Goal: Find specific page/section: Find specific page/section

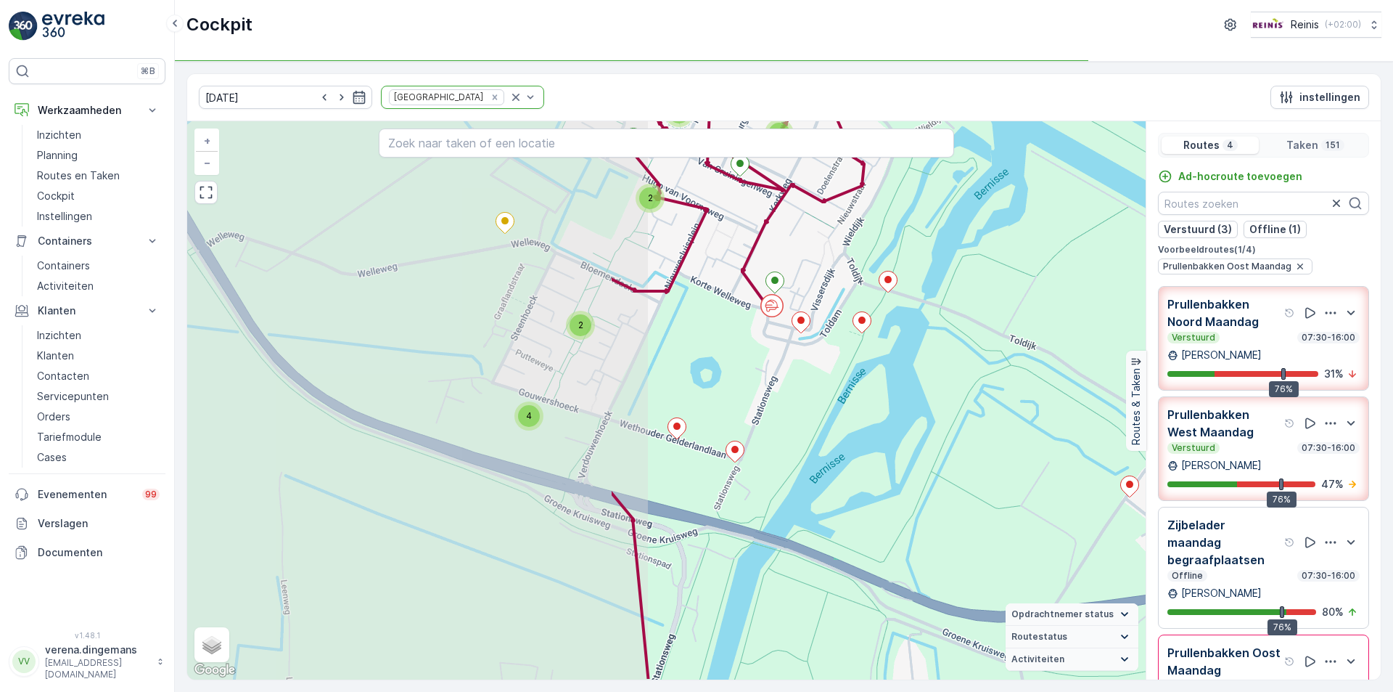
drag, startPoint x: 435, startPoint y: 383, endPoint x: 956, endPoint y: 327, distance: 523.4
click at [956, 327] on div "2 2 2 4 2 2 2 2 2 2 2 2 5 2 3 2 4 5 2 4 13 4 3 2 6 2 2 4 2 + − Satelliet stappe…" at bounding box center [666, 400] width 959 height 558
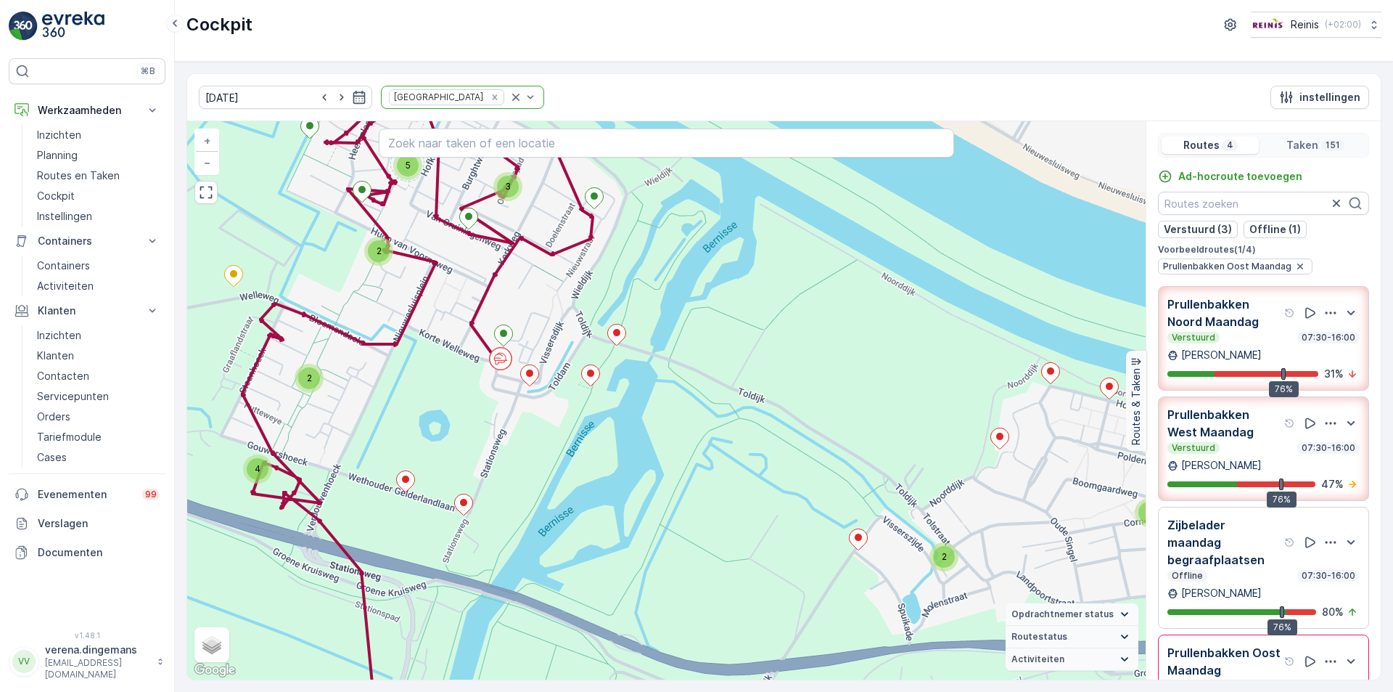
drag, startPoint x: 1059, startPoint y: 275, endPoint x: 753, endPoint y: 340, distance: 313.0
click at [753, 340] on div "2 2 2 4 2 2 2 2 2 2 2 2 5 2 3 2 4 5 2 4 13 4 3 2 6 2 2 4 2 + − Satelliet stappe…" at bounding box center [666, 400] width 959 height 558
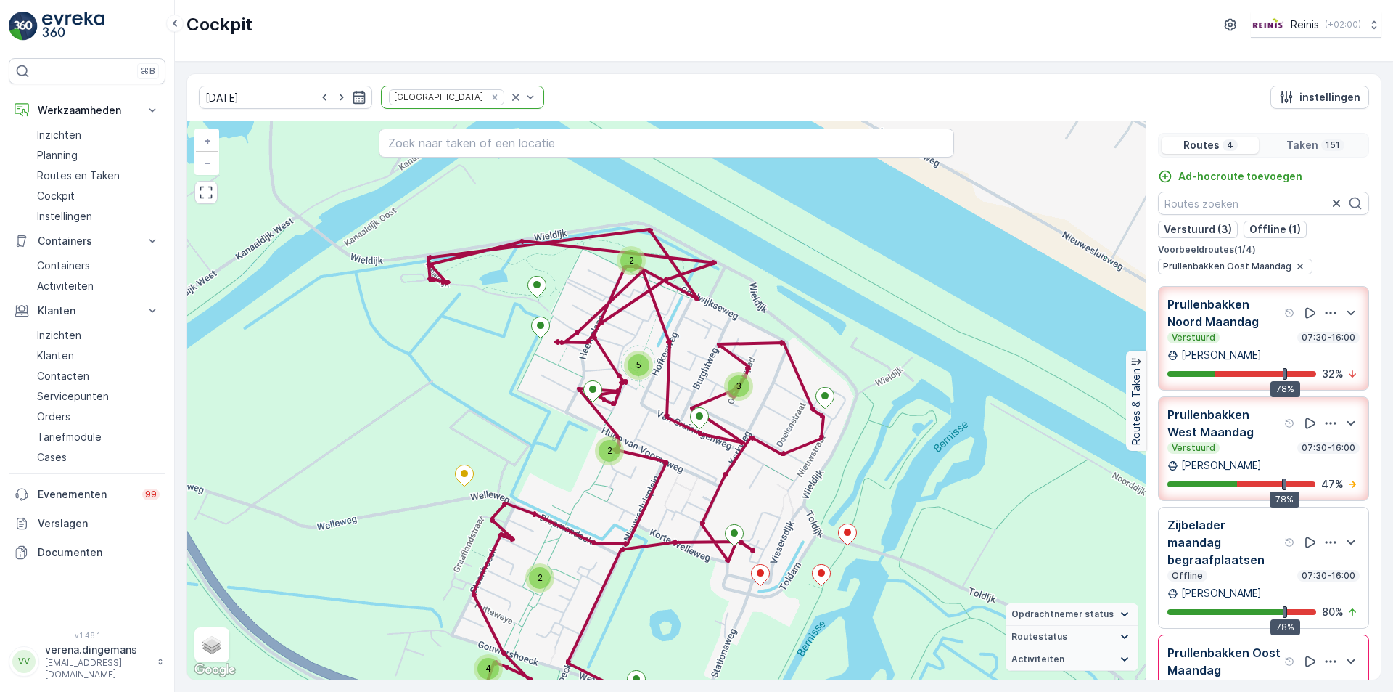
drag, startPoint x: 650, startPoint y: 414, endPoint x: 578, endPoint y: -9, distance: 429.2
click at [578, 0] on html "⌘B Werkzaamheden Inzichten Planning Routes en Taken Cockpit Instellingen Contai…" at bounding box center [696, 346] width 1393 height 692
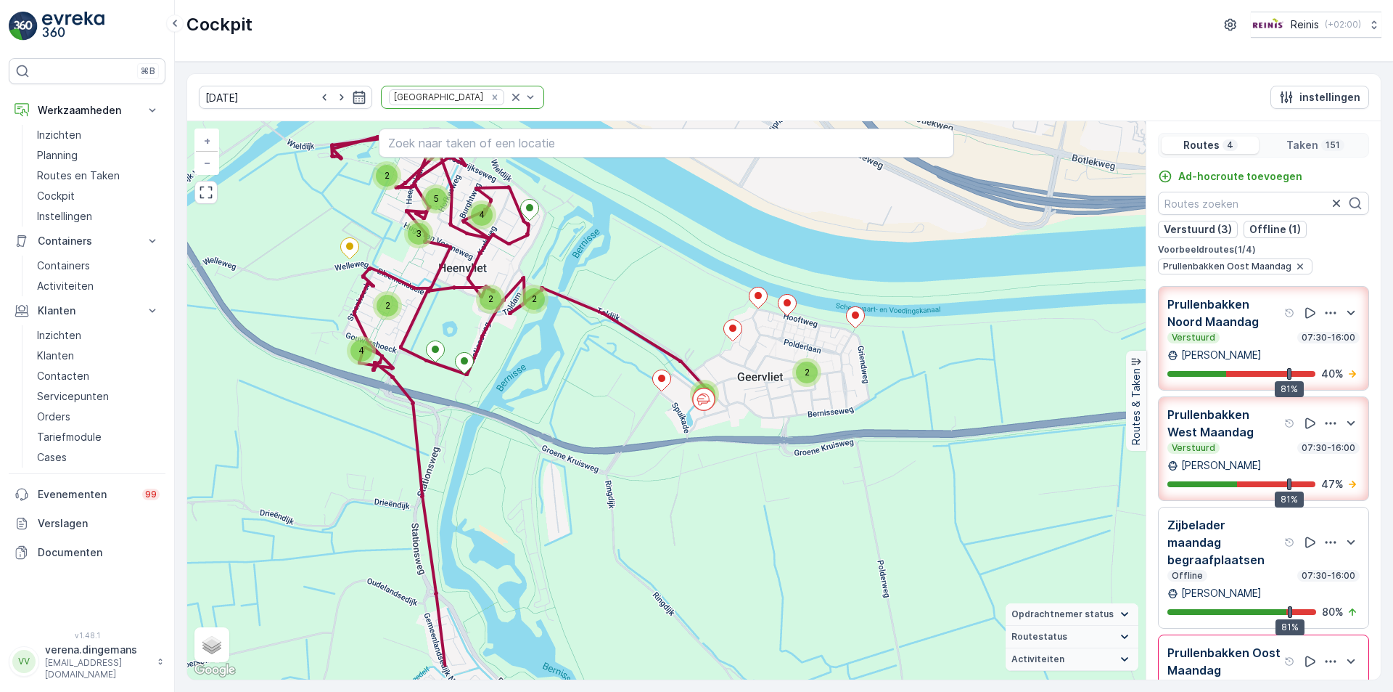
drag, startPoint x: 741, startPoint y: 253, endPoint x: 602, endPoint y: 185, distance: 155.2
click at [602, 185] on div "2 2 3 2 2 5 3 2 2 2 3 3 2 2 2 2 5 3 4 2 2 2 4 5 19 4 3 9 6 4 5 3 + − Satelliet …" at bounding box center [666, 400] width 959 height 558
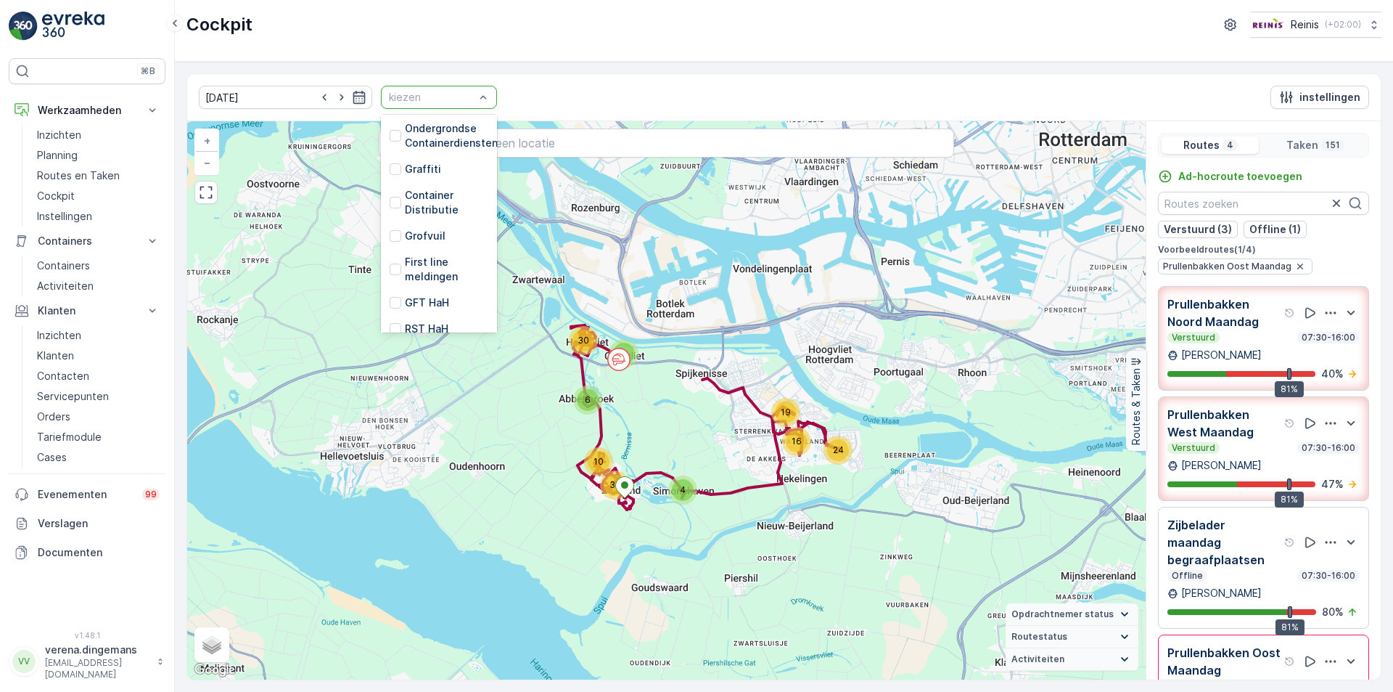
scroll to position [290, 0]
click at [390, 232] on div at bounding box center [396, 238] width 12 height 12
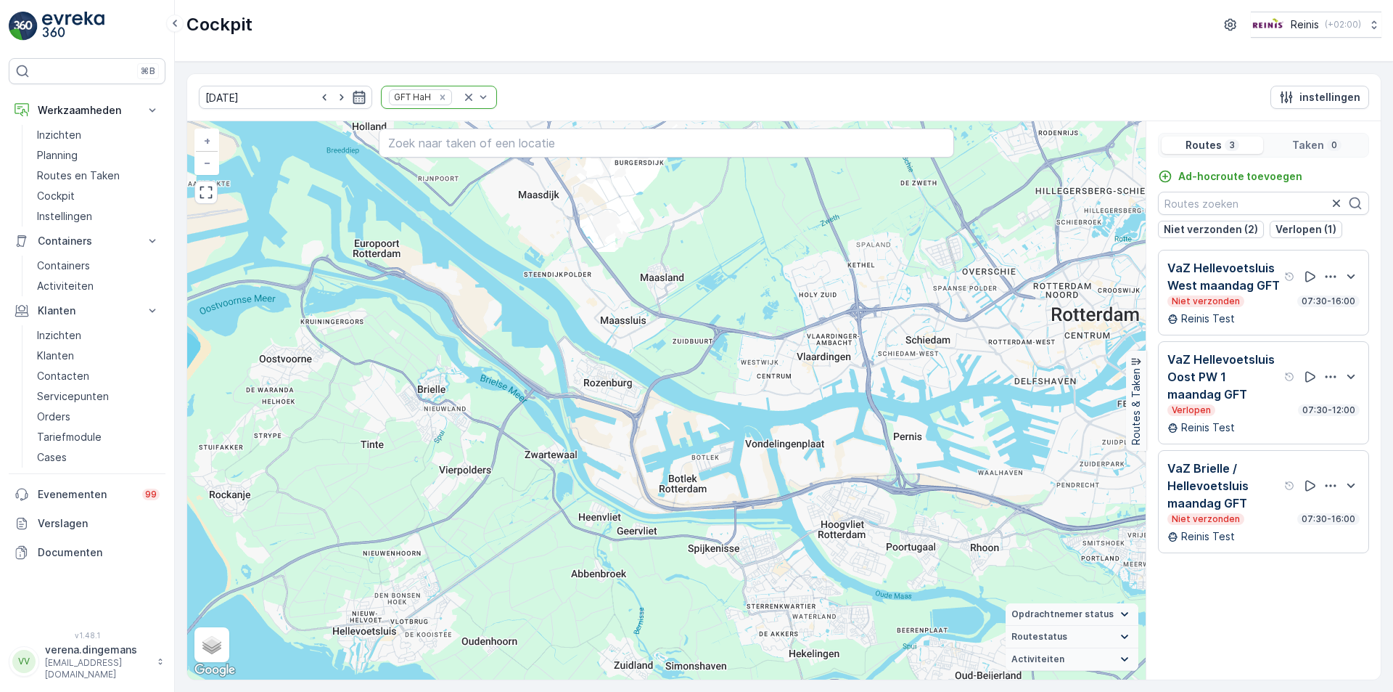
click at [352, 98] on icon "button" at bounding box center [359, 97] width 15 height 15
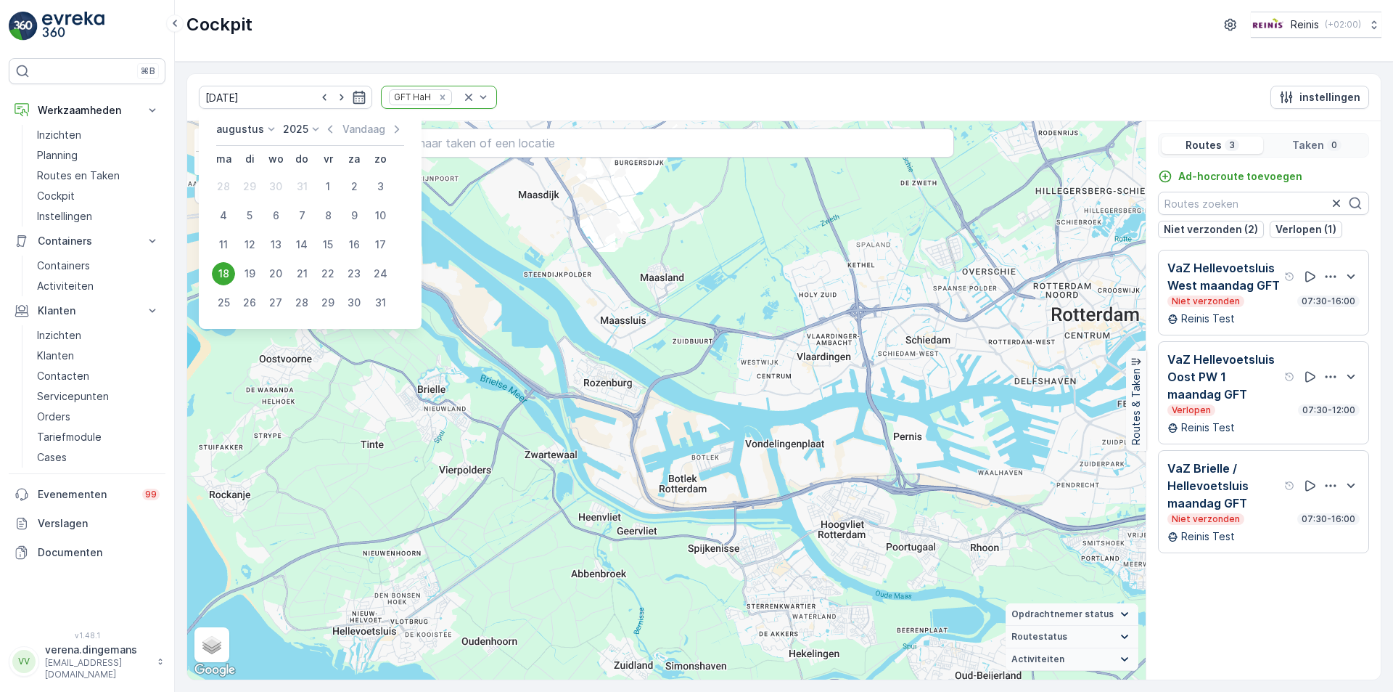
click at [325, 247] on div "15" at bounding box center [327, 244] width 23 height 23
type input "15.08.2025"
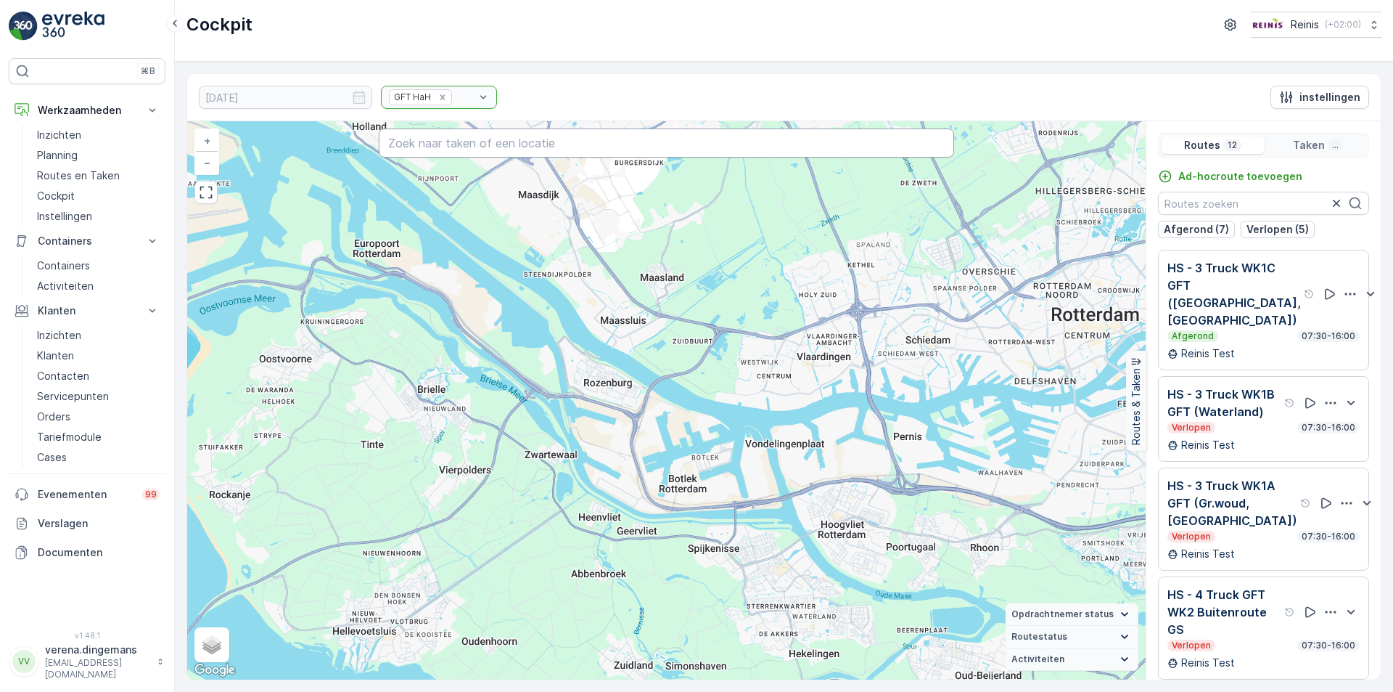
click at [456, 139] on input "text" at bounding box center [667, 142] width 576 height 29
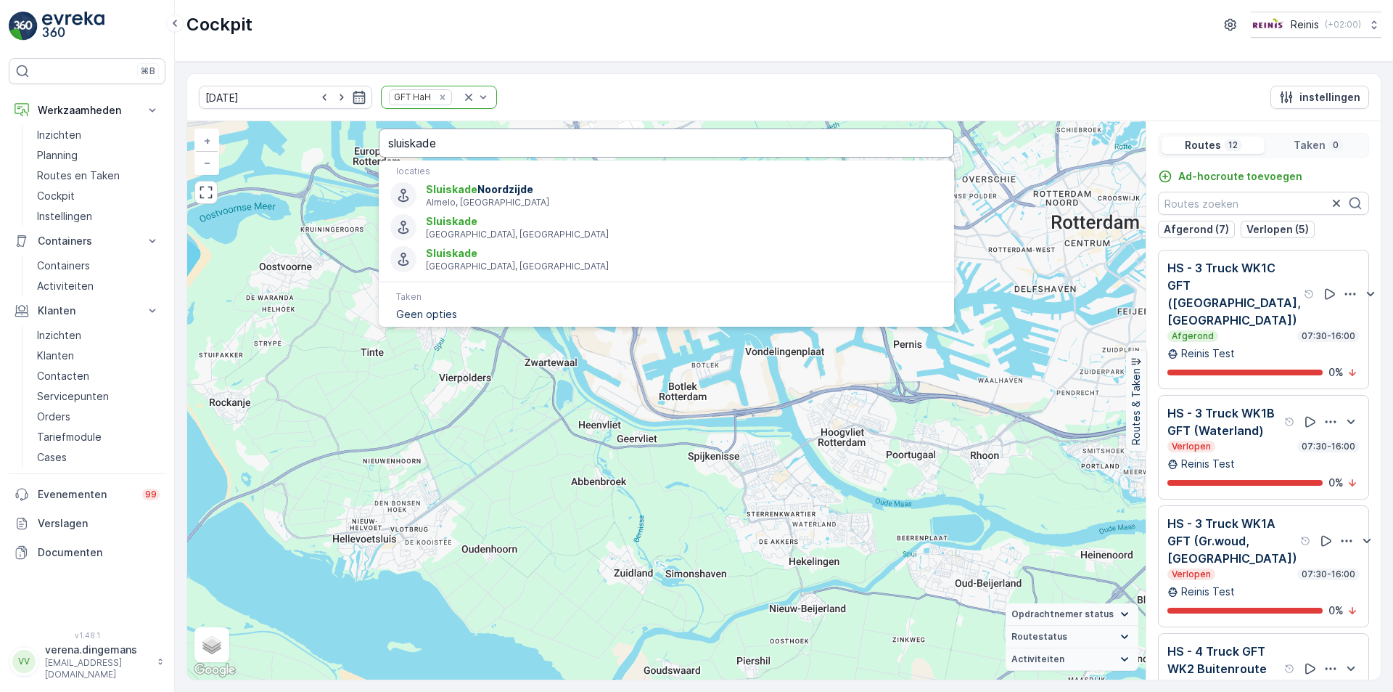
click at [477, 150] on input "sluiskade" at bounding box center [667, 142] width 576 height 29
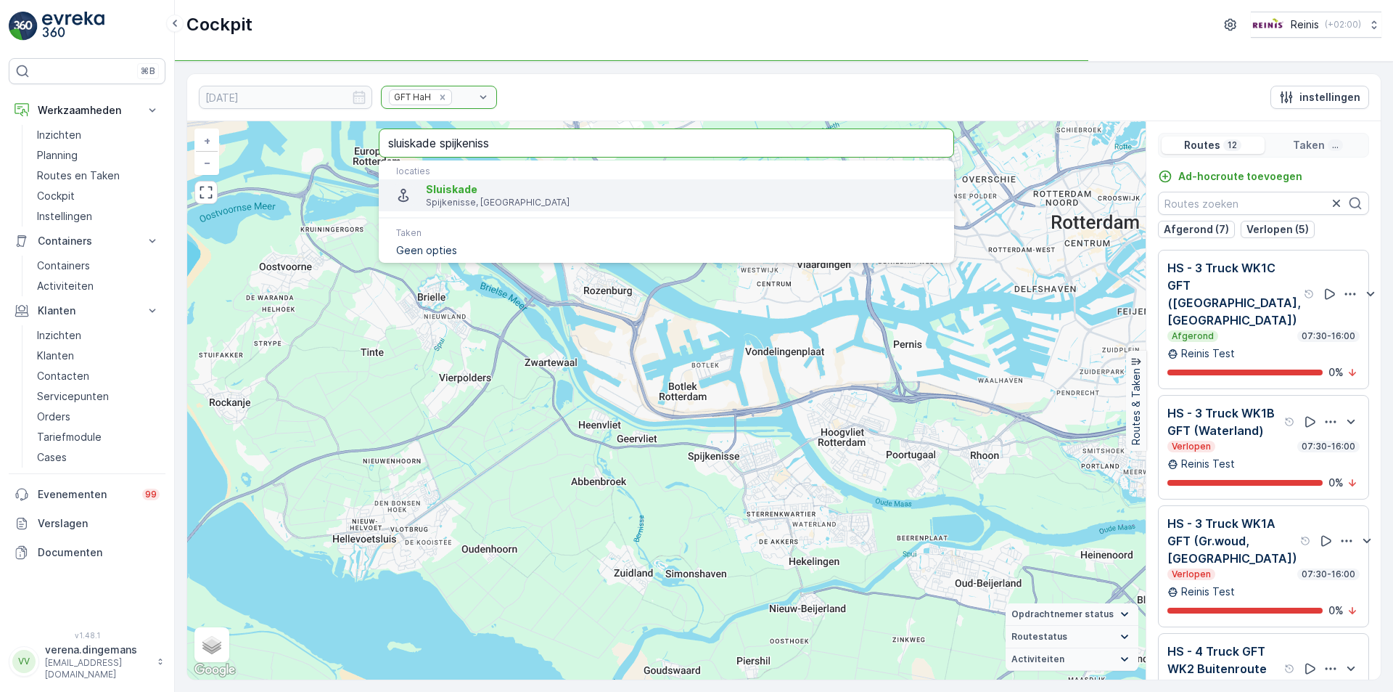
type input "sluiskade spijkeniss"
click at [465, 192] on span "Sluiskade" at bounding box center [452, 189] width 52 height 12
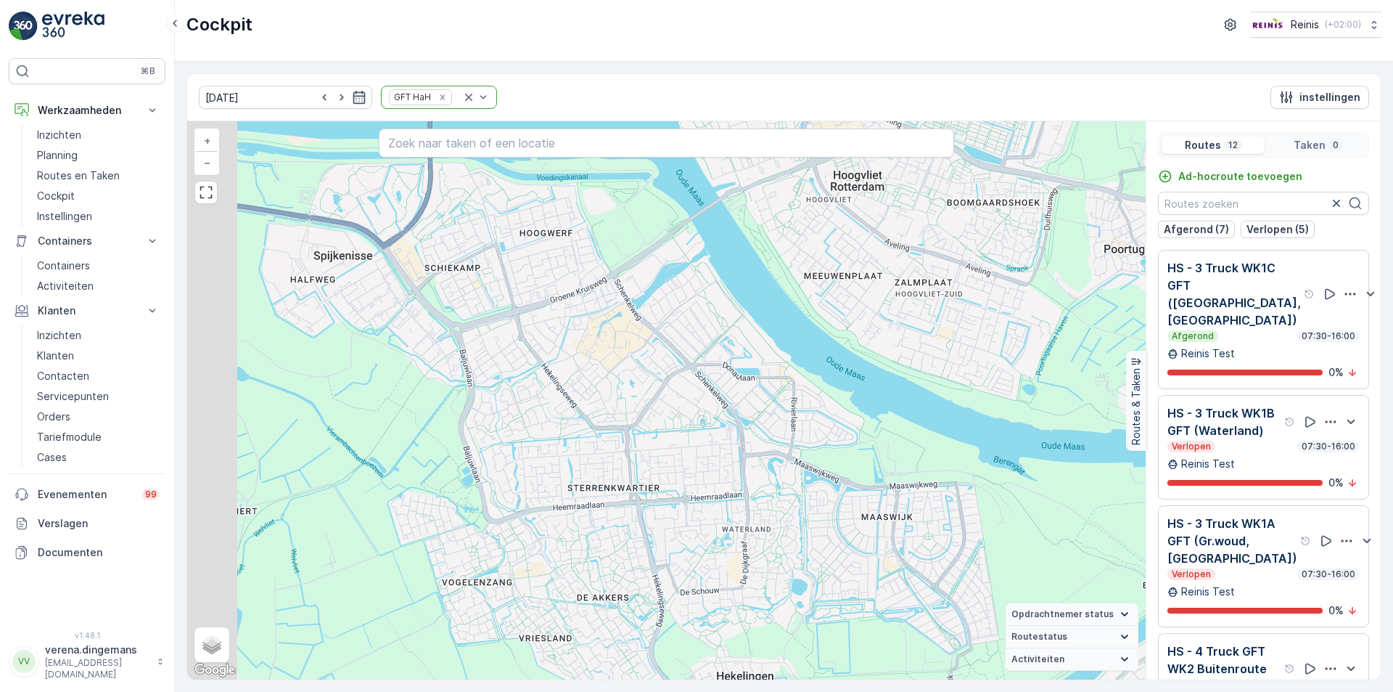
drag, startPoint x: 613, startPoint y: 413, endPoint x: 711, endPoint y: 381, distance: 103.1
click at [711, 381] on div "+ − Satelliet stappenplan Terrein Hybride Leaflet Sneltoetsen Kaartgegevens Kaa…" at bounding box center [666, 400] width 959 height 558
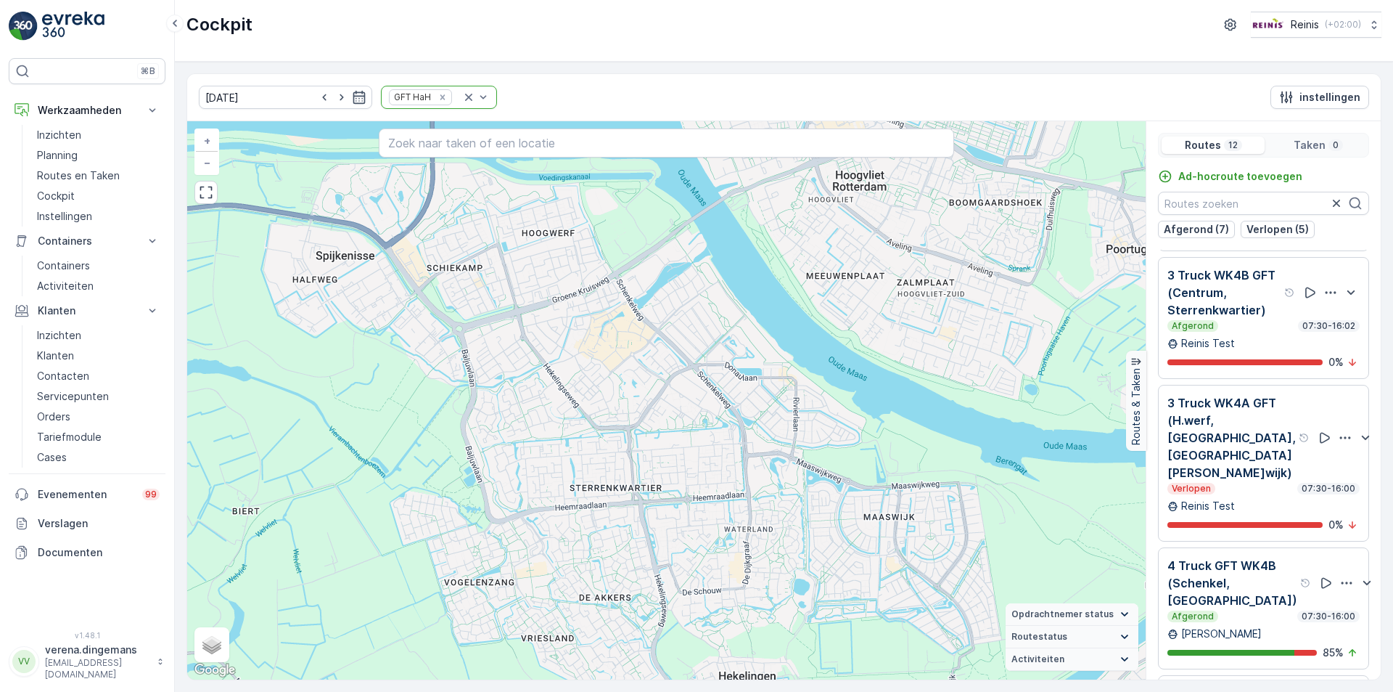
scroll to position [798, 0]
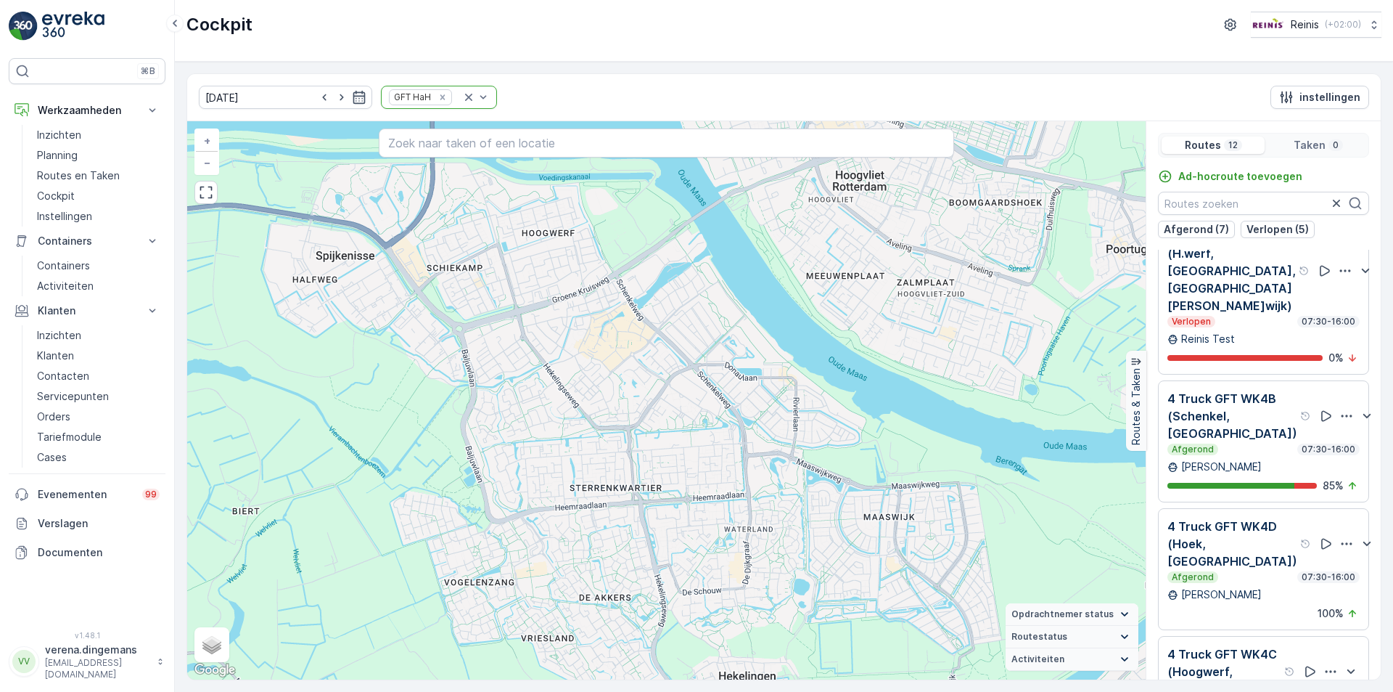
click at [1265, 443] on div "Afgerond 07:30-16:00" at bounding box center [1264, 449] width 192 height 12
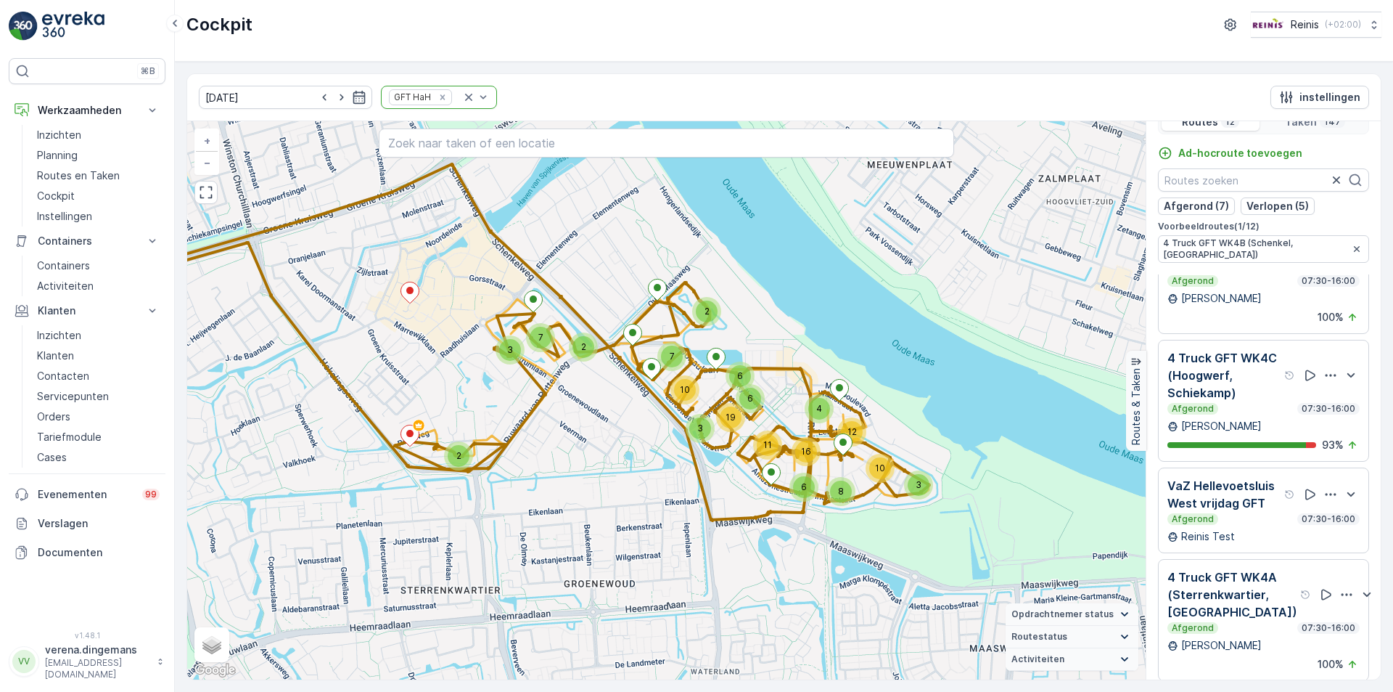
scroll to position [36, 0]
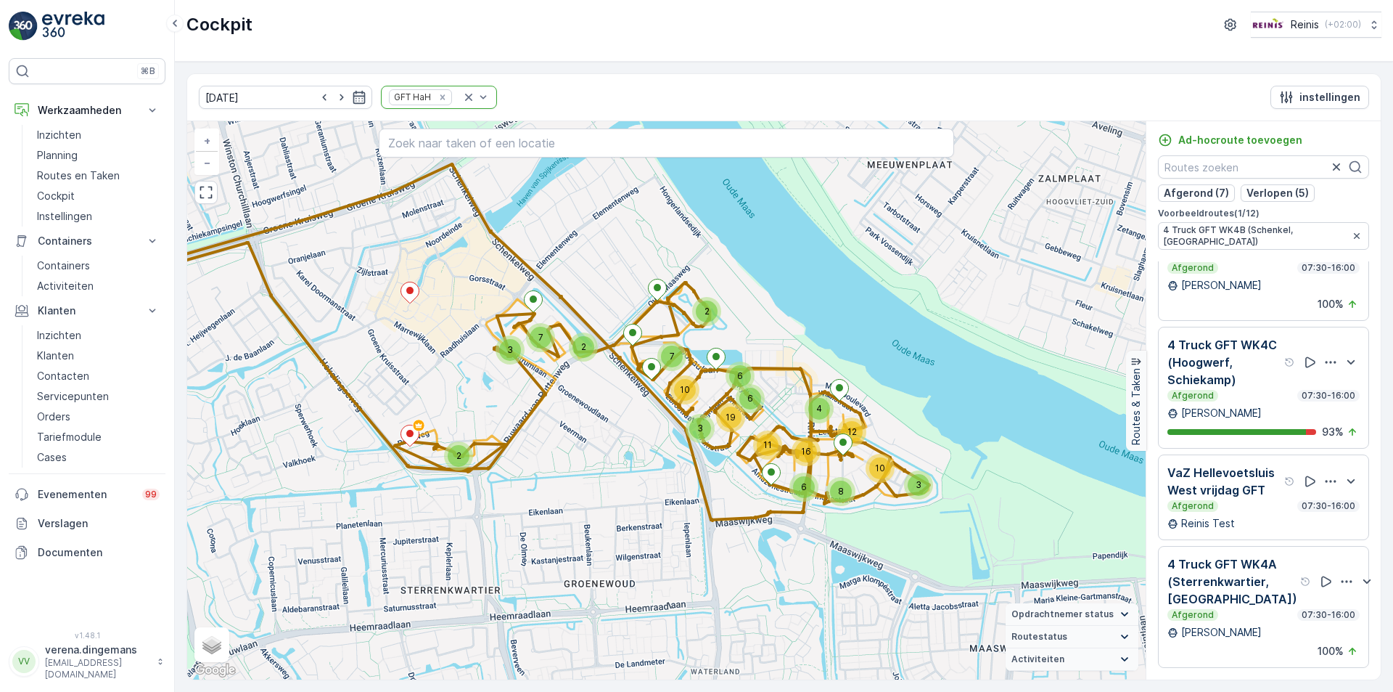
drag, startPoint x: 1265, startPoint y: 599, endPoint x: 1264, endPoint y: 573, distance: 26.2
click at [1264, 599] on p "4 Truck GFT WK4A (Sterrenkwartier, Gildenwijk)" at bounding box center [1233, 581] width 130 height 52
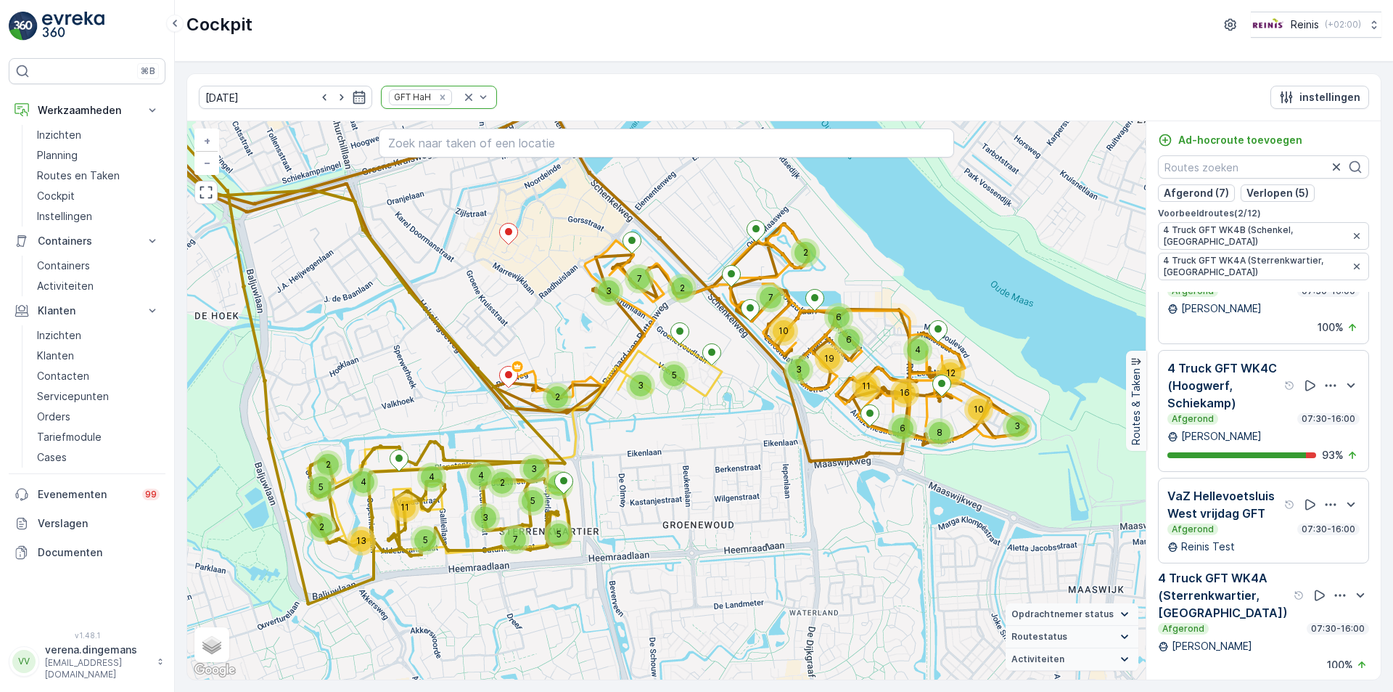
click at [1237, 401] on div "4 Truck GFT WK4C (Hoogwerf, Schiekamp) Afgerond 07:30-16:00" at bounding box center [1264, 391] width 192 height 65
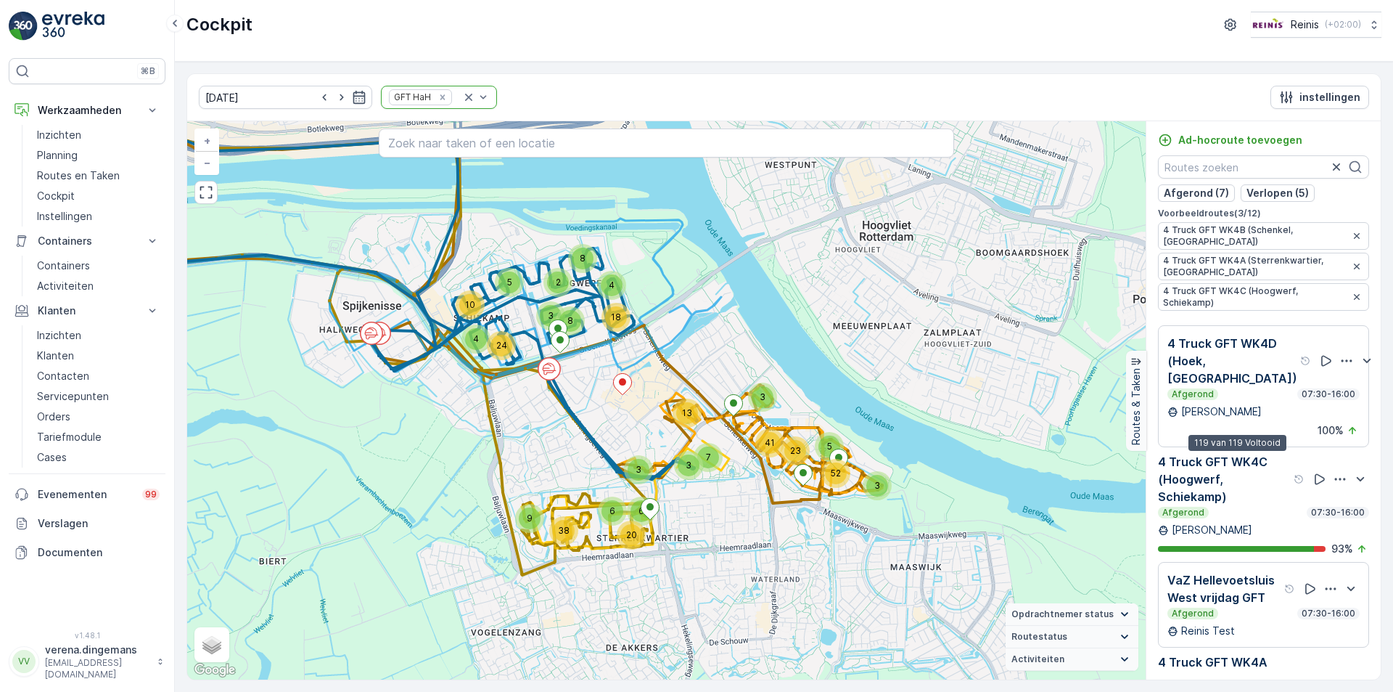
scroll to position [962, 0]
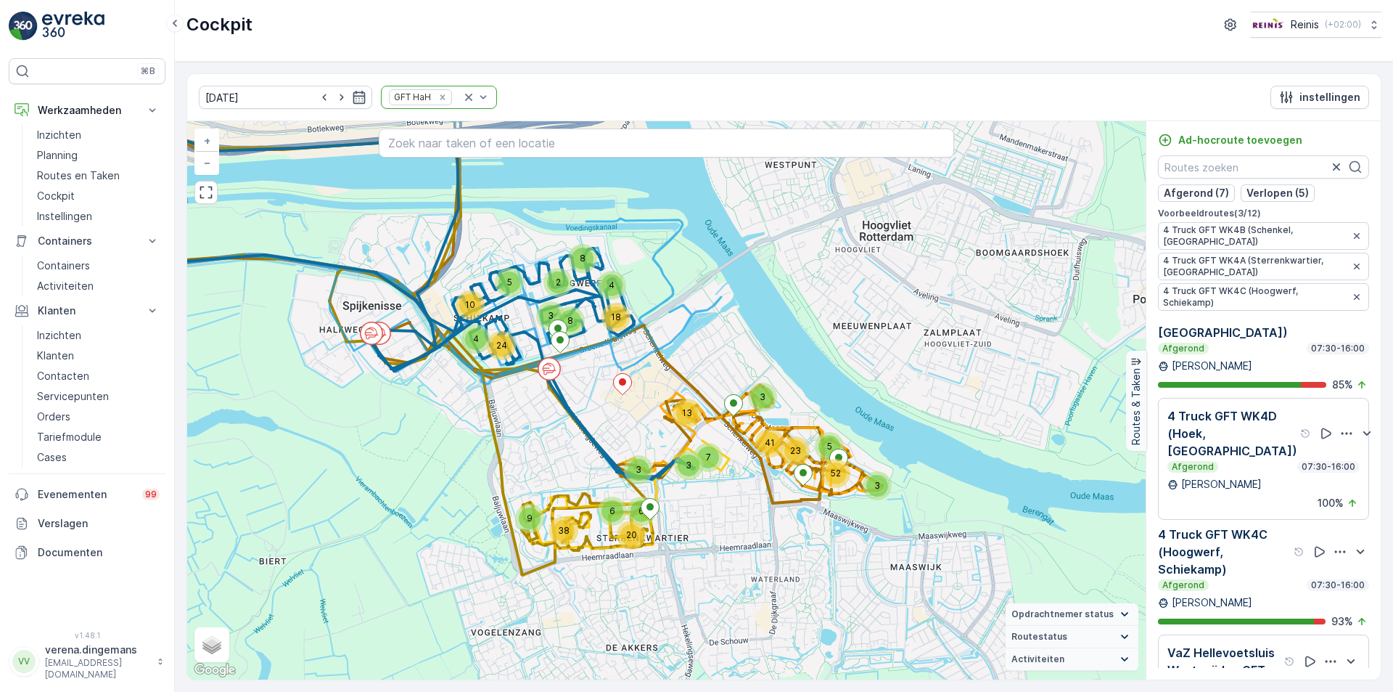
click at [1253, 433] on p "4 Truck GFT WK4D (Hoek, Centrum)" at bounding box center [1233, 433] width 130 height 52
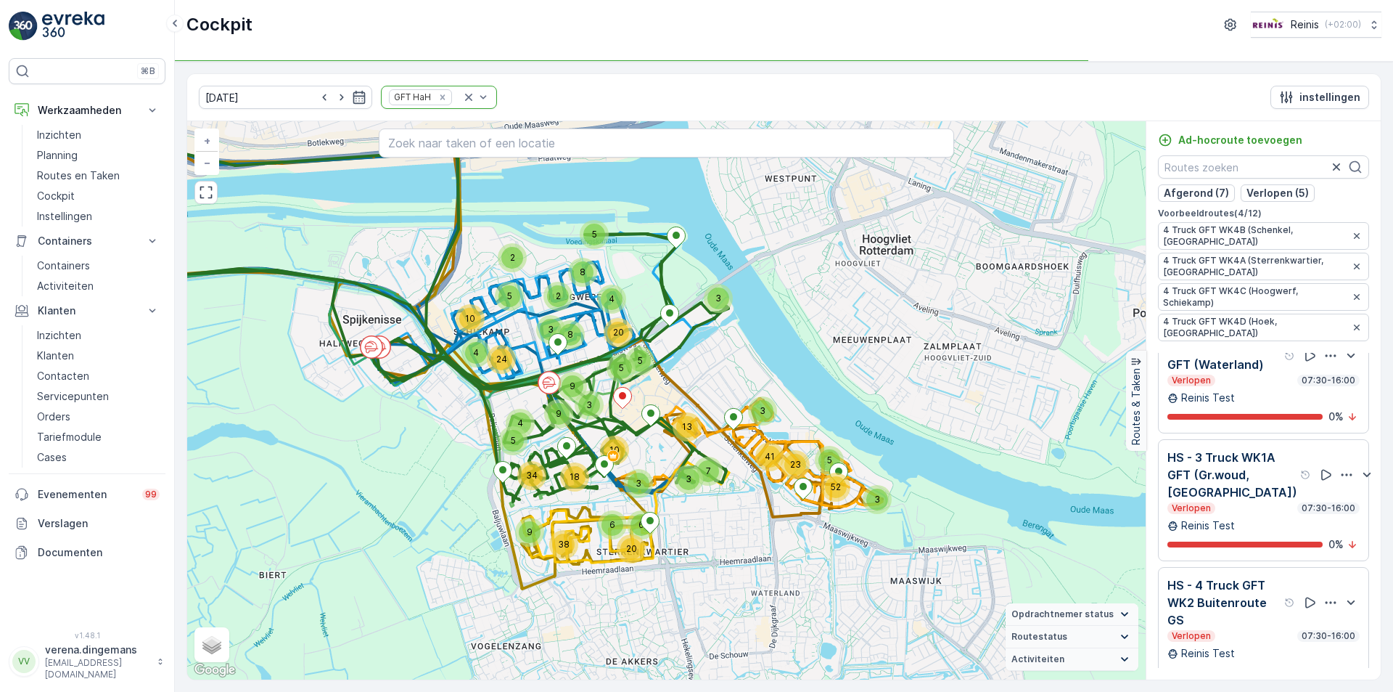
scroll to position [164, 0]
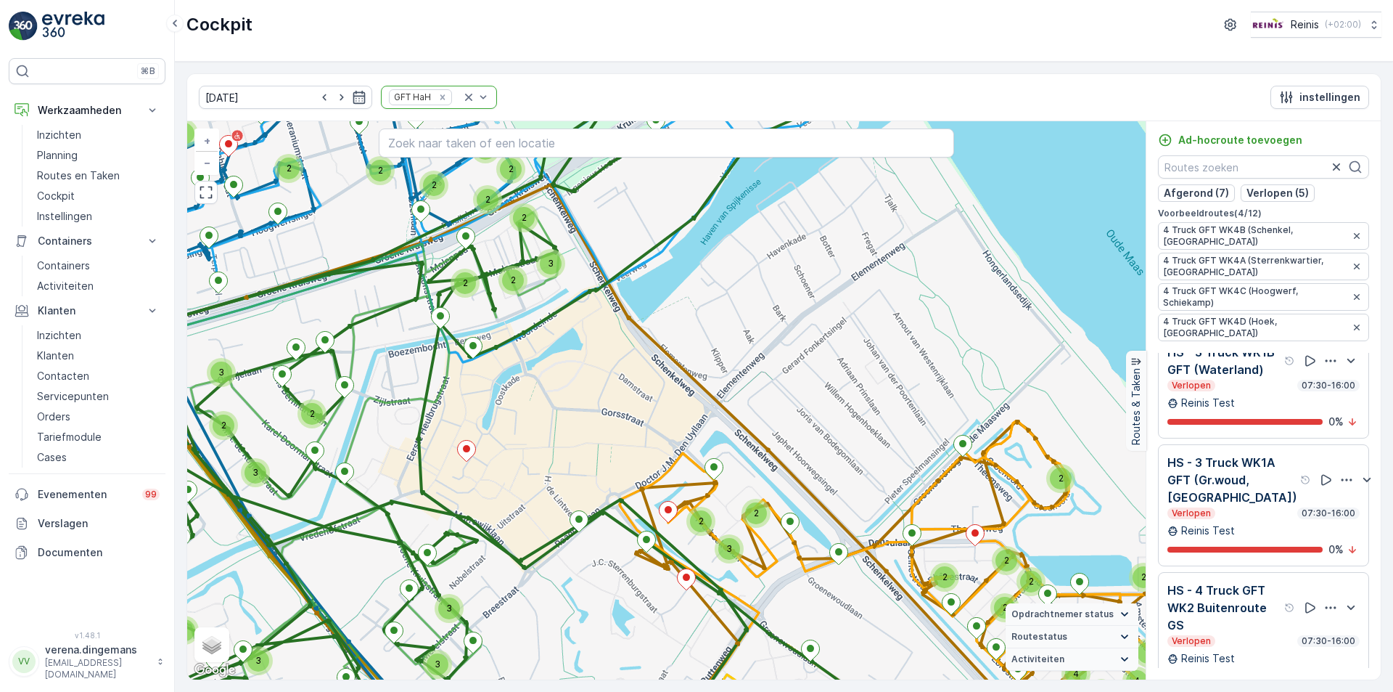
drag, startPoint x: 549, startPoint y: 338, endPoint x: 581, endPoint y: 369, distance: 44.1
click at [581, 369] on div "2 2 3 2 3 2 2 2 2 3 3 2 3 4 2 2 3 2 3 2 2 2 2 2 2 2 2 2 3 3 2 2 2 2 3 2 2 2 5 3…" at bounding box center [666, 400] width 959 height 558
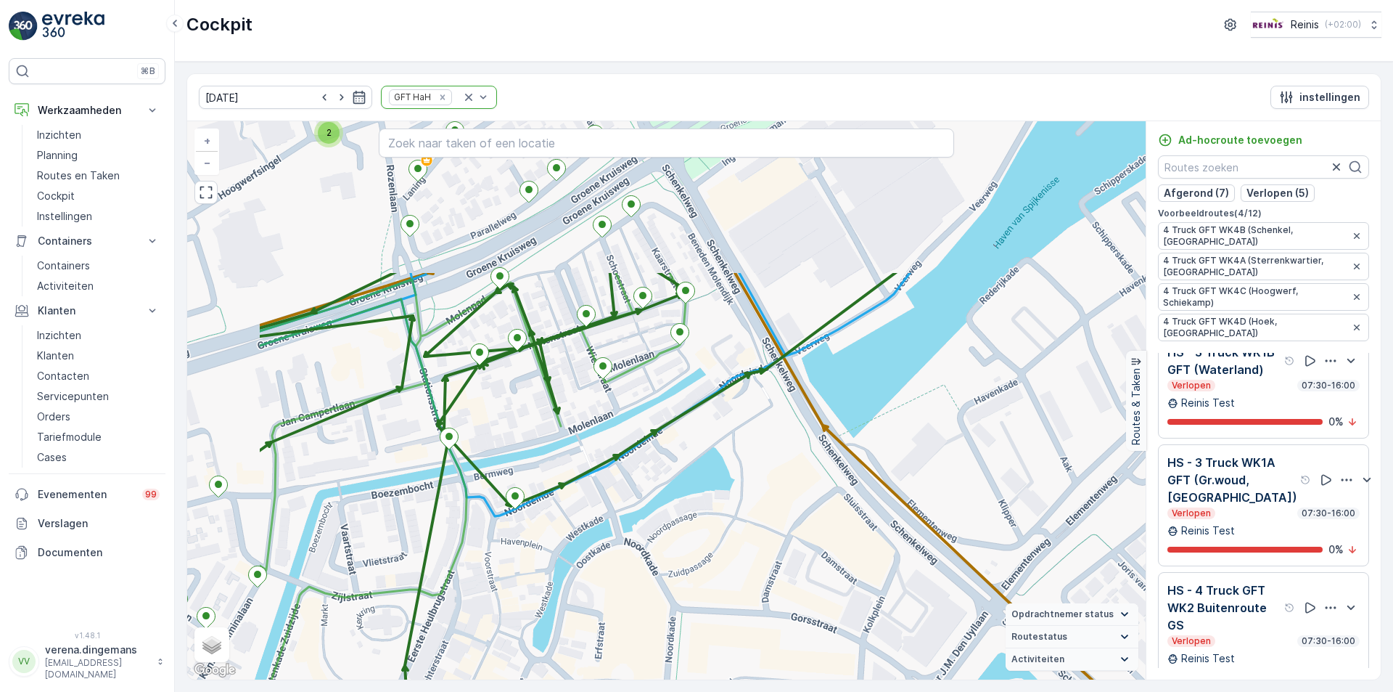
drag, startPoint x: 446, startPoint y: 266, endPoint x: 617, endPoint y: 474, distance: 269.1
click at [617, 474] on div "2 2 2 2 2 2 2 2 2 2 2 3 2 3 2 3 2 2 2 2 2 2 2 2 2 2 3 2 2 2 2 2 2 3 4 3 3 3 2 2…" at bounding box center [666, 400] width 959 height 558
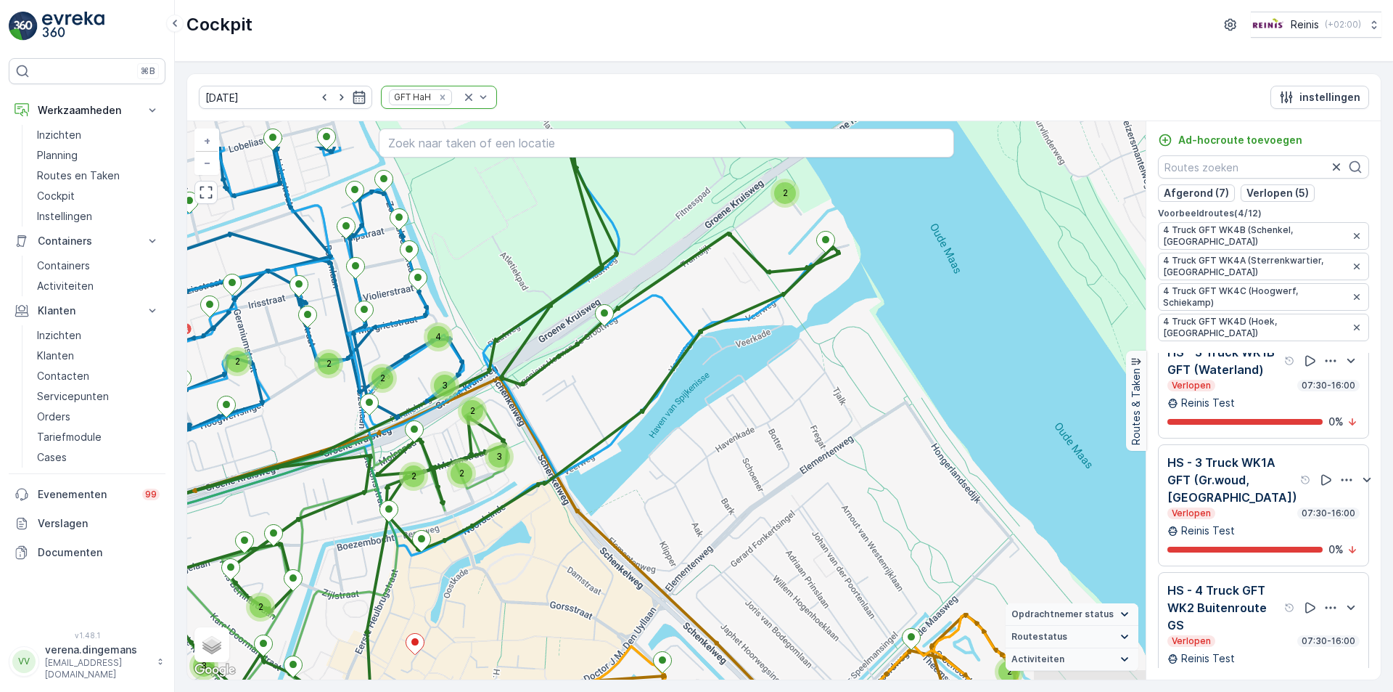
drag, startPoint x: 798, startPoint y: 242, endPoint x: 638, endPoint y: 323, distance: 179.8
click at [638, 323] on div "3 2 3 2 2 2 2 2 7 2 2 3 4 3 4 4 2 4 4 3 2 2 6 3 6 4 4 2 2 5 2 2 4 2 6 3 2 2 3 2…" at bounding box center [666, 400] width 959 height 558
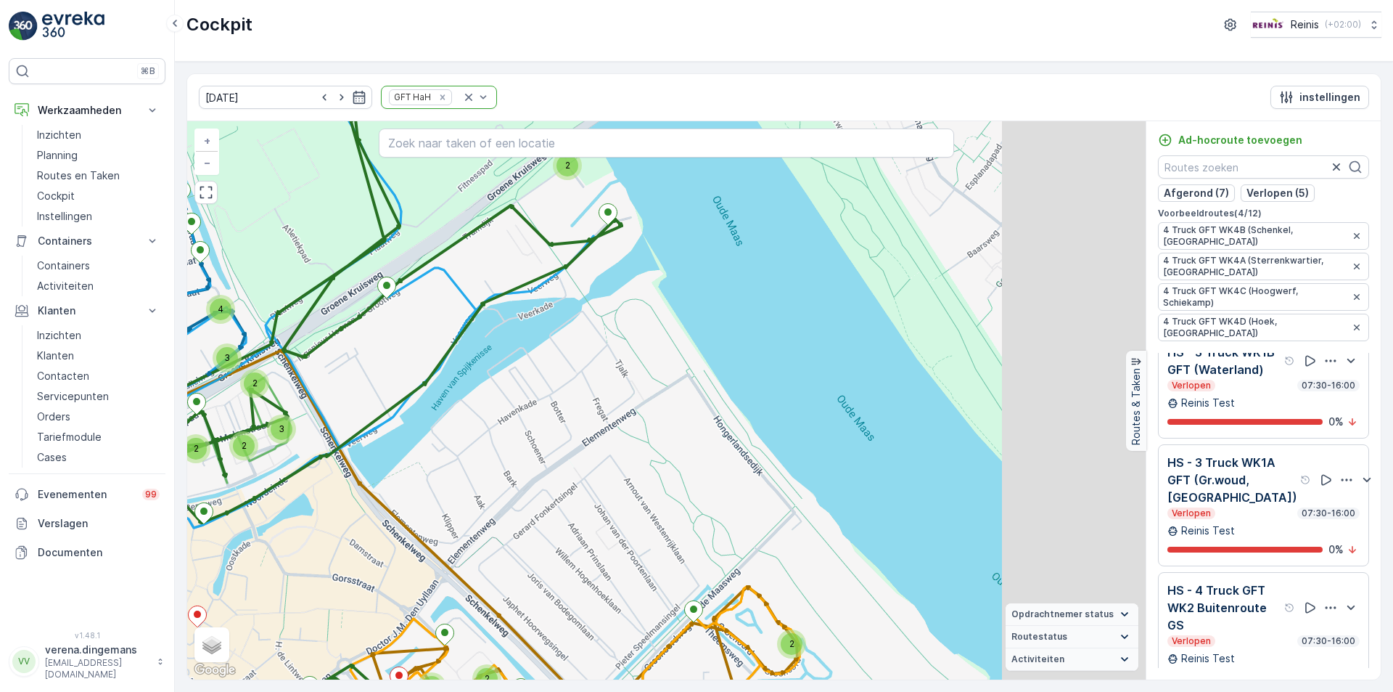
drag, startPoint x: 833, startPoint y: 436, endPoint x: 615, endPoint y: 409, distance: 219.5
click at [615, 409] on div "3 2 3 2 2 2 2 2 7 2 2 3 4 3 4 4 2 4 4 3 2 2 6 3 6 4 4 2 2 5 2 2 4 2 6 3 2 2 3 2…" at bounding box center [666, 400] width 959 height 558
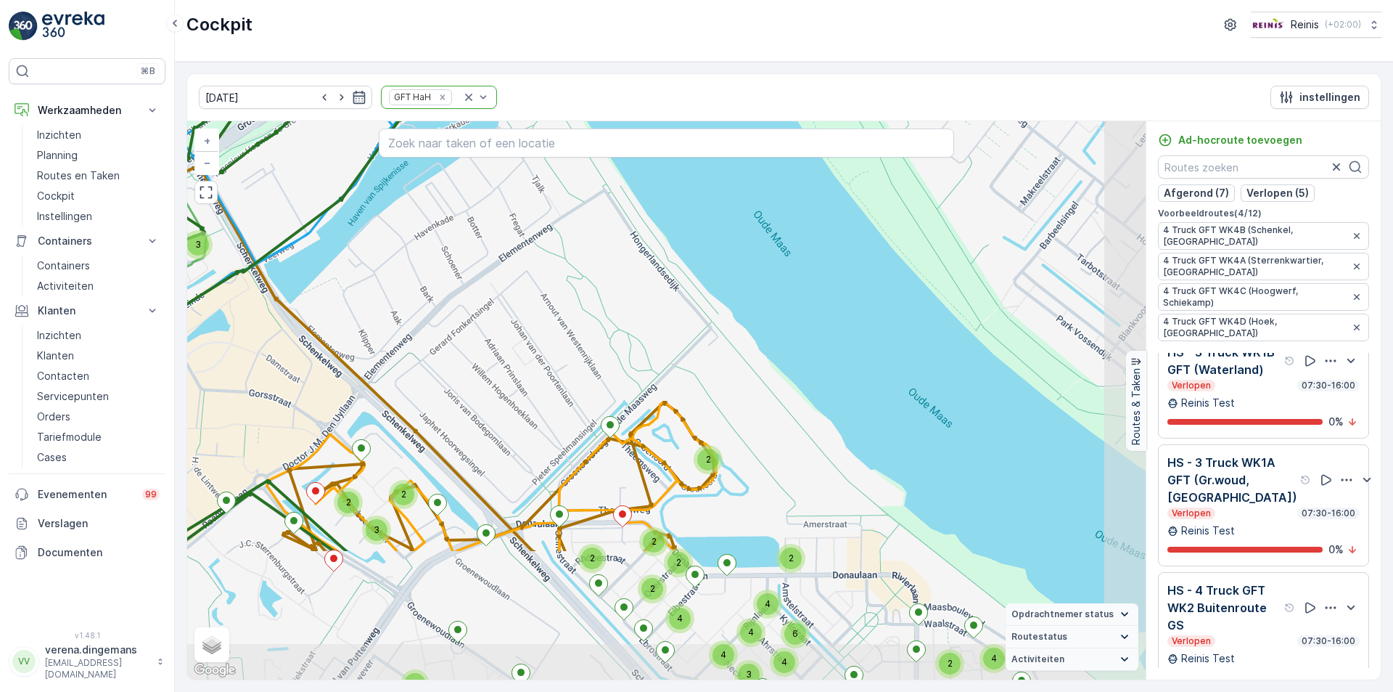
drag, startPoint x: 694, startPoint y: 551, endPoint x: 610, endPoint y: 367, distance: 202.4
click at [610, 367] on div "3 2 3 2 2 2 2 2 7 2 2 3 4 3 4 4 2 4 4 3 2 2 6 3 6 4 4 2 2 5 2 2 4 2 6 3 2 2 3 2…" at bounding box center [666, 400] width 959 height 558
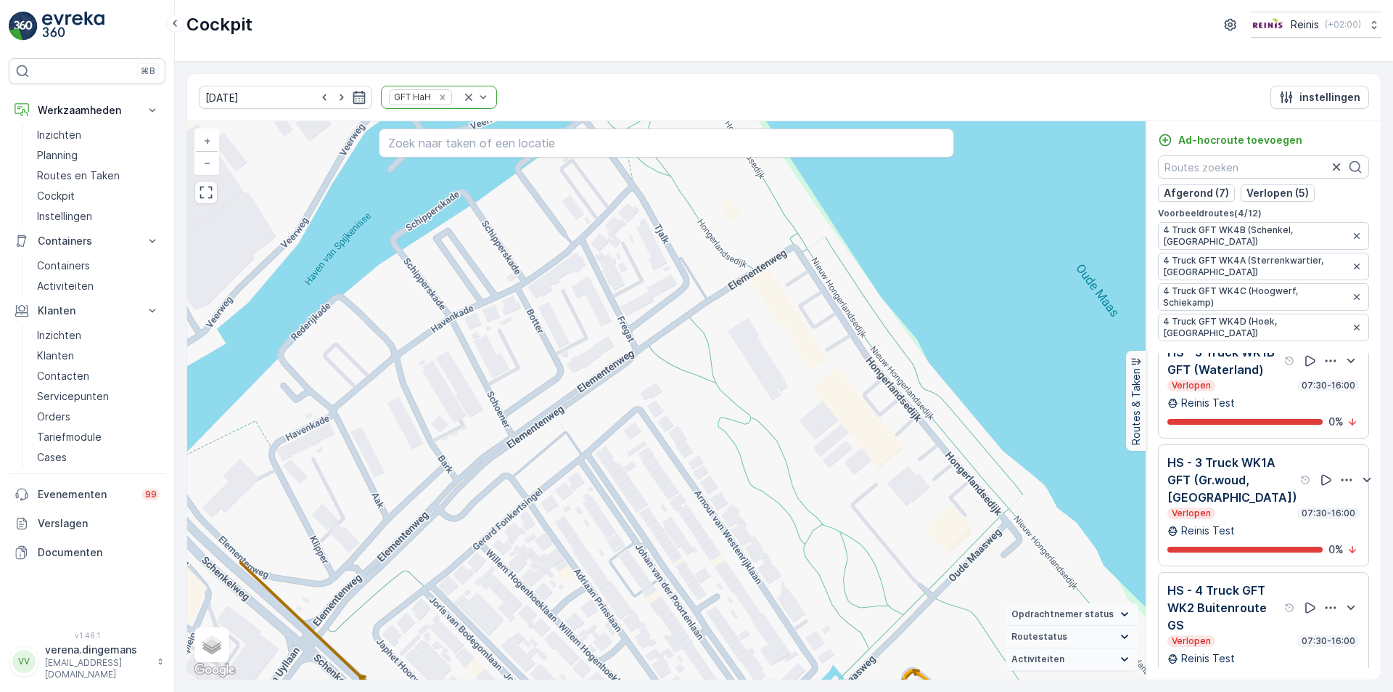
drag, startPoint x: 449, startPoint y: 324, endPoint x: 597, endPoint y: 581, distance: 296.3
click at [597, 581] on div "2 2 2 2 2 2 2 2 2 2 2 3 2 3 2 3 2 2 2 2 2 2 2 2 2 3 2 2 2 2 2 2 3 4 3 3 3 2 2 2…" at bounding box center [666, 400] width 959 height 558
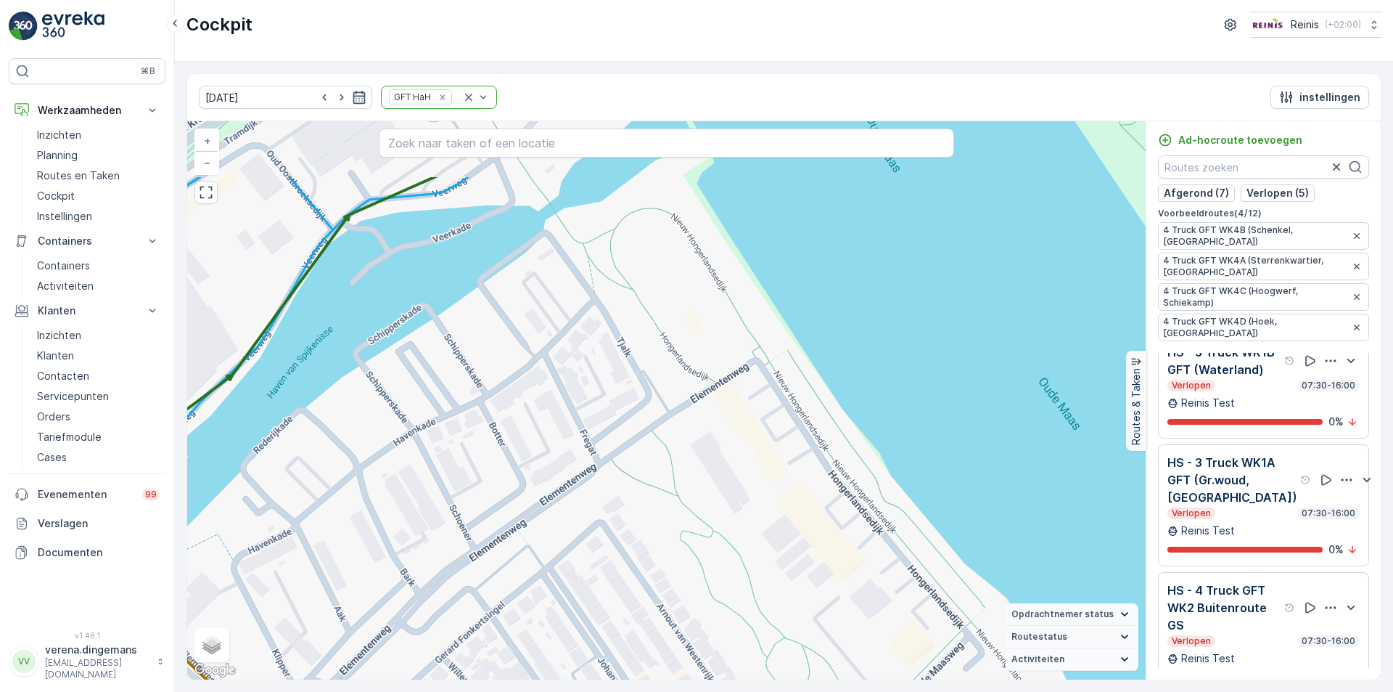
drag, startPoint x: 640, startPoint y: 324, endPoint x: 602, endPoint y: 436, distance: 118.2
click at [602, 436] on div "2 2 2 2 2 2 2 2 2 2 2 3 2 3 2 3 2 2 2 2 2 2 2 2 2 3 2 2 2 2 2 2 3 4 3 3 3 2 2 2…" at bounding box center [666, 400] width 959 height 558
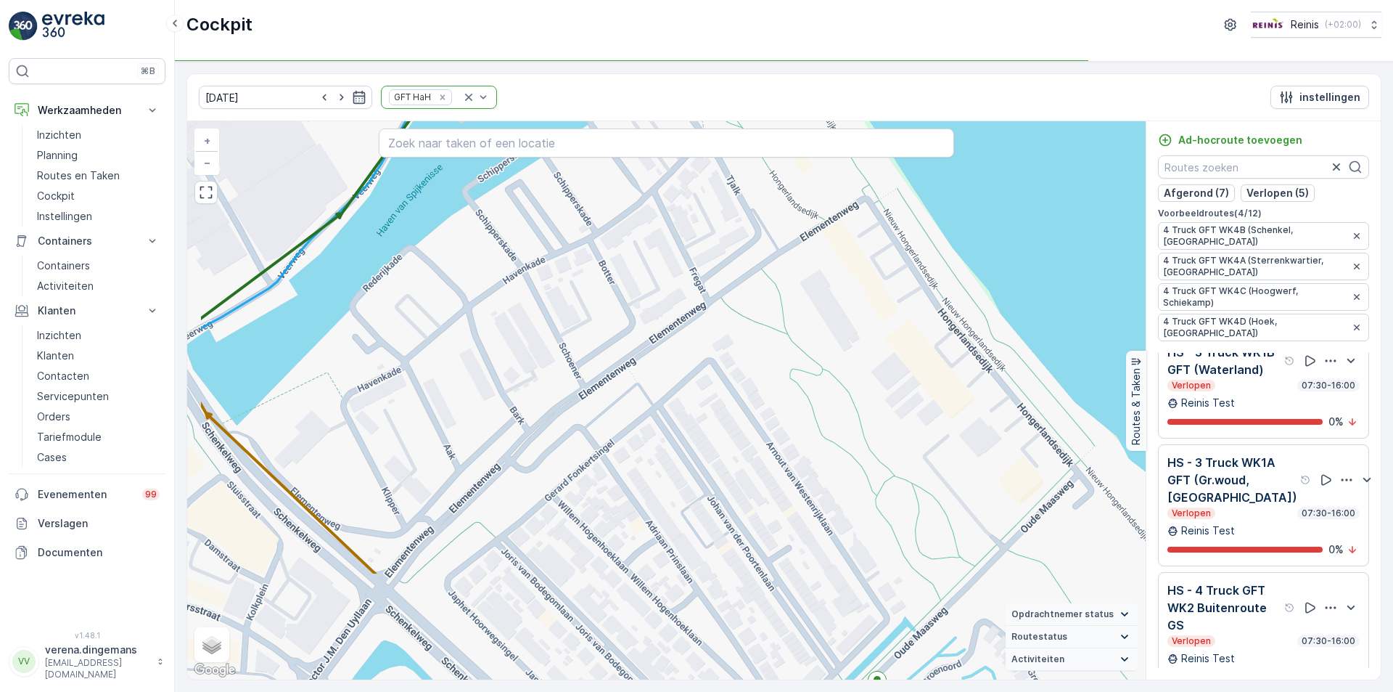
drag, startPoint x: 584, startPoint y: 476, endPoint x: 694, endPoint y: 314, distance: 195.5
click at [694, 314] on div "2 2 2 2 2 2 2 2 2 2 2 3 2 3 2 3 2 2 2 2 2 2 2 2 2 3 2 2 2 2 2 2 3 4 3 3 3 2 2 2…" at bounding box center [666, 400] width 959 height 558
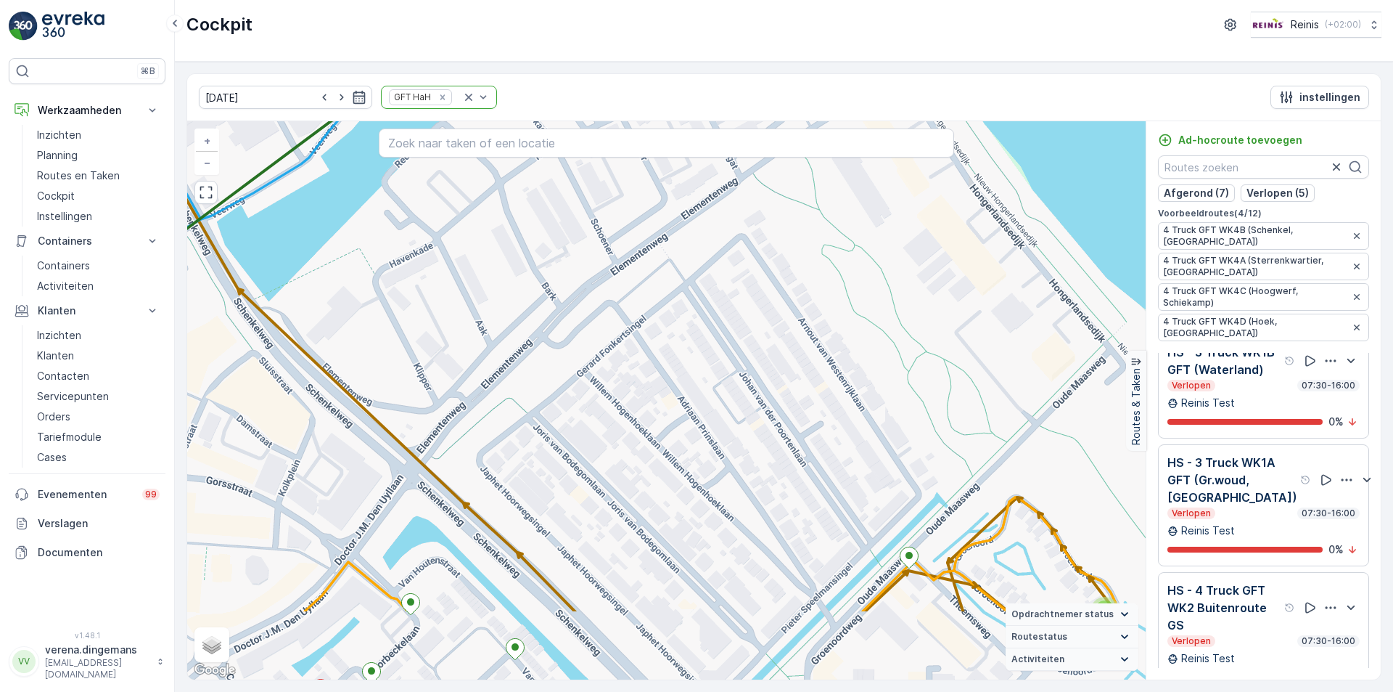
drag, startPoint x: 580, startPoint y: 494, endPoint x: 612, endPoint y: 369, distance: 128.1
click at [612, 369] on div "2 2 2 2 2 2 2 2 2 2 2 3 2 3 2 3 2 2 2 2 2 2 2 2 2 3 2 2 2 2 2 2 3 4 3 3 3 2 2 2…" at bounding box center [666, 400] width 959 height 558
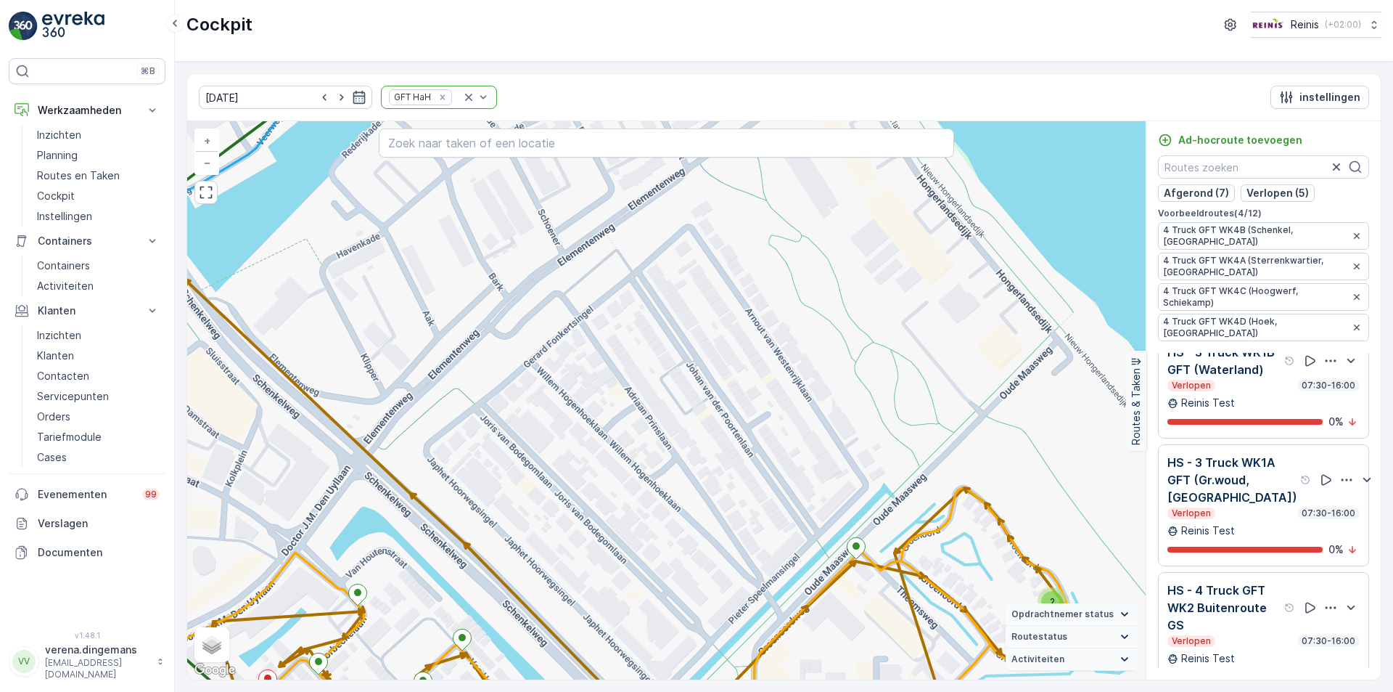
drag, startPoint x: 818, startPoint y: 361, endPoint x: 765, endPoint y: 352, distance: 53.8
click at [765, 352] on div "2 2 2 2 2 2 2 2 2 2 2 3 2 3 2 3 2 2 2 2 2 2 2 2 2 3 2 2 2 2 2 2 3 4 3 3 3 2 2 2…" at bounding box center [666, 400] width 959 height 558
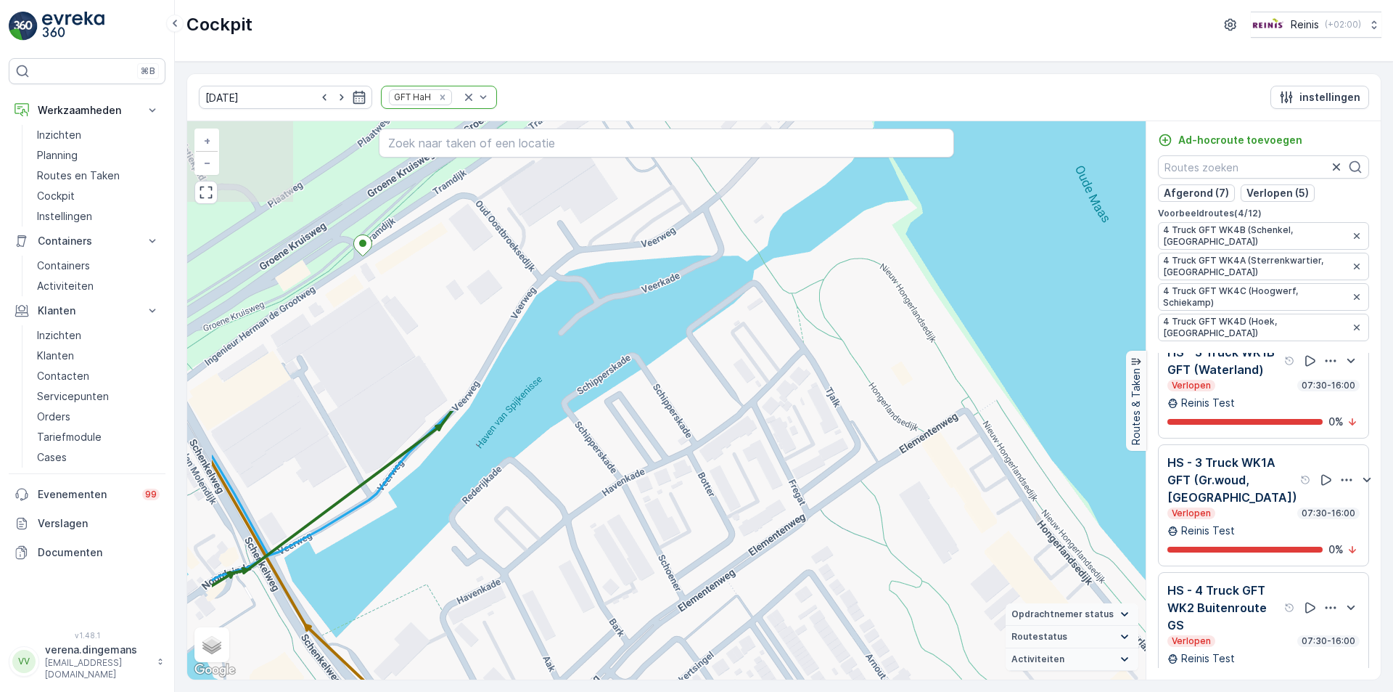
click at [703, 614] on div "3 3 2 3 2 3 4 2 2 2 3 3 2 2 2 4 3 3 2 2 2 3 2 3 2 2 3 2 2 5 2 2 2 2 2 2 2 3 2 2…" at bounding box center [666, 400] width 959 height 558
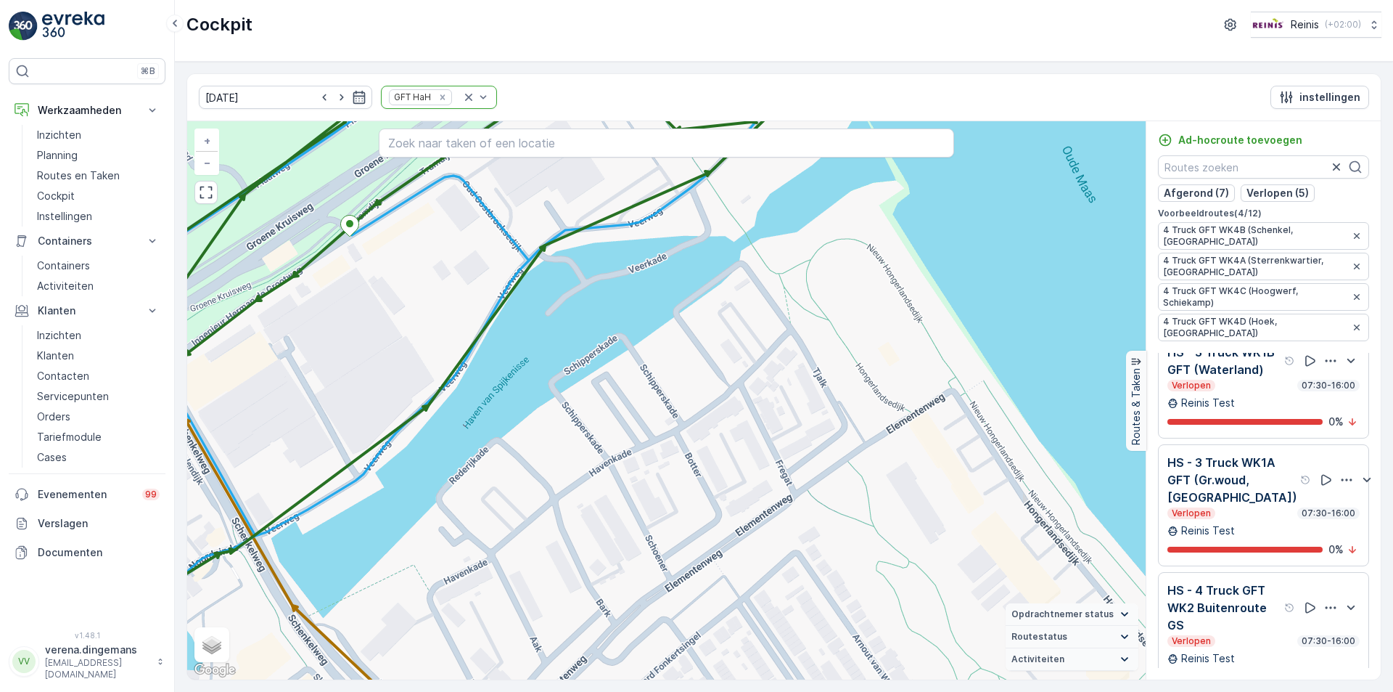
drag, startPoint x: 514, startPoint y: 282, endPoint x: 481, endPoint y: 228, distance: 62.9
click at [481, 228] on div "3 3 2 3 2 3 4 2 2 2 3 3 2 2 2 4 3 3 2 2 2 3 2 3 2 2 3 2 2 5 2 2 2 2 2 2 2 3 2 2…" at bounding box center [666, 400] width 959 height 558
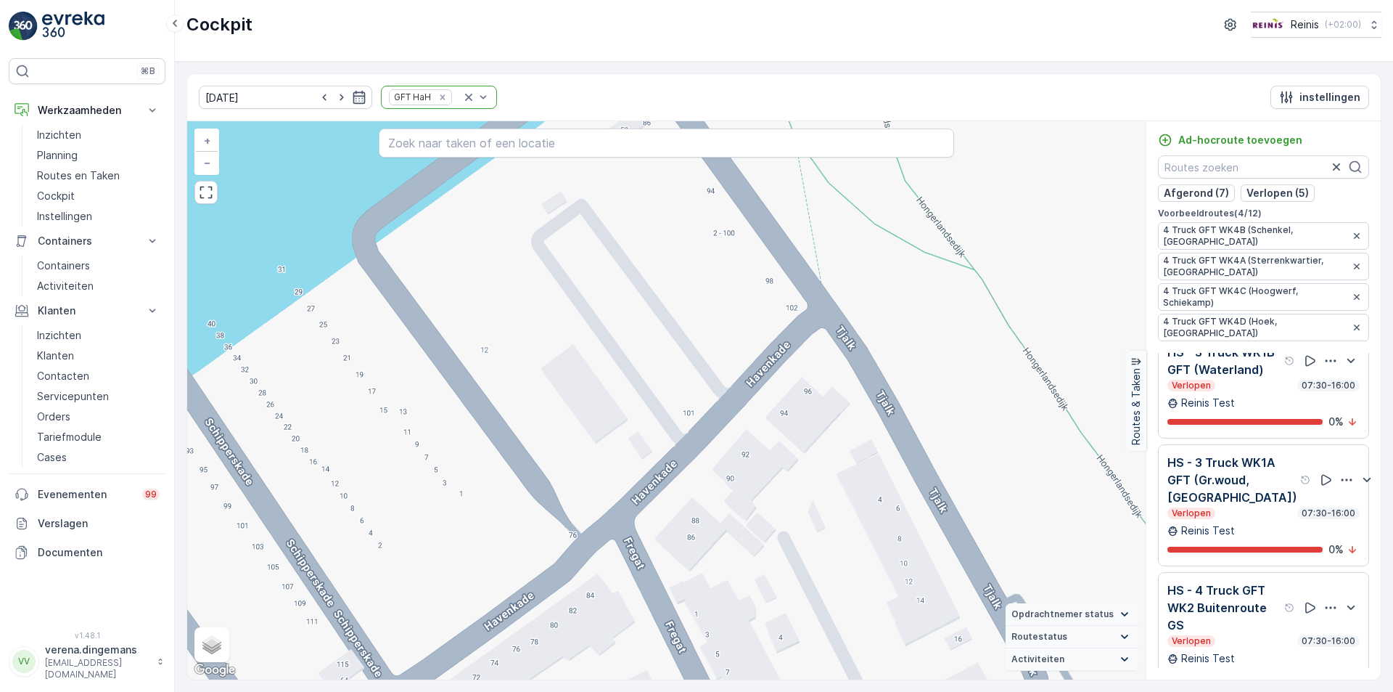
drag, startPoint x: 644, startPoint y: 256, endPoint x: 599, endPoint y: 382, distance: 133.8
click at [599, 382] on div "2 2 2 2 2 2 2 2 2 2 2 3 2 2 2 2 2 2 + − Satelliet stappenplan Terrein Hybride L…" at bounding box center [666, 400] width 959 height 558
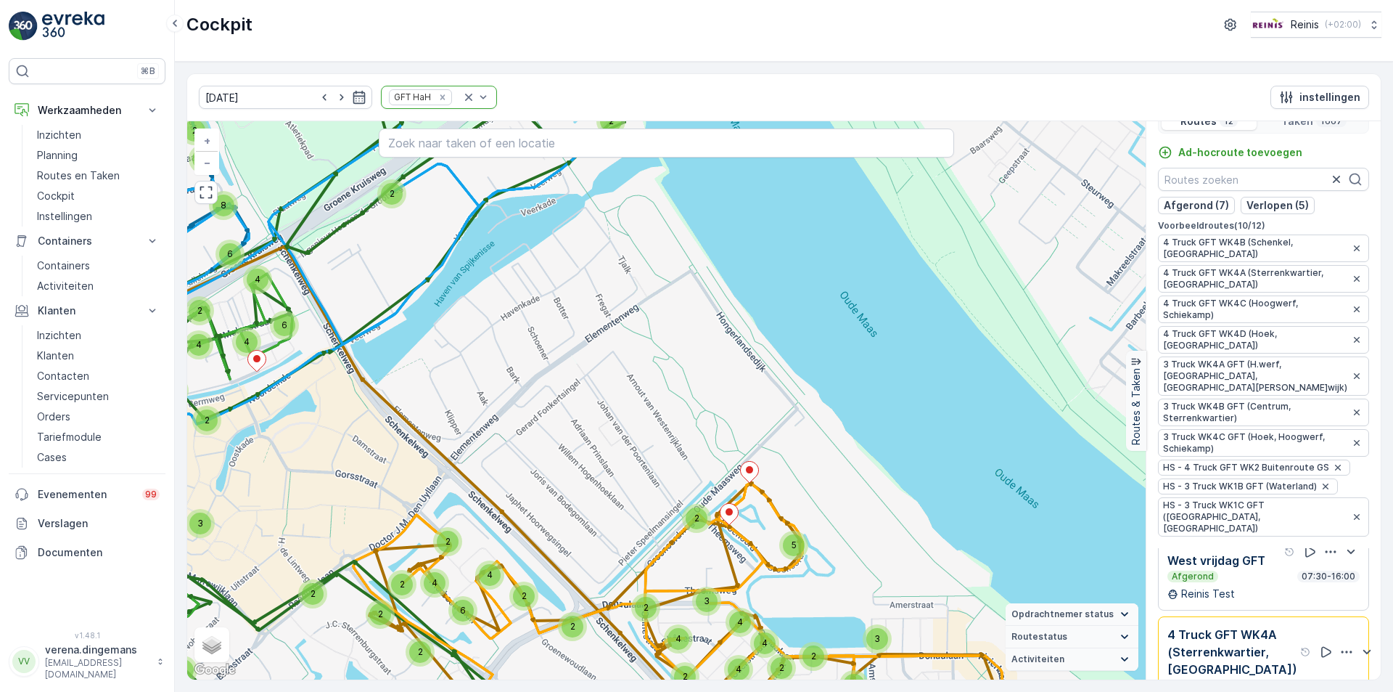
scroll to position [36, 0]
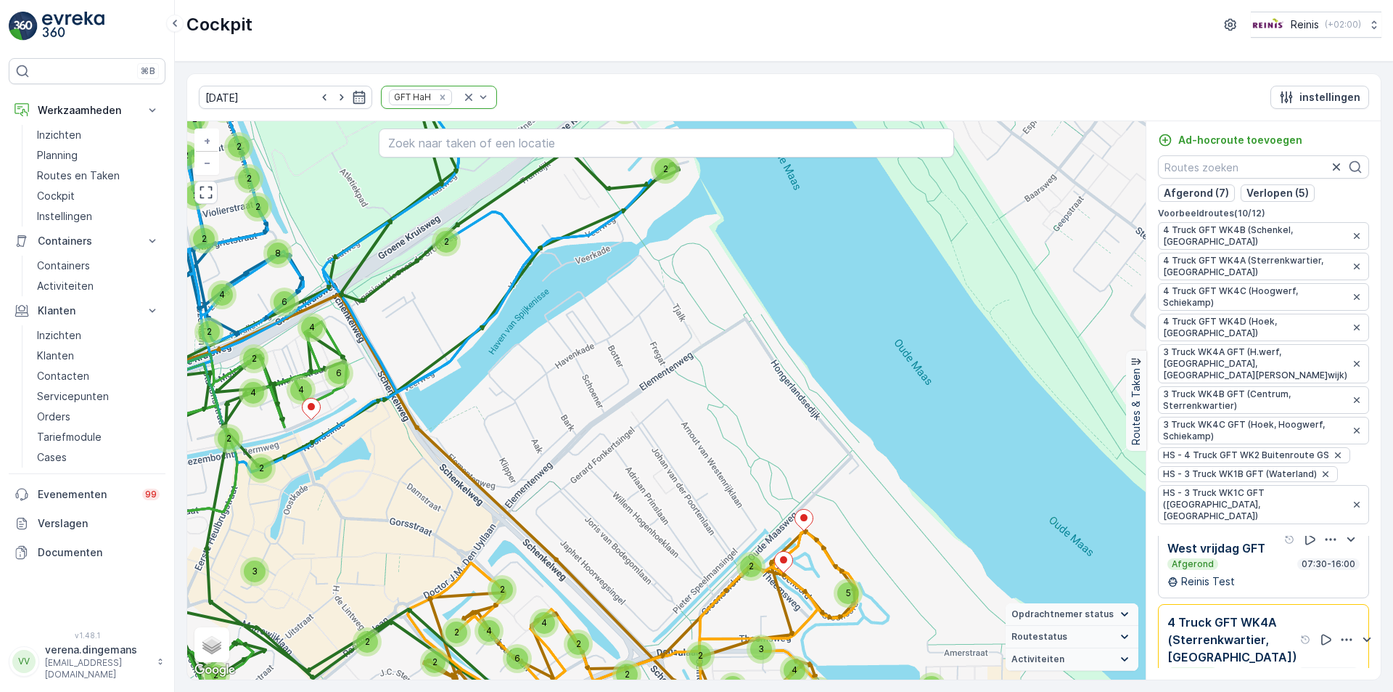
drag, startPoint x: 552, startPoint y: 274, endPoint x: 607, endPoint y: 322, distance: 72.5
click at [607, 322] on div "6 4 2 2 2 2 2 2 2 2 4 4 2 4 2 2 2 2 2 2 4 2 4 2 2 4 7 14 6 2 2 6 4 4 6 8 2 6 2 …" at bounding box center [666, 400] width 959 height 558
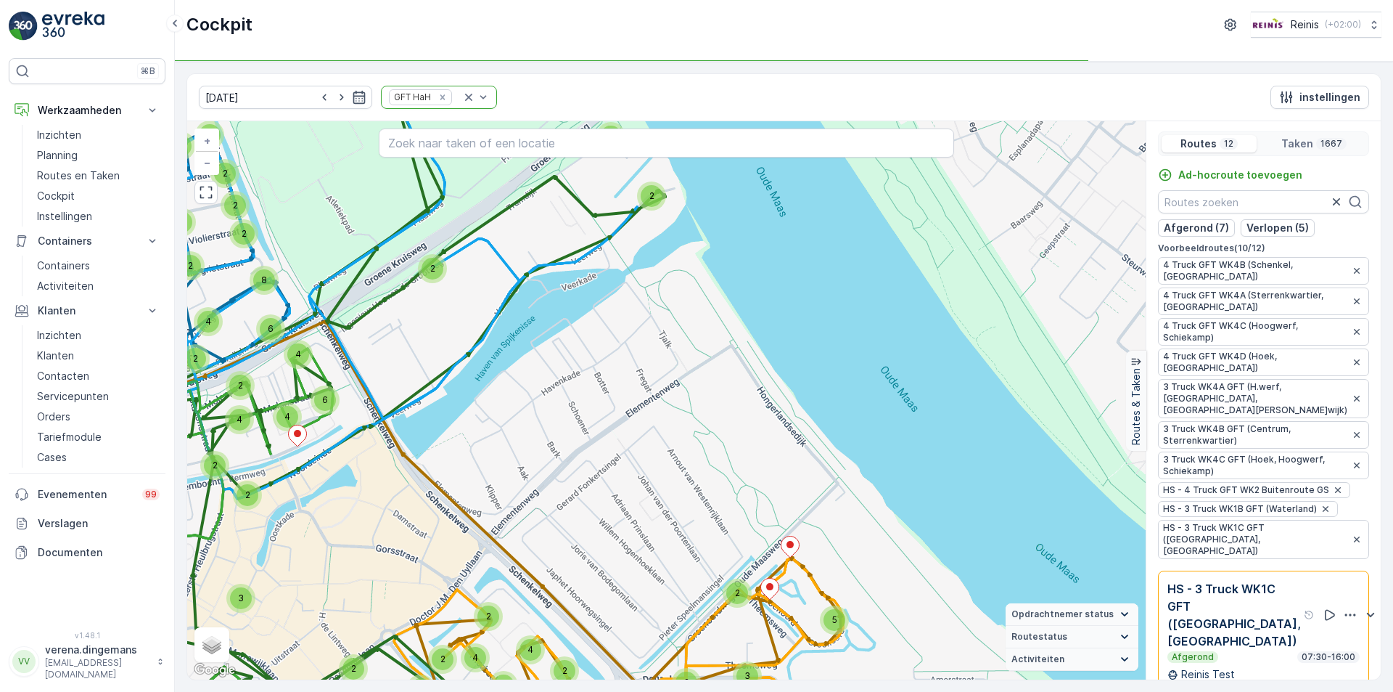
scroll to position [0, 0]
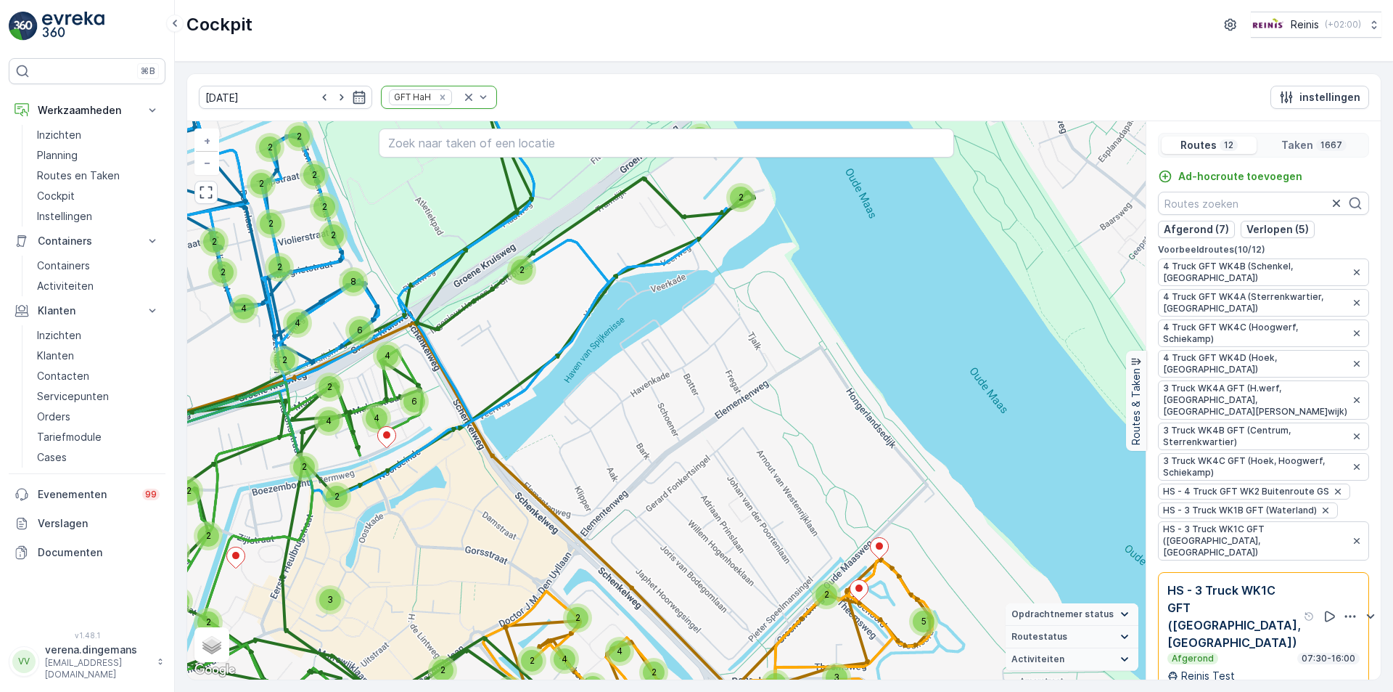
drag, startPoint x: 592, startPoint y: 417, endPoint x: 681, endPoint y: 418, distance: 89.3
click at [681, 418] on div "6 4 2 2 2 2 2 2 2 2 4 4 2 4 2 2 2 2 2 2 4 2 4 2 2 4 7 14 6 2 2 6 4 4 6 8 2 6 2 …" at bounding box center [666, 400] width 959 height 558
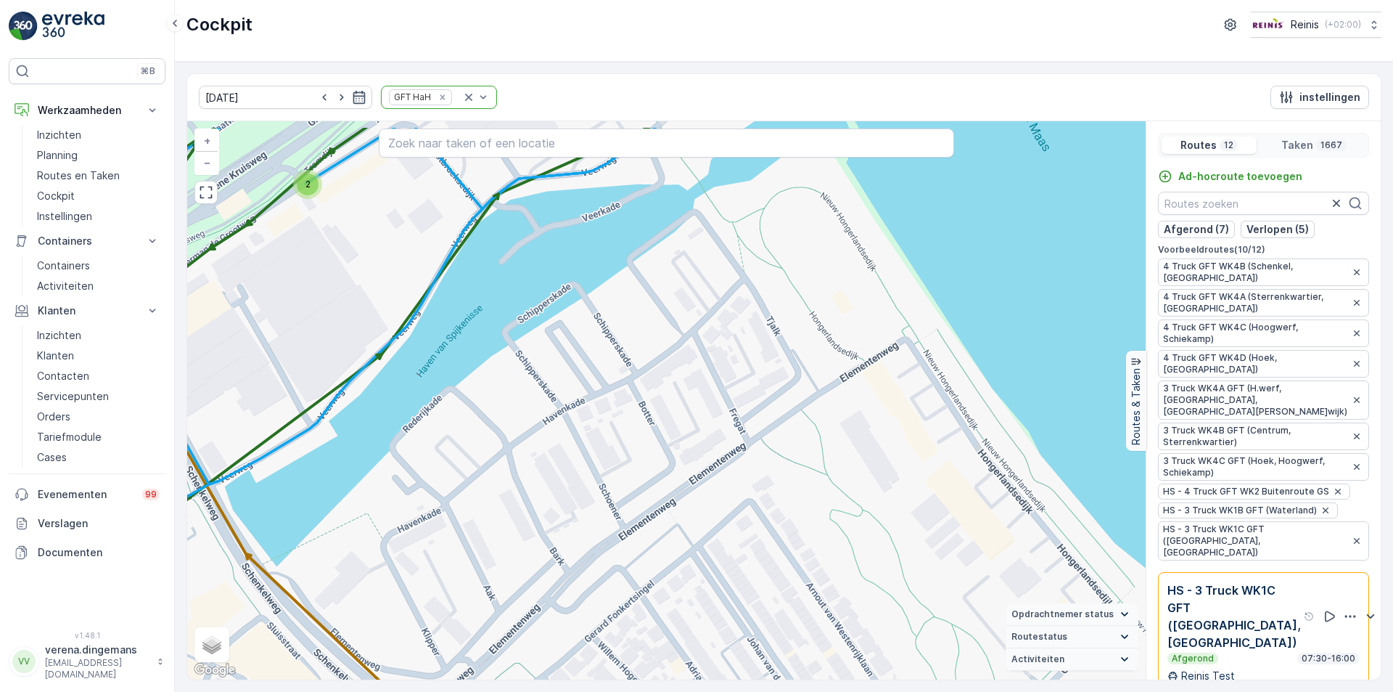
drag, startPoint x: 689, startPoint y: 377, endPoint x: 634, endPoint y: 439, distance: 82.8
click at [634, 439] on div "6 2 4 2 2 2 2 2 2 2 2 2 5 3 2 2 2 2 2 2 2 2 2 7 6 2 3 2 2 2 2 2 2 3 2 2 2 2 2 2…" at bounding box center [666, 400] width 959 height 558
click at [352, 100] on icon "button" at bounding box center [359, 97] width 15 height 15
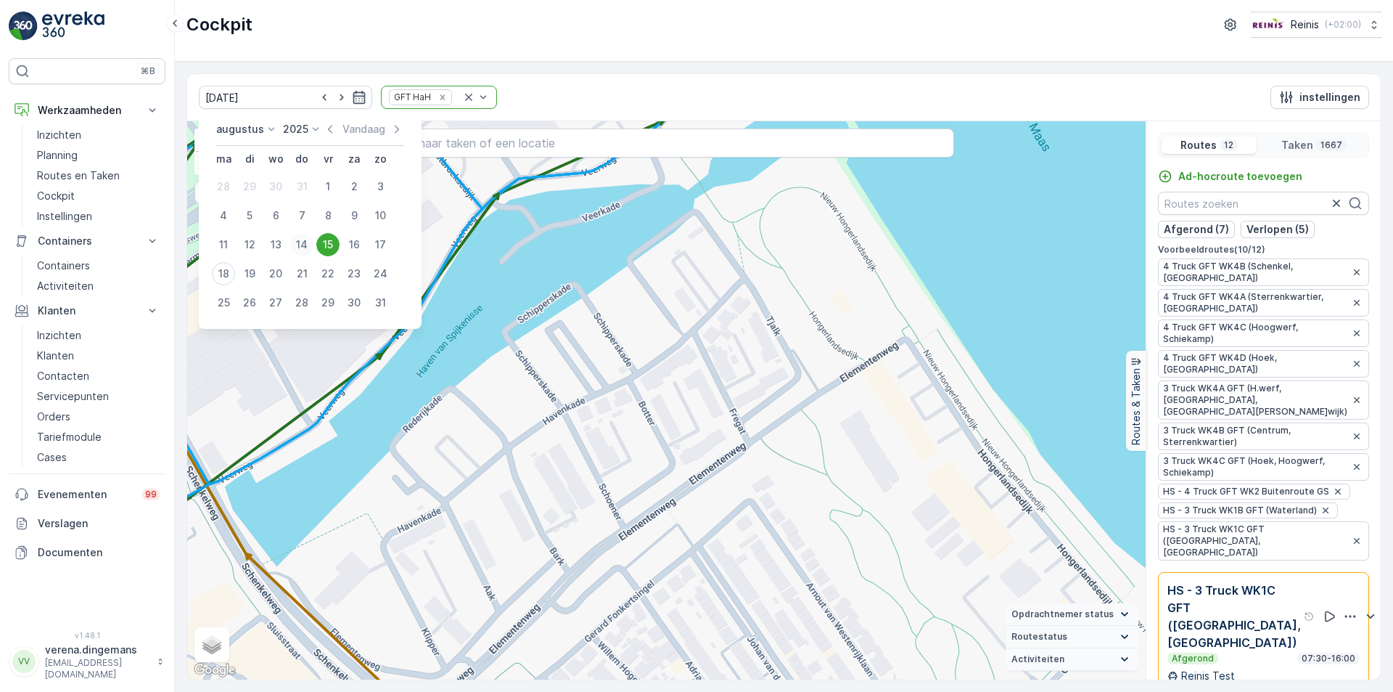
click at [306, 253] on div "14" at bounding box center [301, 244] width 23 height 23
type input "[DATE]"
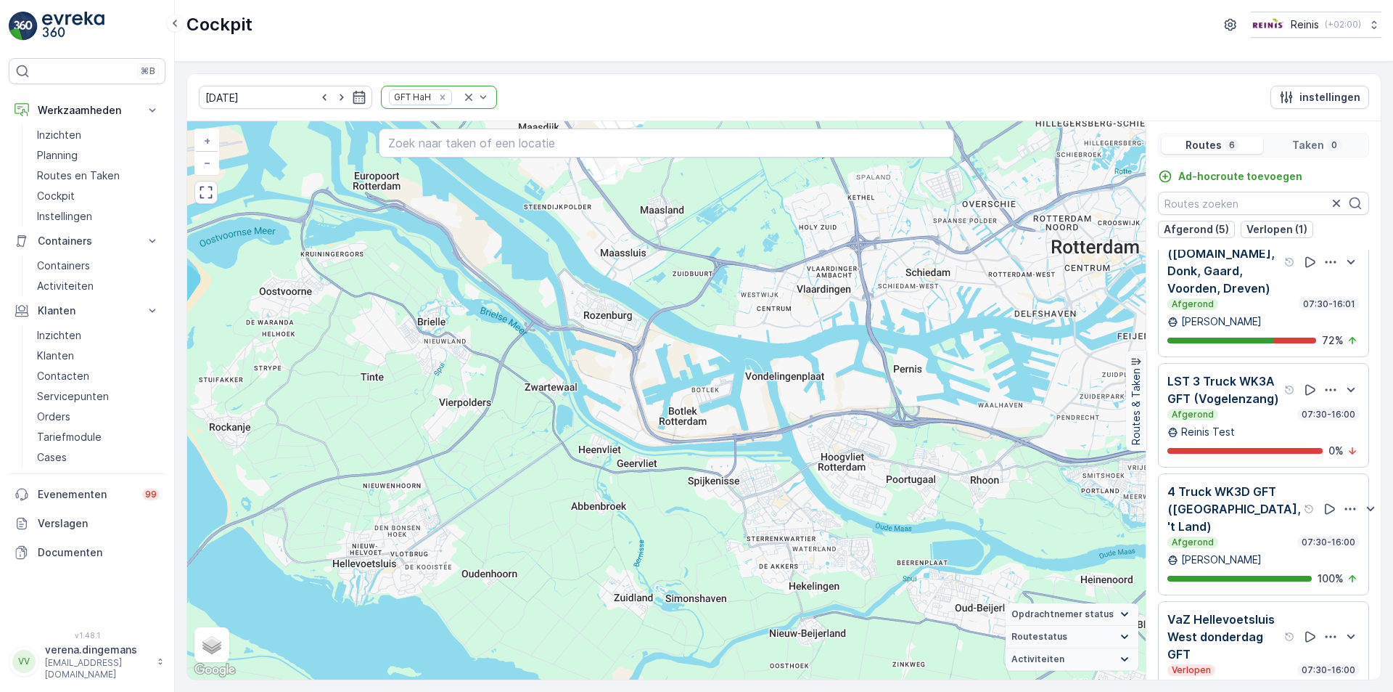
scroll to position [305, 0]
click at [1253, 545] on div "Afgerond 07:30-16:00" at bounding box center [1264, 542] width 192 height 12
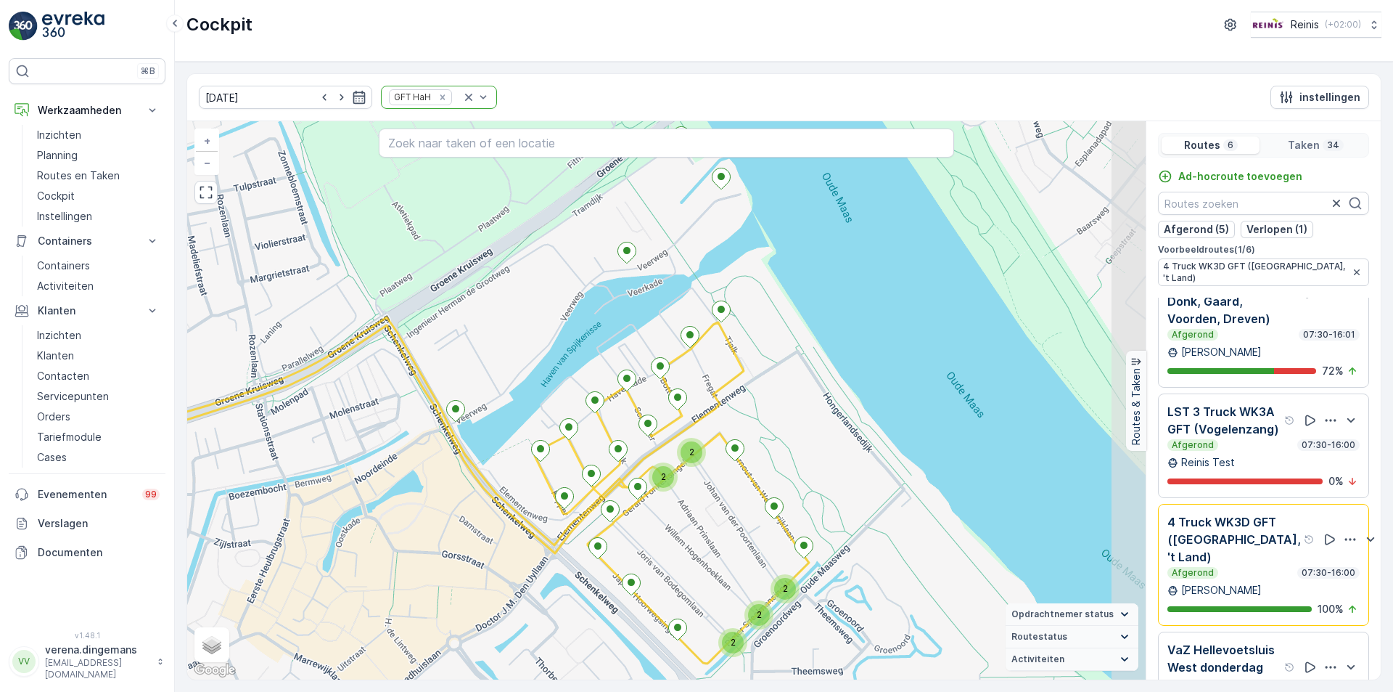
drag, startPoint x: 755, startPoint y: 425, endPoint x: 713, endPoint y: 499, distance: 84.8
click at [713, 499] on div "2 2 2 2 2 + − Satelliet stappenplan Terrein Hybride Leaflet Sneltoetsen Kaartge…" at bounding box center [666, 400] width 959 height 558
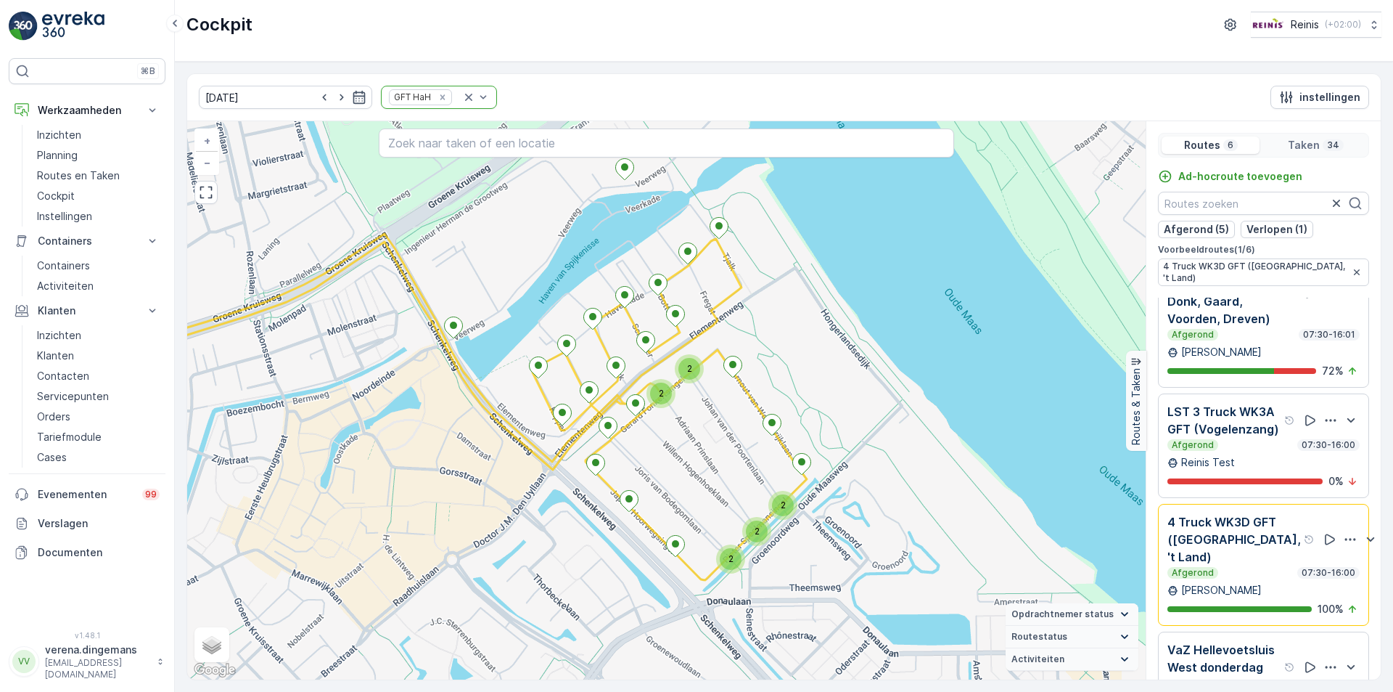
drag, startPoint x: 854, startPoint y: 430, endPoint x: 853, endPoint y: 340, distance: 89.3
click at [853, 340] on div "2 2 2 2 2 + − Satelliet stappenplan Terrein Hybride Leaflet Sneltoetsen Kaartge…" at bounding box center [666, 400] width 959 height 558
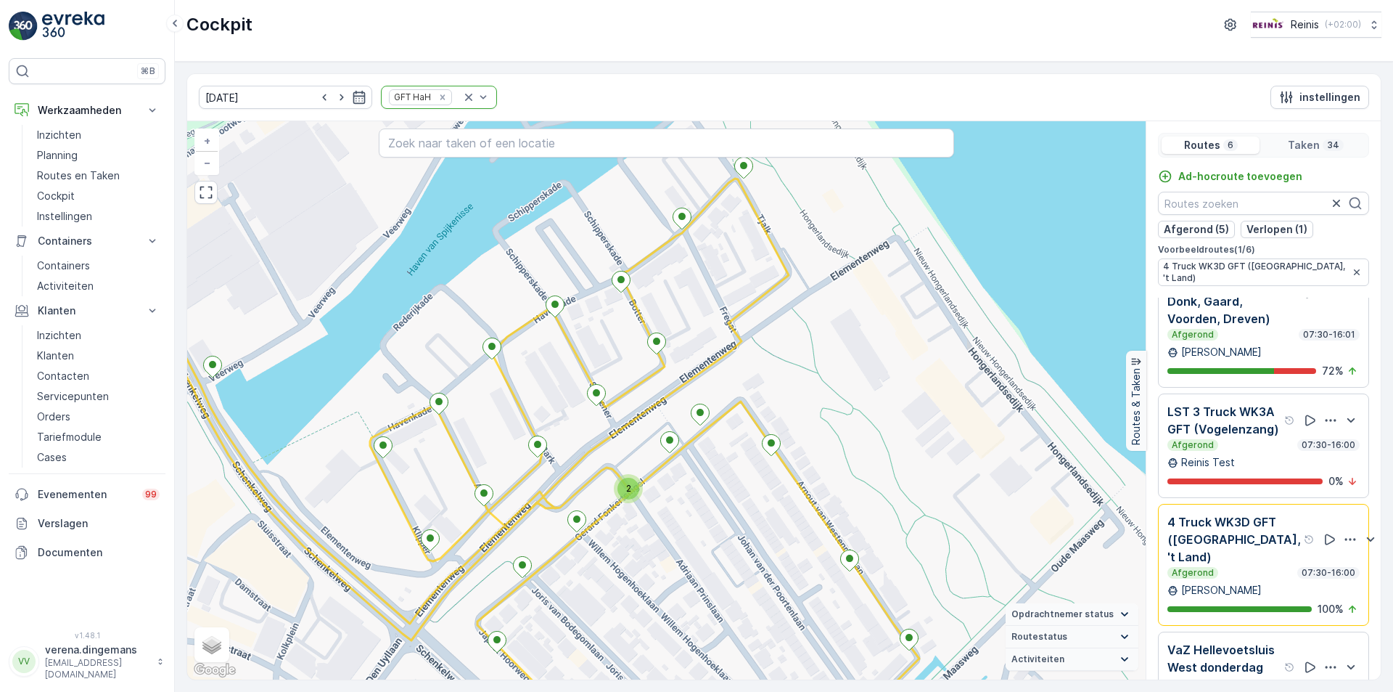
drag, startPoint x: 707, startPoint y: 271, endPoint x: 697, endPoint y: 300, distance: 30.5
click at [697, 300] on div "2 2 2 2 + − Satelliet stappenplan Terrein Hybride Leaflet Sneltoetsen Kaartgege…" at bounding box center [666, 400] width 959 height 558
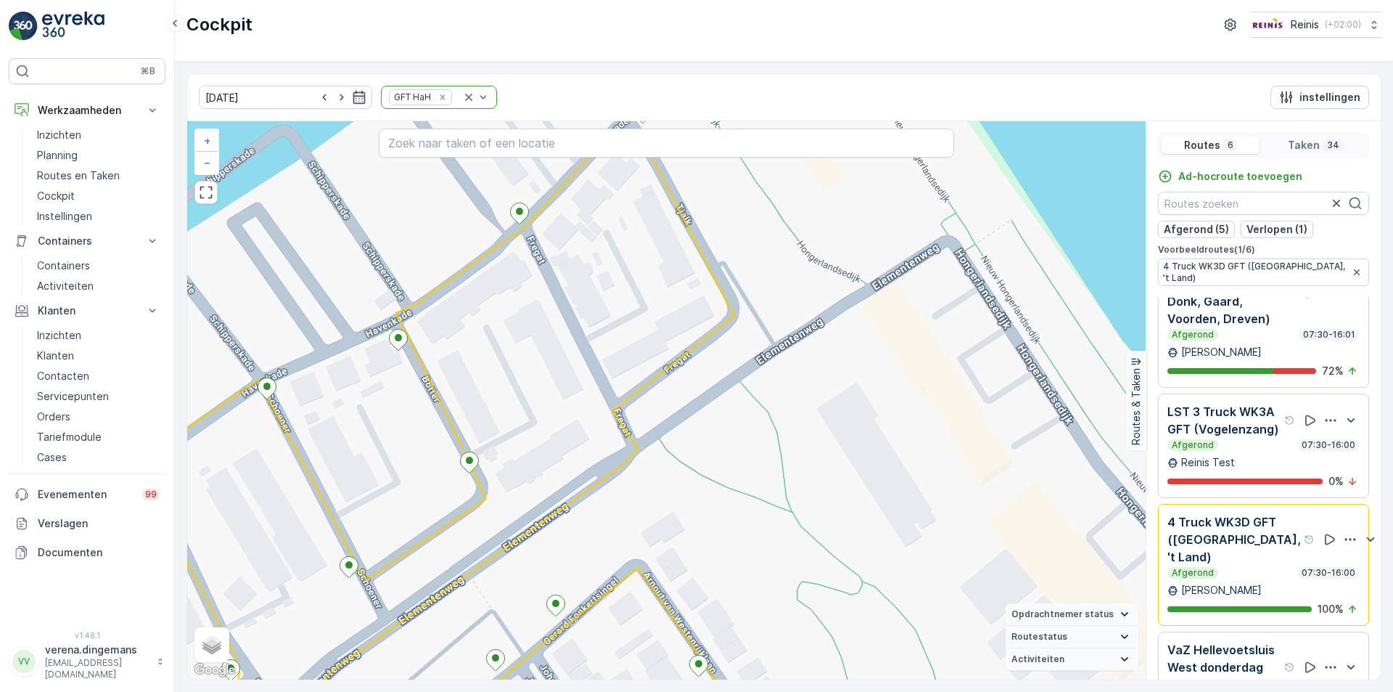
drag, startPoint x: 701, startPoint y: 292, endPoint x: 554, endPoint y: 358, distance: 160.5
click at [554, 358] on div "+ − Satelliet stappenplan Terrein Hybride Leaflet Sneltoetsen Kaartgegevens Kaa…" at bounding box center [666, 400] width 959 height 558
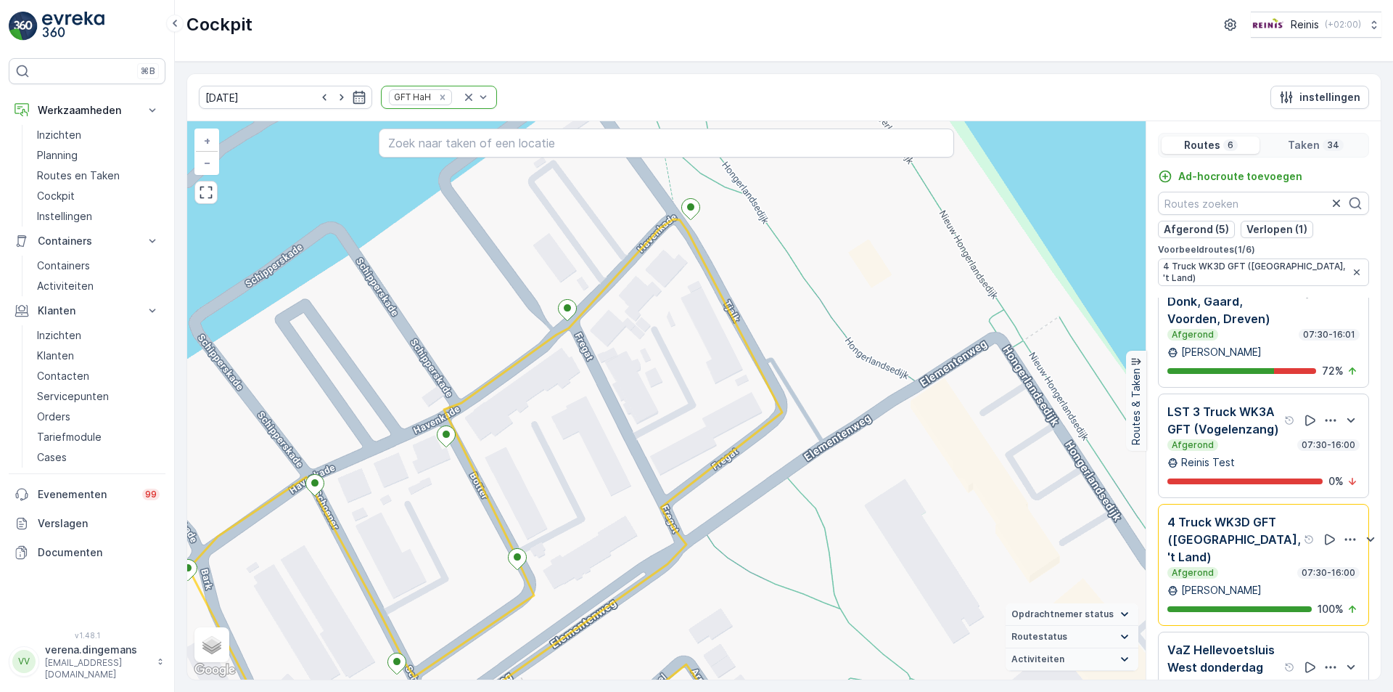
drag, startPoint x: 565, startPoint y: 258, endPoint x: 613, endPoint y: 355, distance: 107.8
click at [613, 355] on div "+ − Satelliet stappenplan Terrein Hybride Leaflet Sneltoetsen Kaartgegevens Kaa…" at bounding box center [666, 400] width 959 height 558
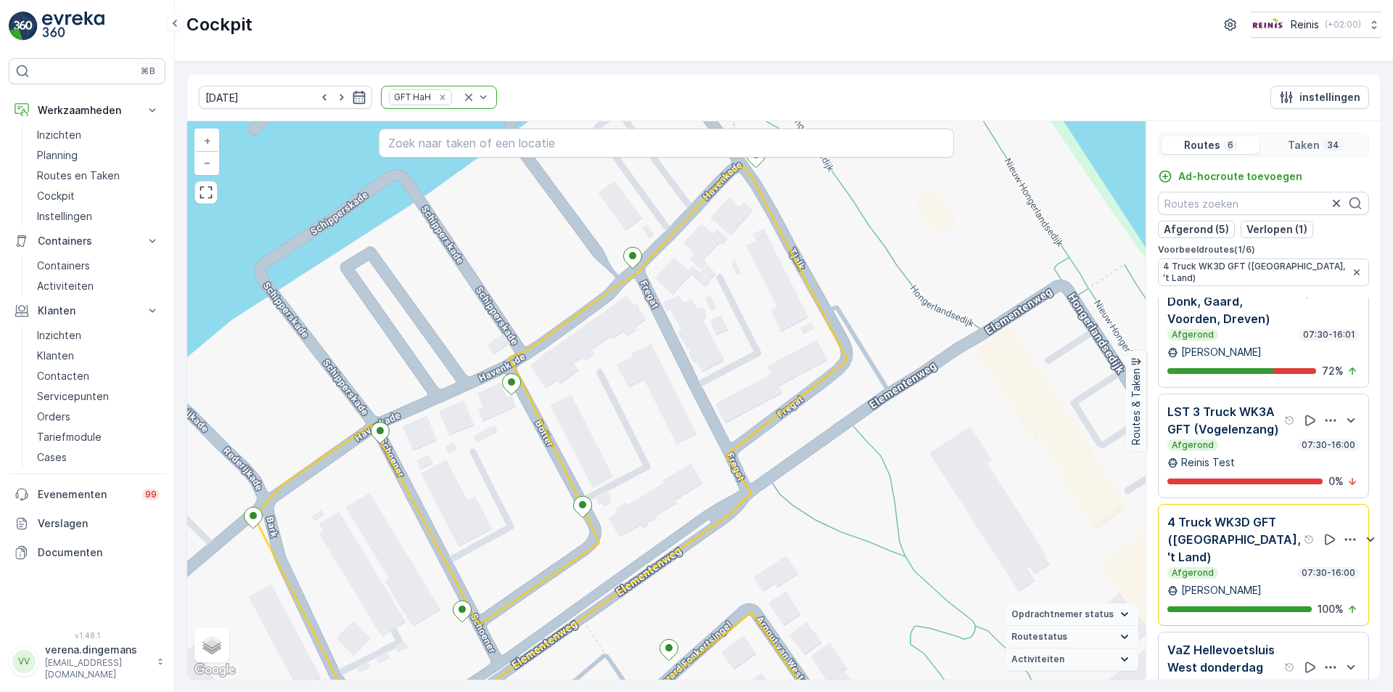
drag, startPoint x: 570, startPoint y: 453, endPoint x: 636, endPoint y: 401, distance: 83.6
click at [636, 401] on div "+ − Satelliet stappenplan Terrein Hybride Leaflet Sneltoetsen Kaartgegevens Kaa…" at bounding box center [666, 400] width 959 height 558
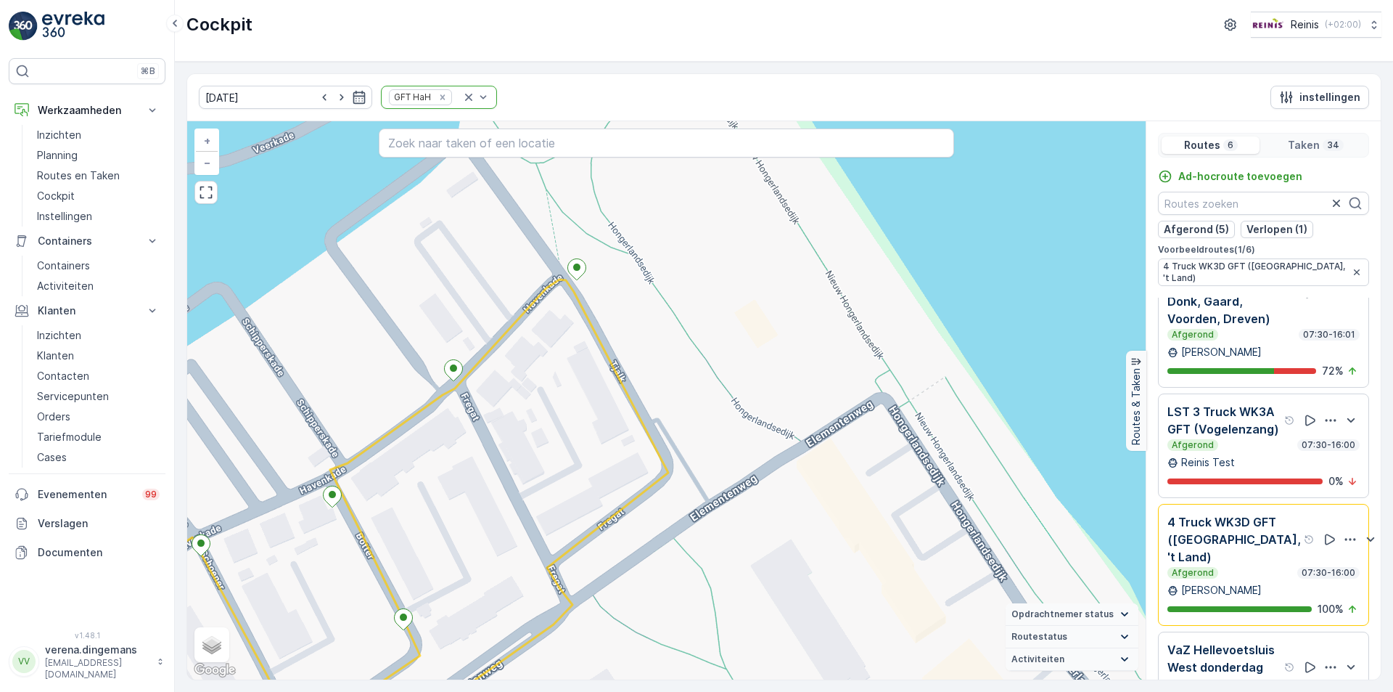
drag, startPoint x: 834, startPoint y: 247, endPoint x: 648, endPoint y: 359, distance: 216.8
click at [654, 360] on div "+ − Satelliet stappenplan Terrein Hybride Leaflet Sneltoetsen Kaartgegevens Kaa…" at bounding box center [666, 400] width 959 height 558
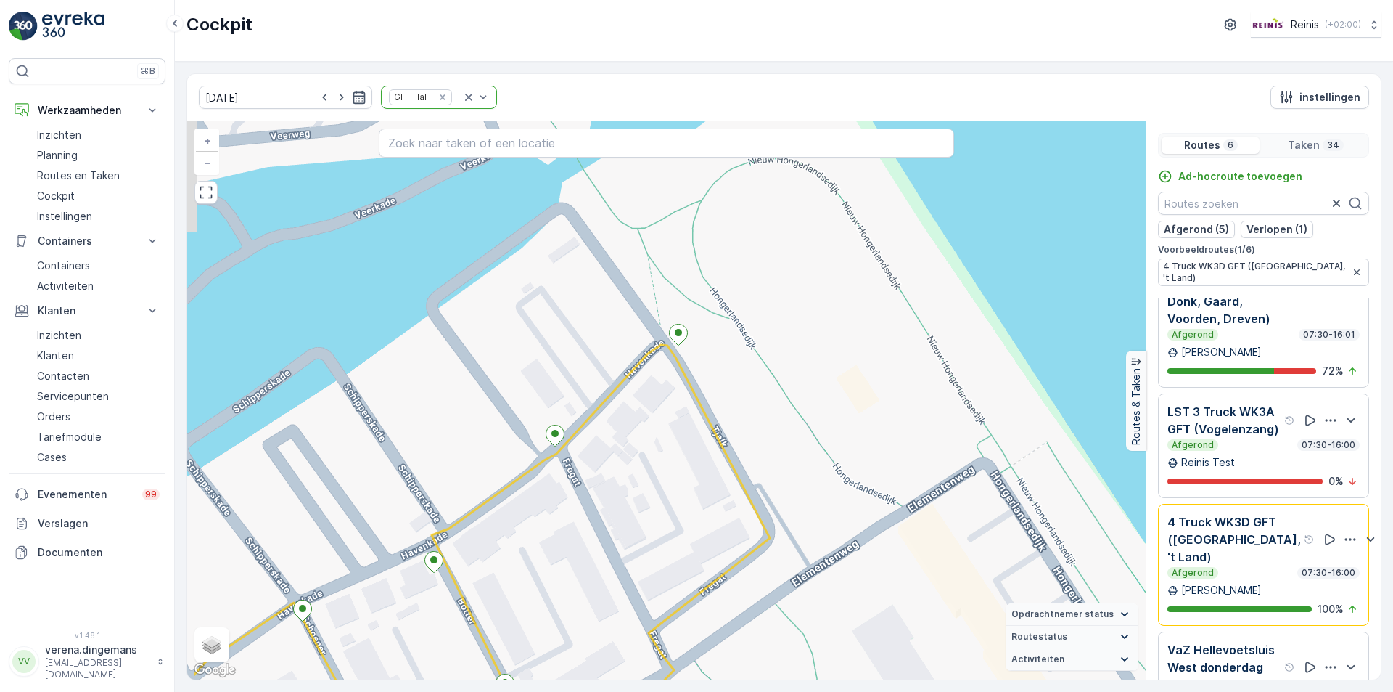
drag, startPoint x: 420, startPoint y: 256, endPoint x: 523, endPoint y: 322, distance: 121.4
click at [523, 322] on div "+ − Satelliet stappenplan Terrein Hybride Leaflet Sneltoetsen Kaartgegevens Kaa…" at bounding box center [666, 400] width 959 height 558
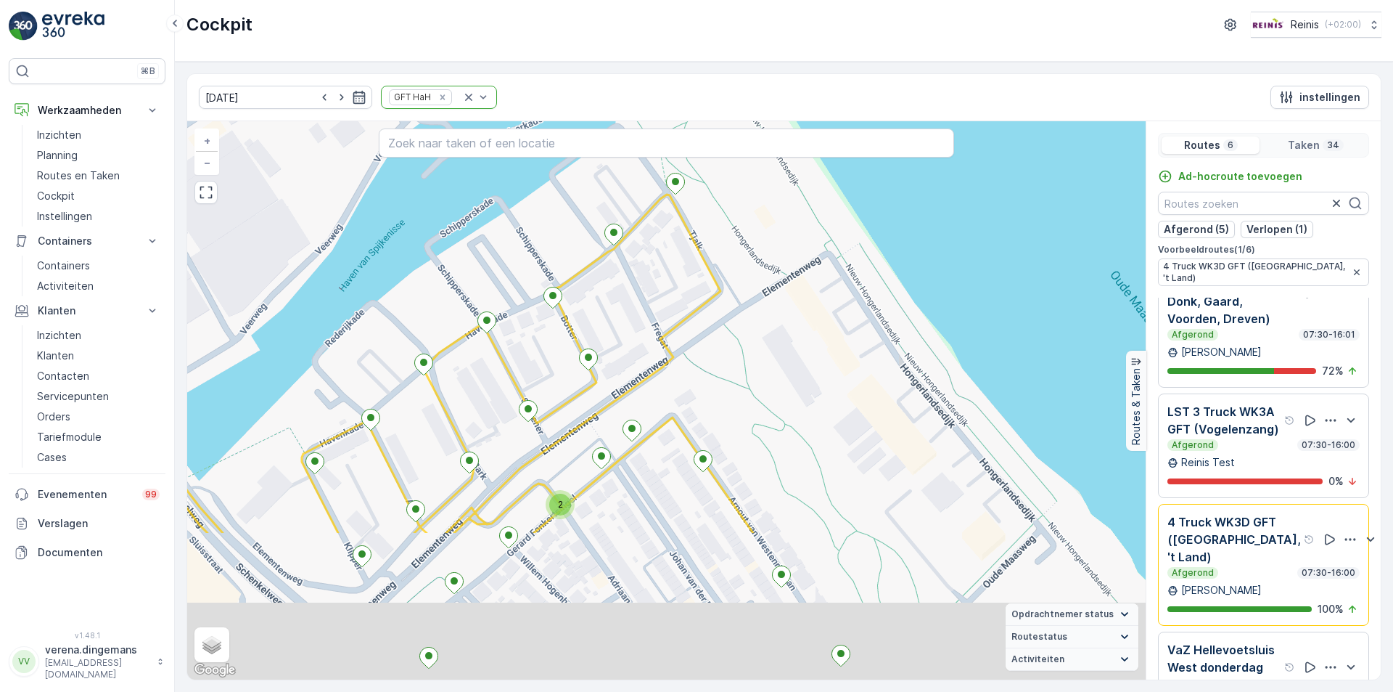
drag, startPoint x: 526, startPoint y: 555, endPoint x: 614, endPoint y: 303, distance: 267.4
click at [614, 303] on div "2 2 2 2 + − Satelliet stappenplan Terrein Hybride Leaflet Sneltoetsen Kaartgege…" at bounding box center [666, 400] width 959 height 558
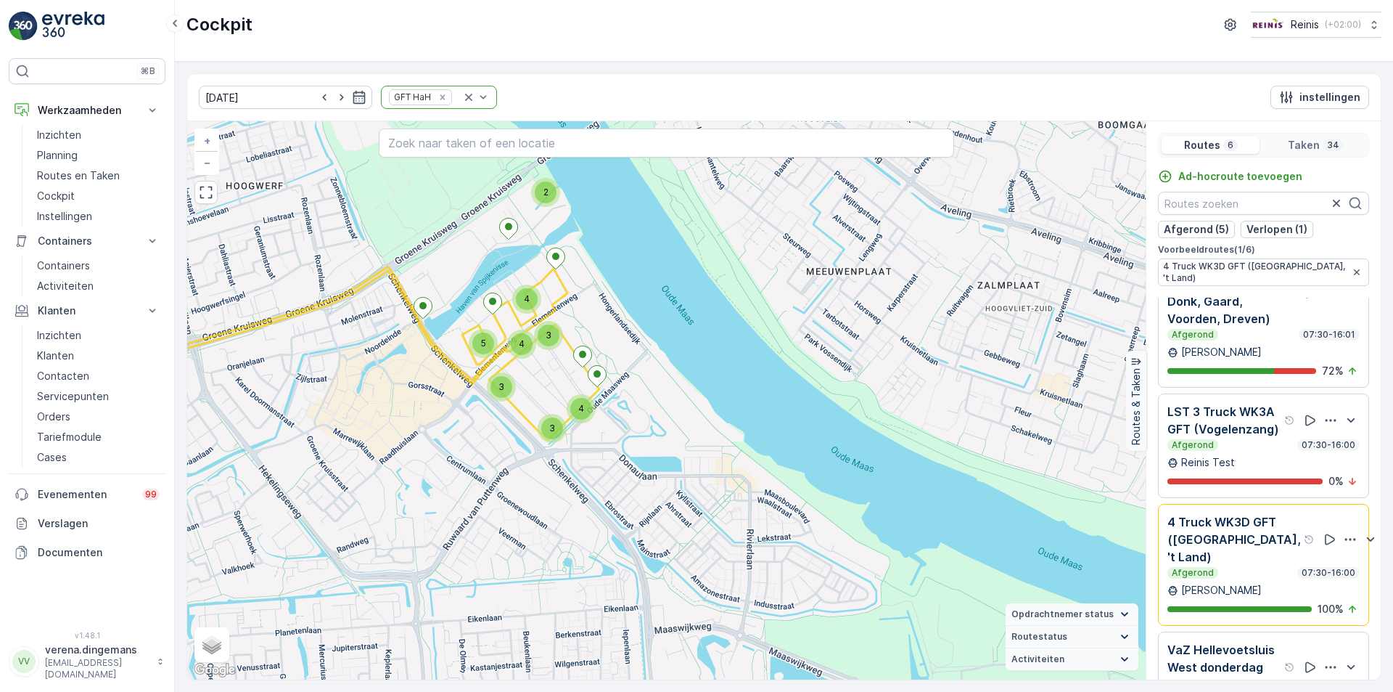
scroll to position [341, 0]
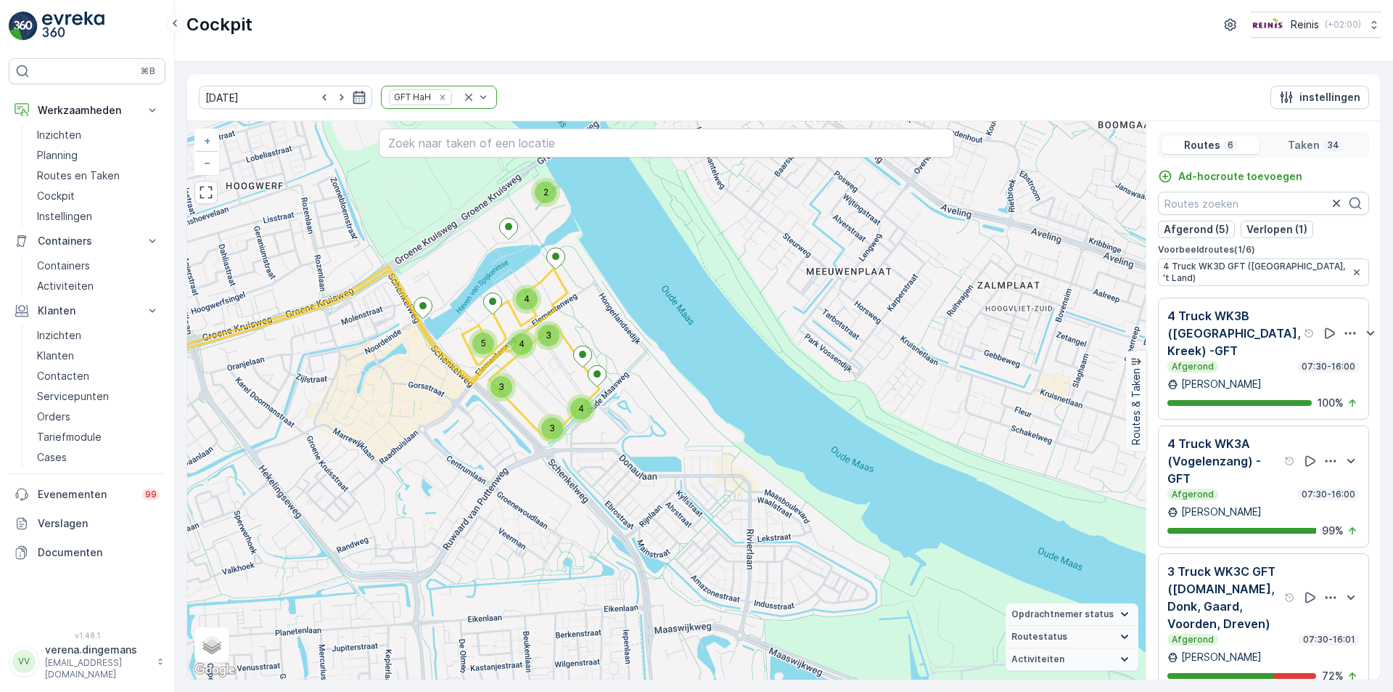
scroll to position [341, 0]
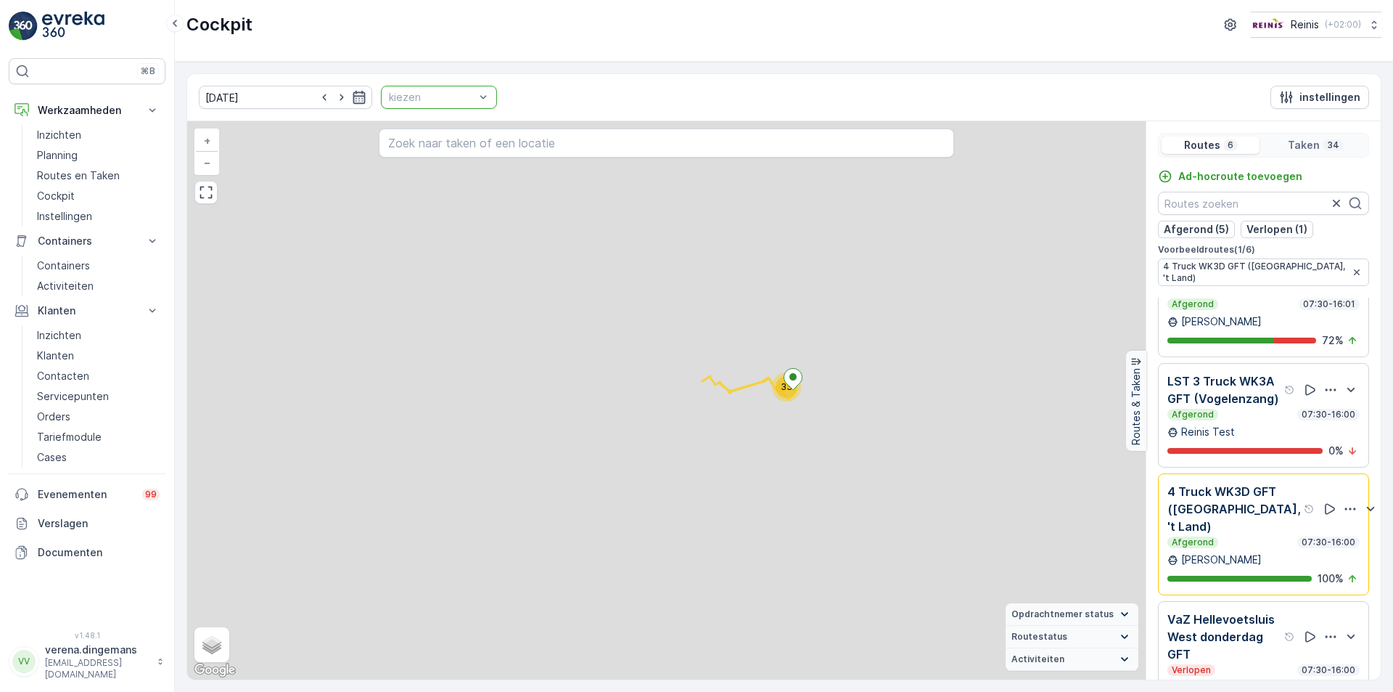
click at [352, 90] on icon "button" at bounding box center [359, 97] width 15 height 15
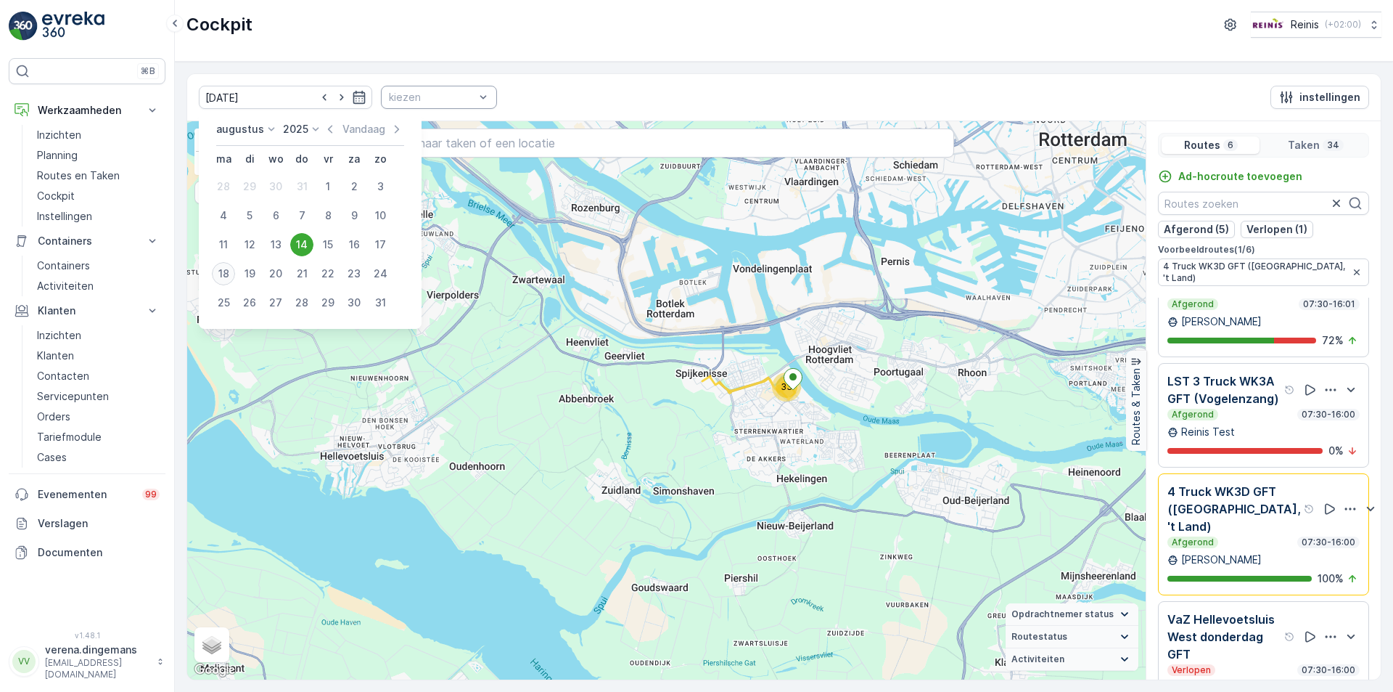
click at [223, 269] on div "18" at bounding box center [223, 273] width 23 height 23
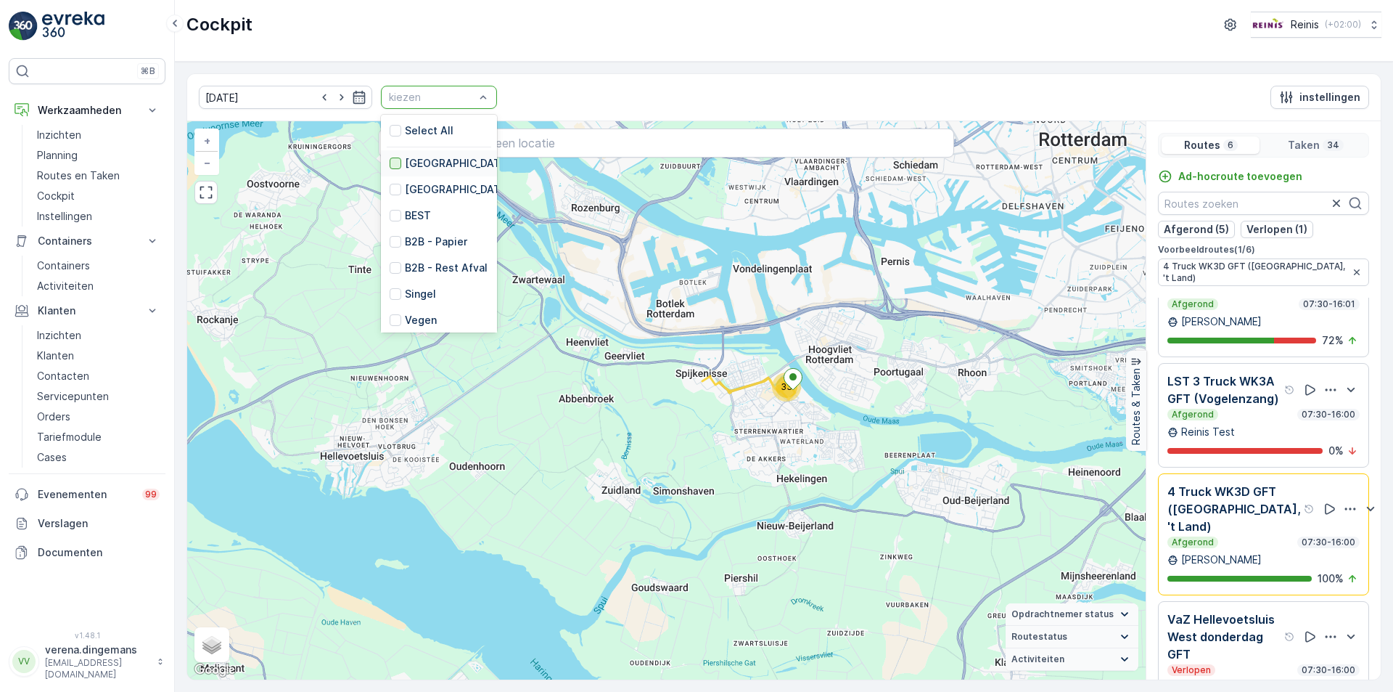
click at [390, 160] on div at bounding box center [396, 163] width 12 height 12
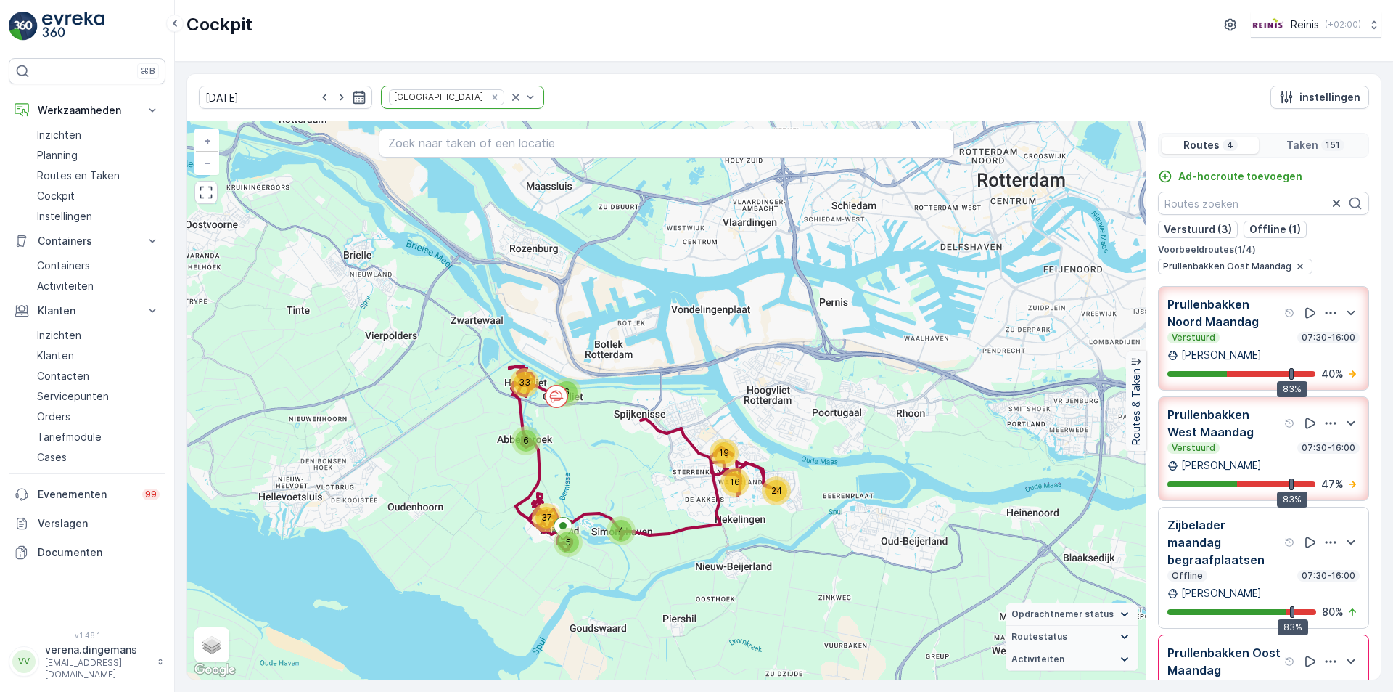
drag, startPoint x: 962, startPoint y: 521, endPoint x: 772, endPoint y: 435, distance: 208.8
click at [851, 437] on div "6 19 5 16 4 24 6 37 33 + − Satelliet stappenplan Terrein Hybride Leaflet Snelto…" at bounding box center [666, 400] width 959 height 558
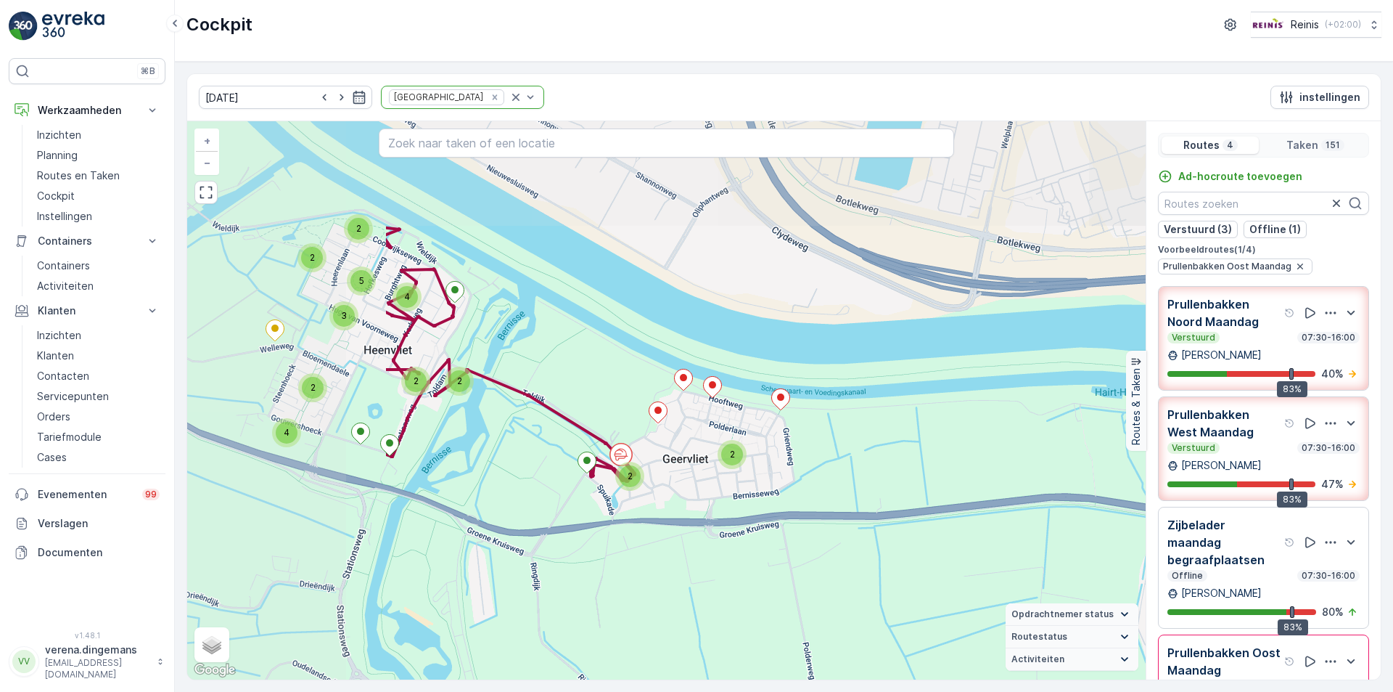
drag, startPoint x: 561, startPoint y: 351, endPoint x: 856, endPoint y: 499, distance: 329.8
click at [856, 499] on div "5 19 4 3 9 6 3 4 5 2 2 2 3 3 3 2 2 2 5 2 3 2 5 2 2 2 4 2 3 4 2 2 + − Satelliet …" at bounding box center [666, 400] width 959 height 558
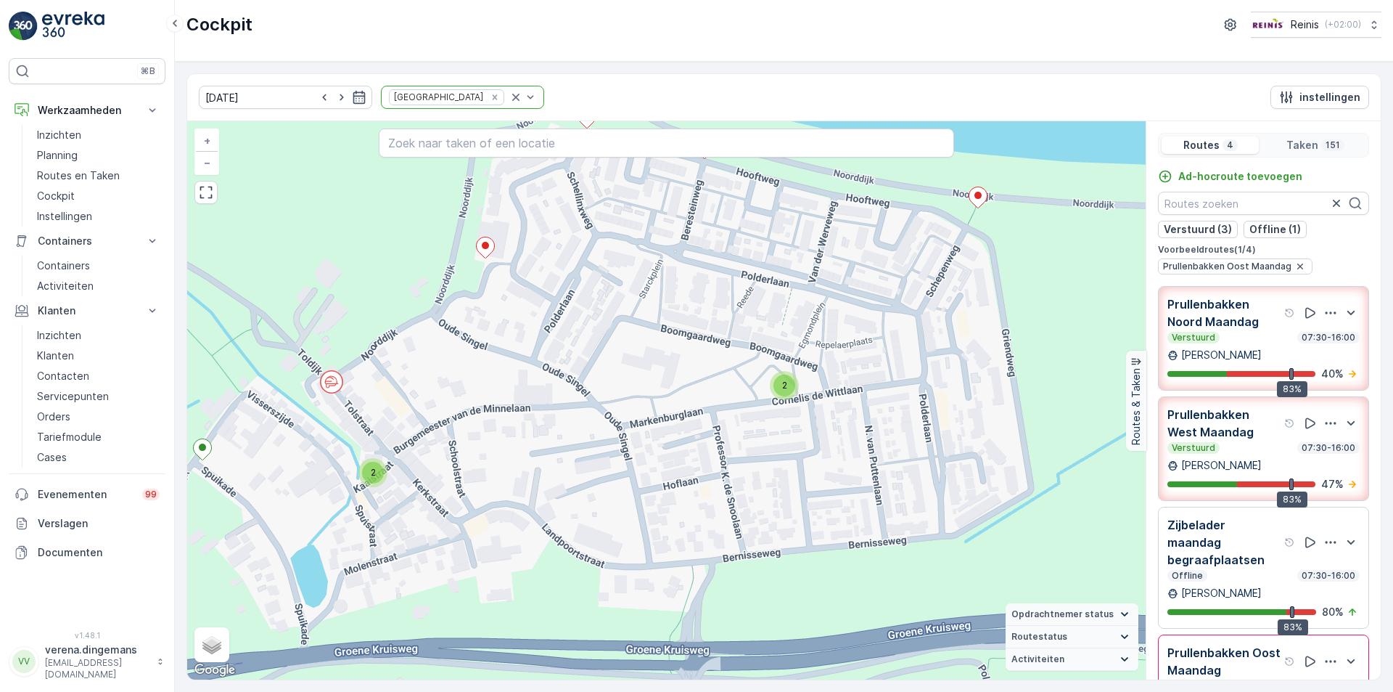
drag, startPoint x: 734, startPoint y: 401, endPoint x: 1144, endPoint y: 454, distance: 413.4
click at [1144, 454] on div "5 4 4 2 6 2 2 2 3 2 3 2 3 2 2 2 2 3 2 2 2 2 2 2 + − Satelliet stappenplan Terre…" at bounding box center [666, 400] width 959 height 558
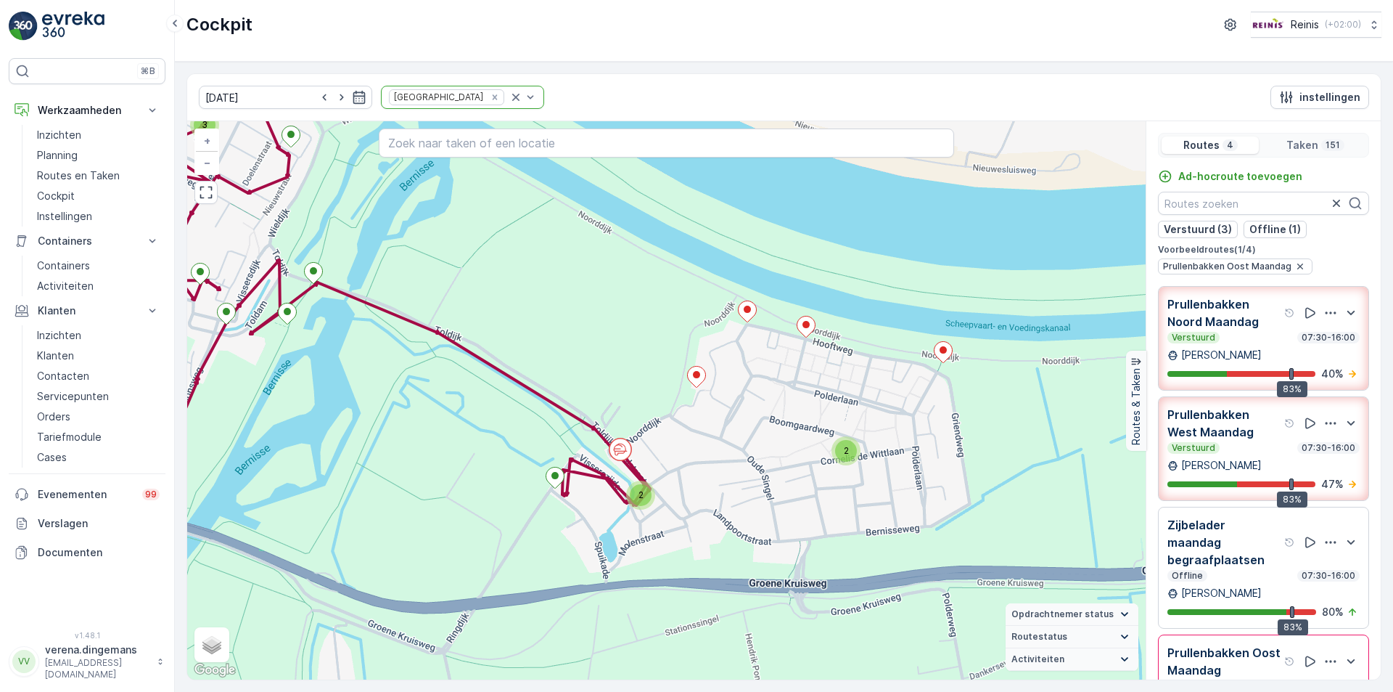
drag, startPoint x: 839, startPoint y: 465, endPoint x: 812, endPoint y: 499, distance: 42.8
click at [812, 499] on div "5 4 13 2 4 3 2 6 2 2 2 4 2 2 2 2 2 2 2 4 2 2 5 2 2 4 2 2 3 + − Satelliet stappe…" at bounding box center [666, 400] width 959 height 558
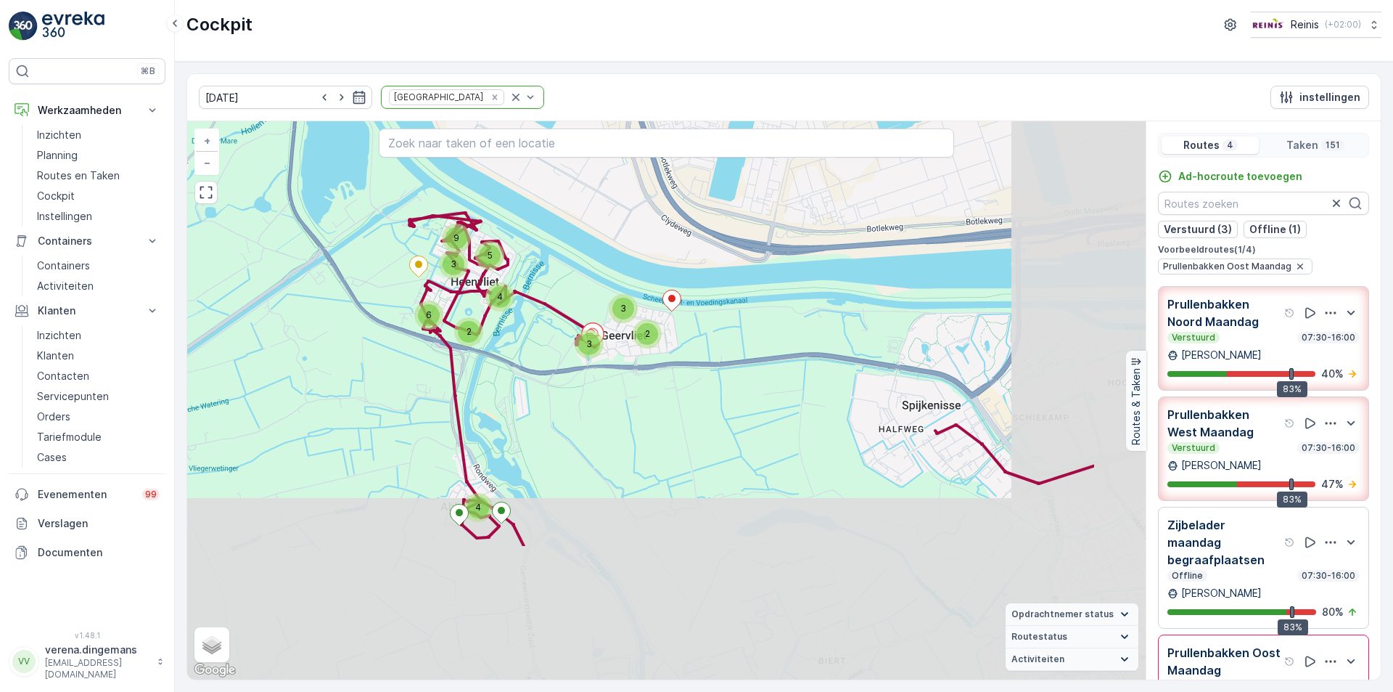
drag, startPoint x: 771, startPoint y: 648, endPoint x: 621, endPoint y: 456, distance: 244.1
click at [621, 456] on div "24 4 3 9 6 3 10 3 5 2 6 3 4 5 4 2 9 4 2 3 9 3 6 3 5 2 4 + − Satelliet stappenpl…" at bounding box center [666, 400] width 959 height 558
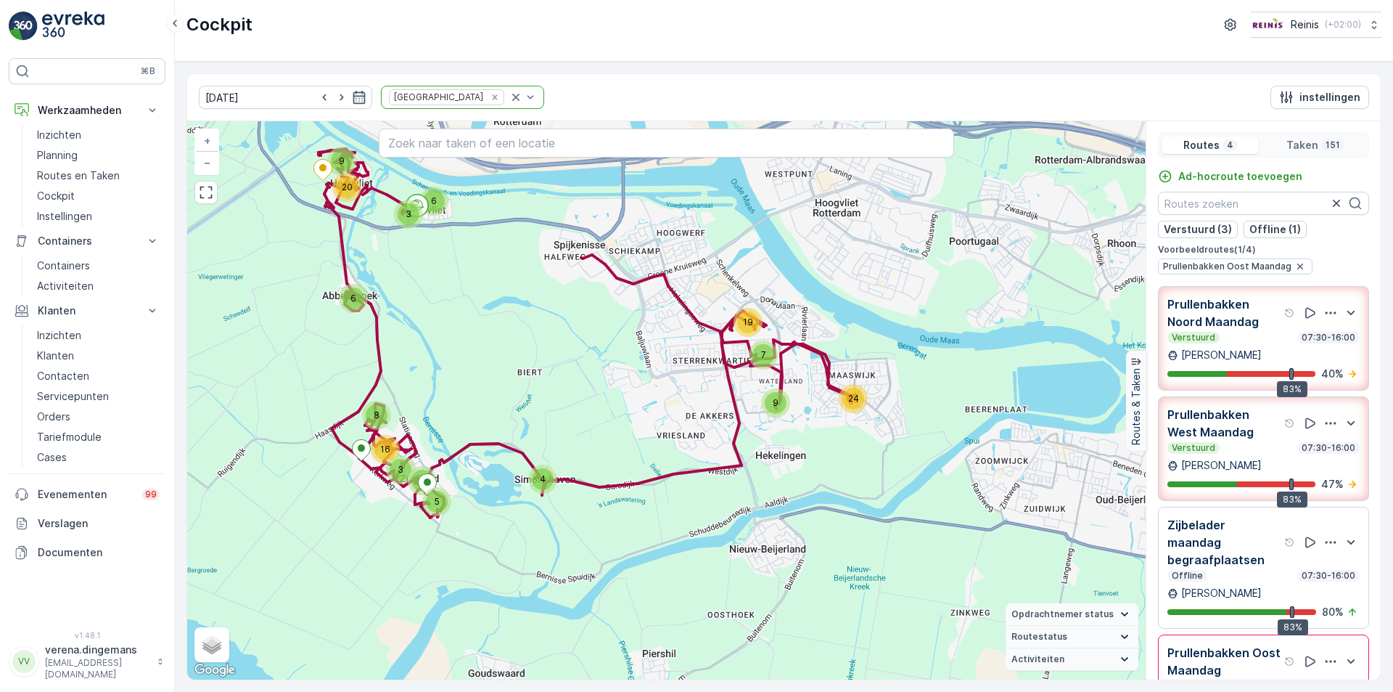
drag, startPoint x: 883, startPoint y: 631, endPoint x: 689, endPoint y: 441, distance: 272.5
click at [689, 441] on div "24 7 9 19 4 5 8 3 9 16 6 6 9 3 20 + − Satelliet stappenplan Terrein Hybride Lea…" at bounding box center [666, 400] width 959 height 558
click at [351, 105] on input "[DATE]" at bounding box center [285, 97] width 173 height 23
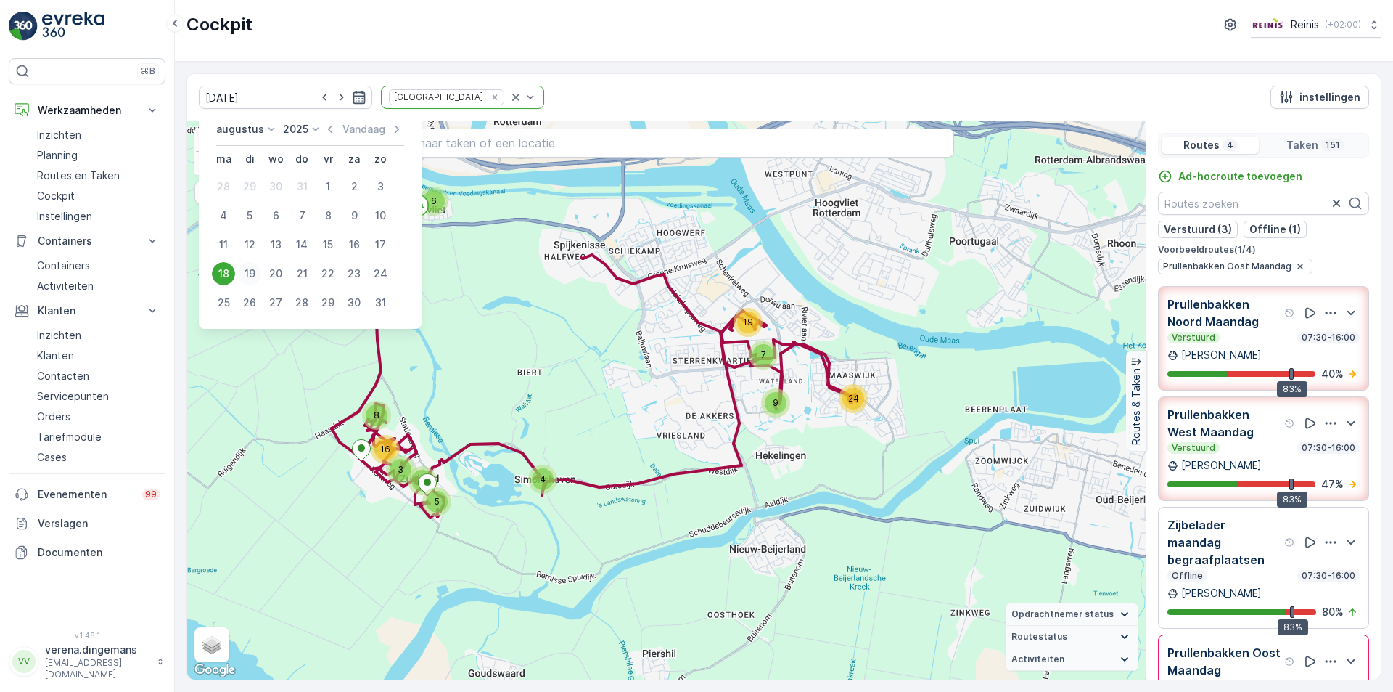
click at [255, 269] on div "19" at bounding box center [249, 273] width 23 height 23
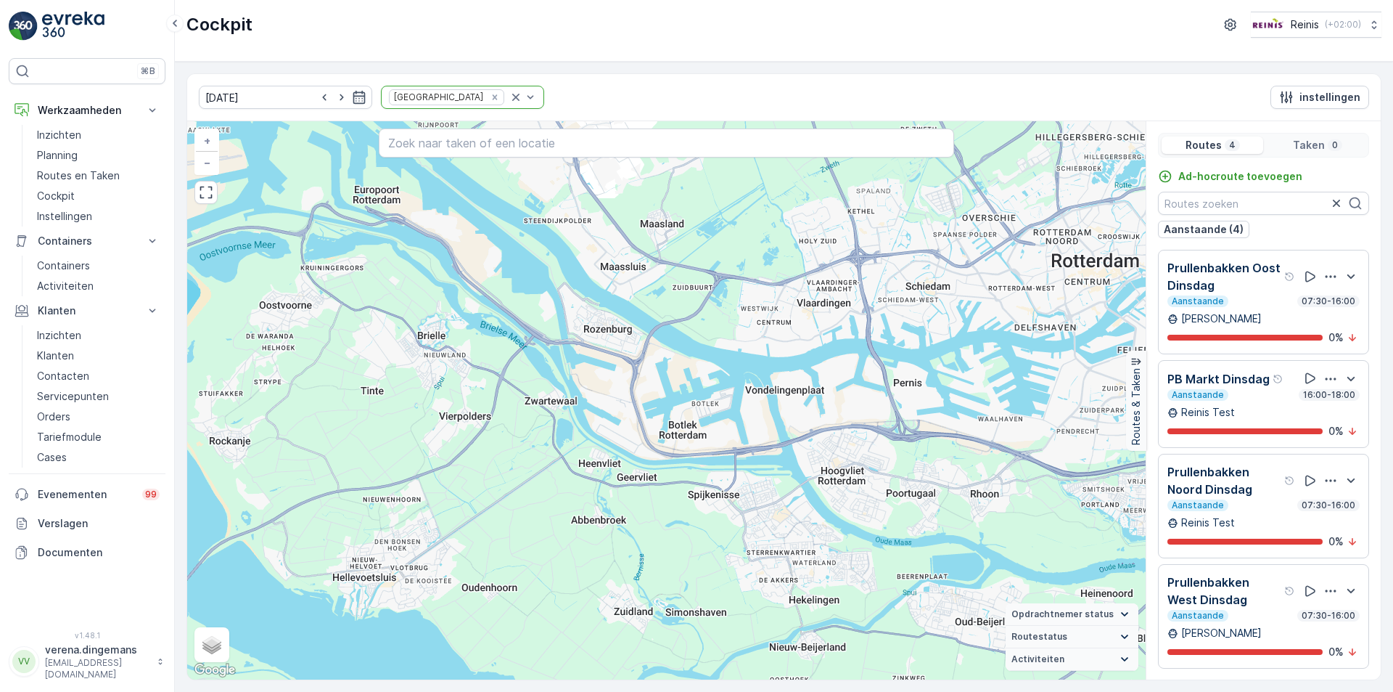
click at [1248, 299] on div "Aanstaande 07:30-16:00" at bounding box center [1264, 301] width 192 height 12
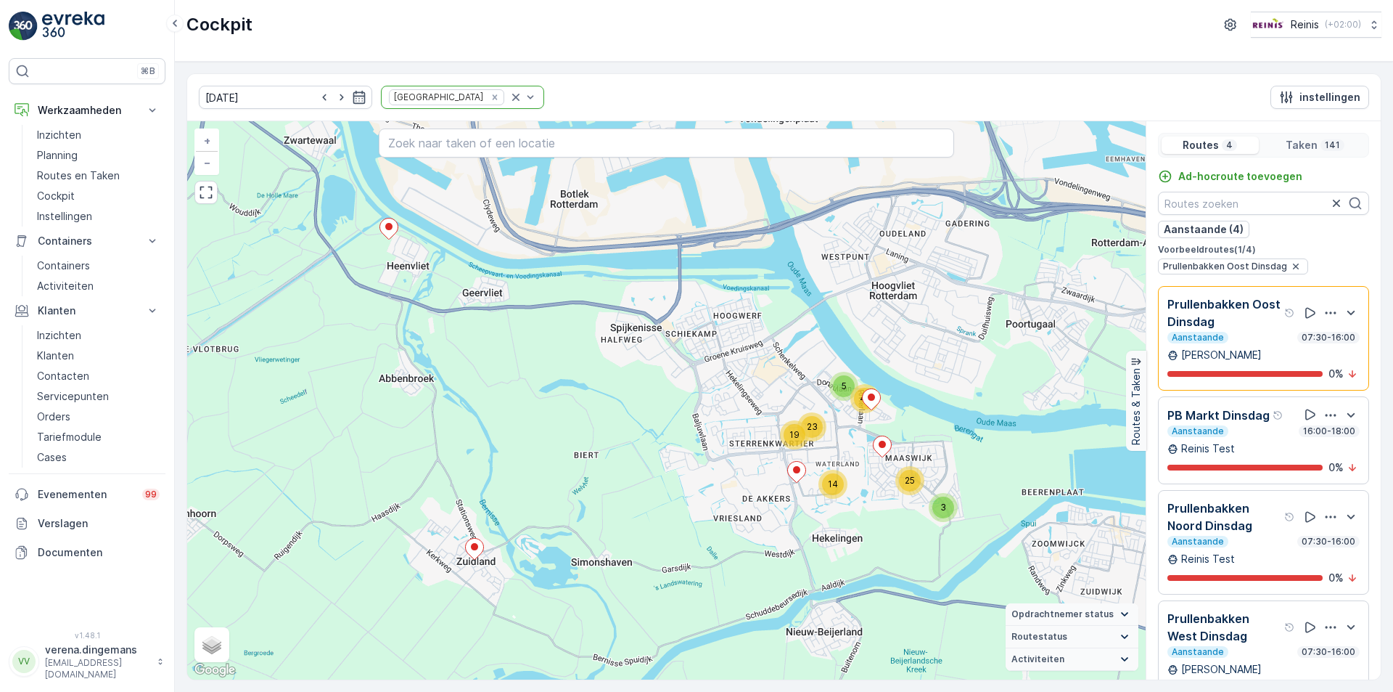
click at [1250, 369] on div "0 %" at bounding box center [1264, 374] width 192 height 15
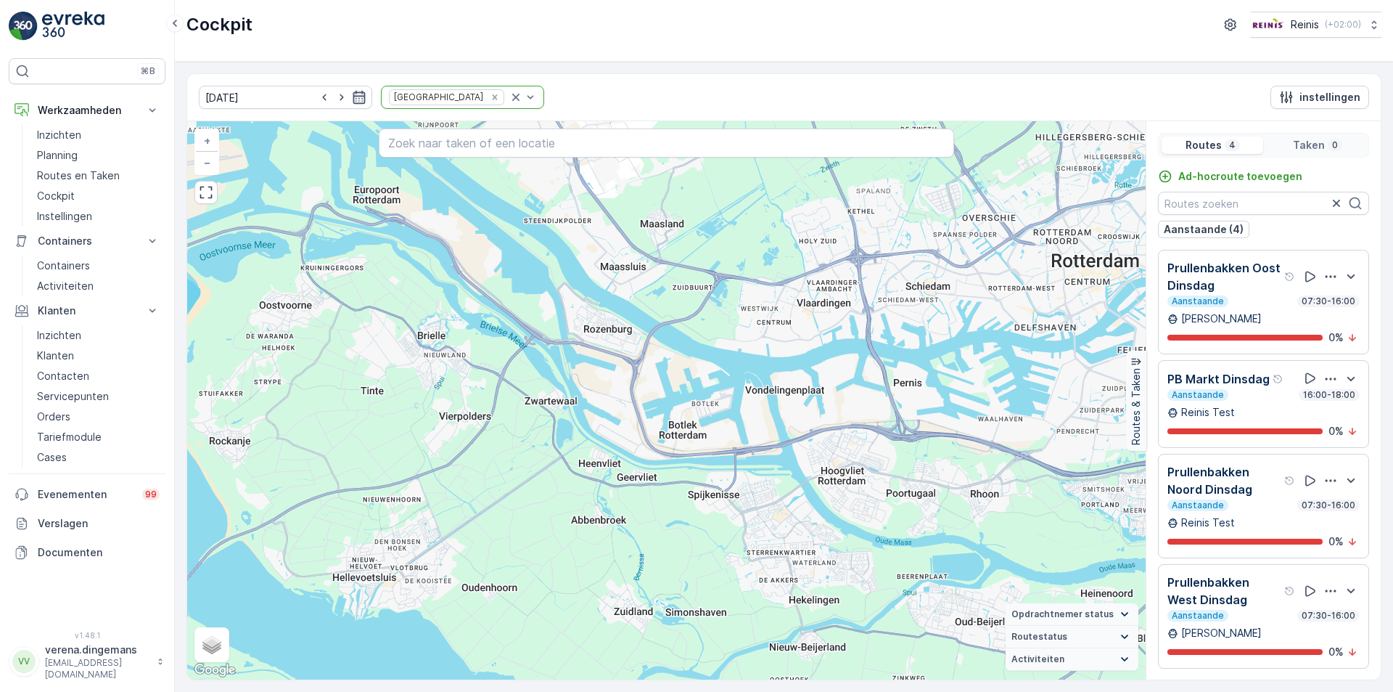
click at [352, 103] on icon "button" at bounding box center [359, 97] width 15 height 15
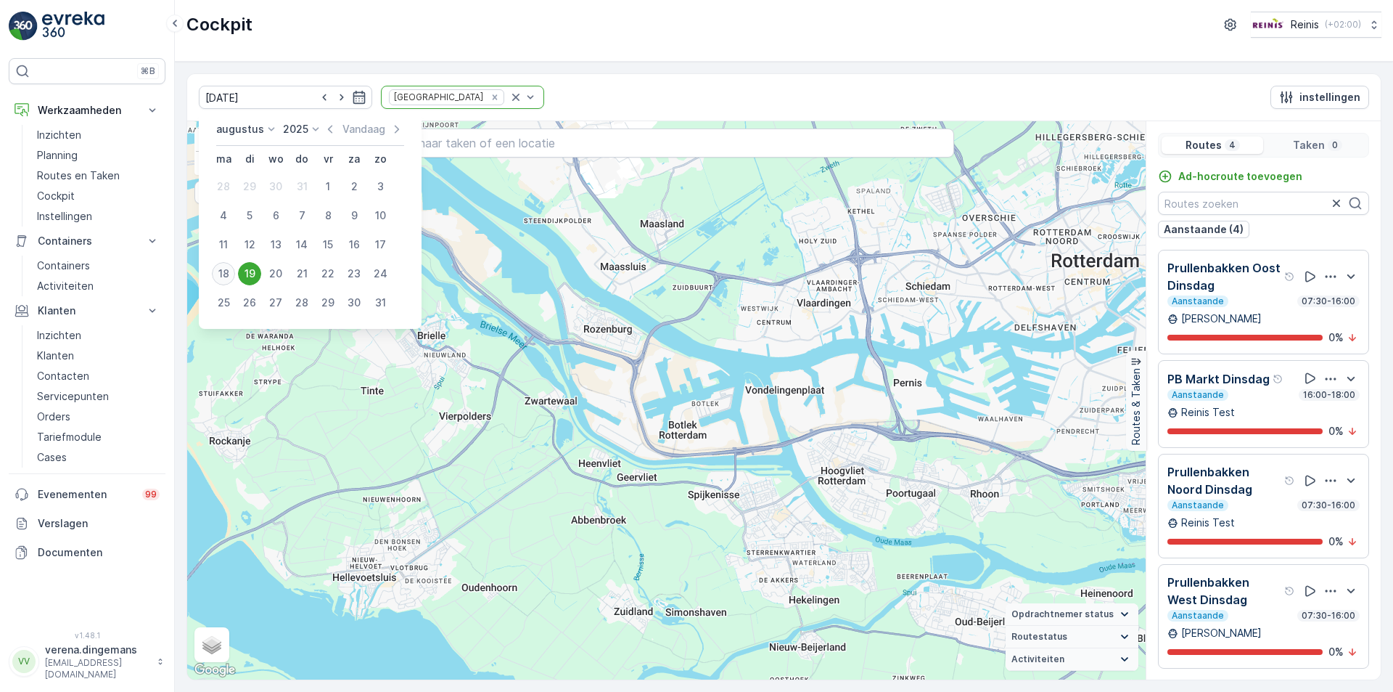
click at [213, 269] on div "18" at bounding box center [223, 273] width 23 height 23
type input "[DATE]"
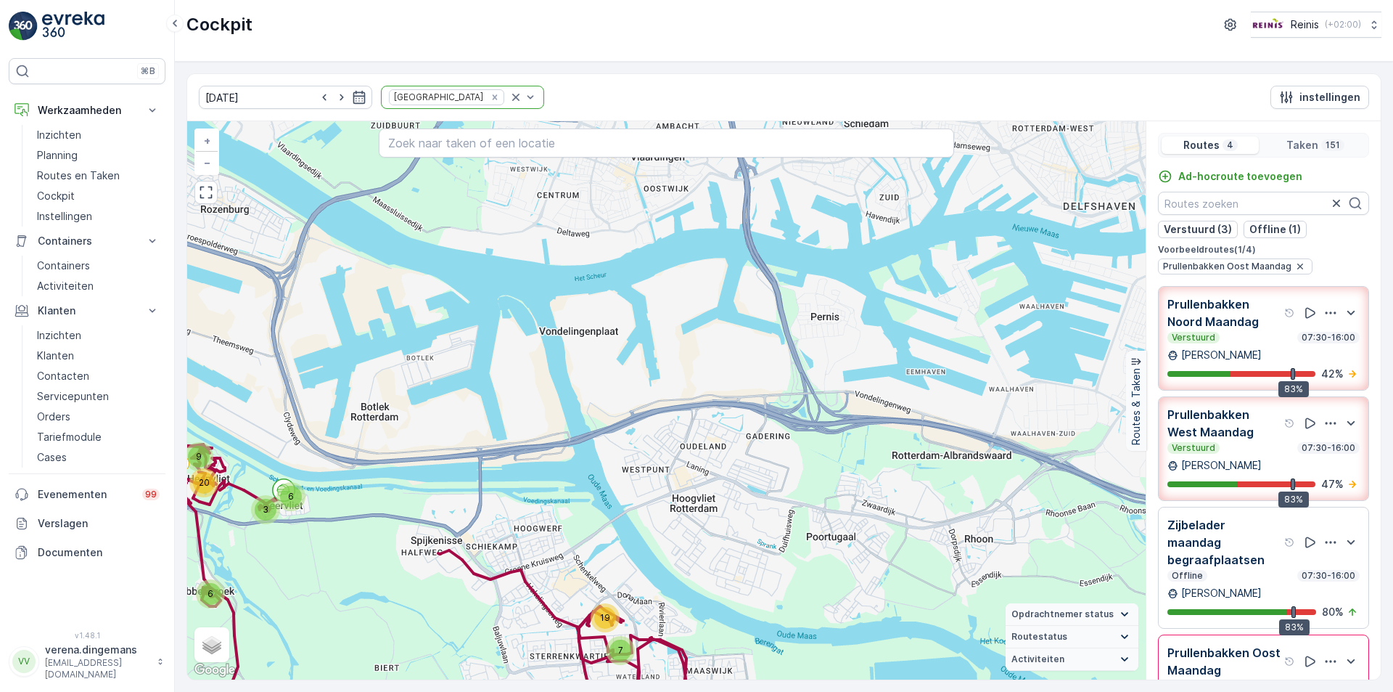
click at [1253, 337] on div "Verstuurd 07:30-16:00" at bounding box center [1264, 338] width 192 height 12
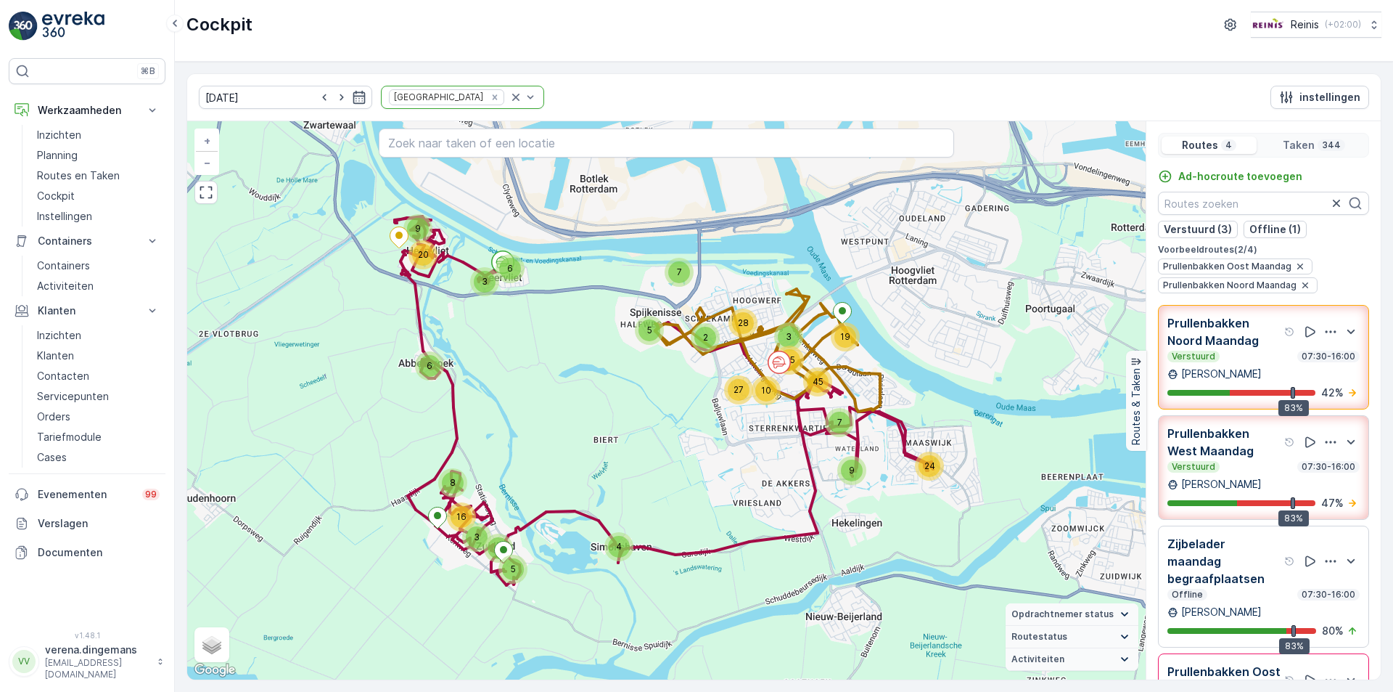
click at [1241, 471] on div "Verstuurd 07:30-16:00" at bounding box center [1264, 467] width 192 height 12
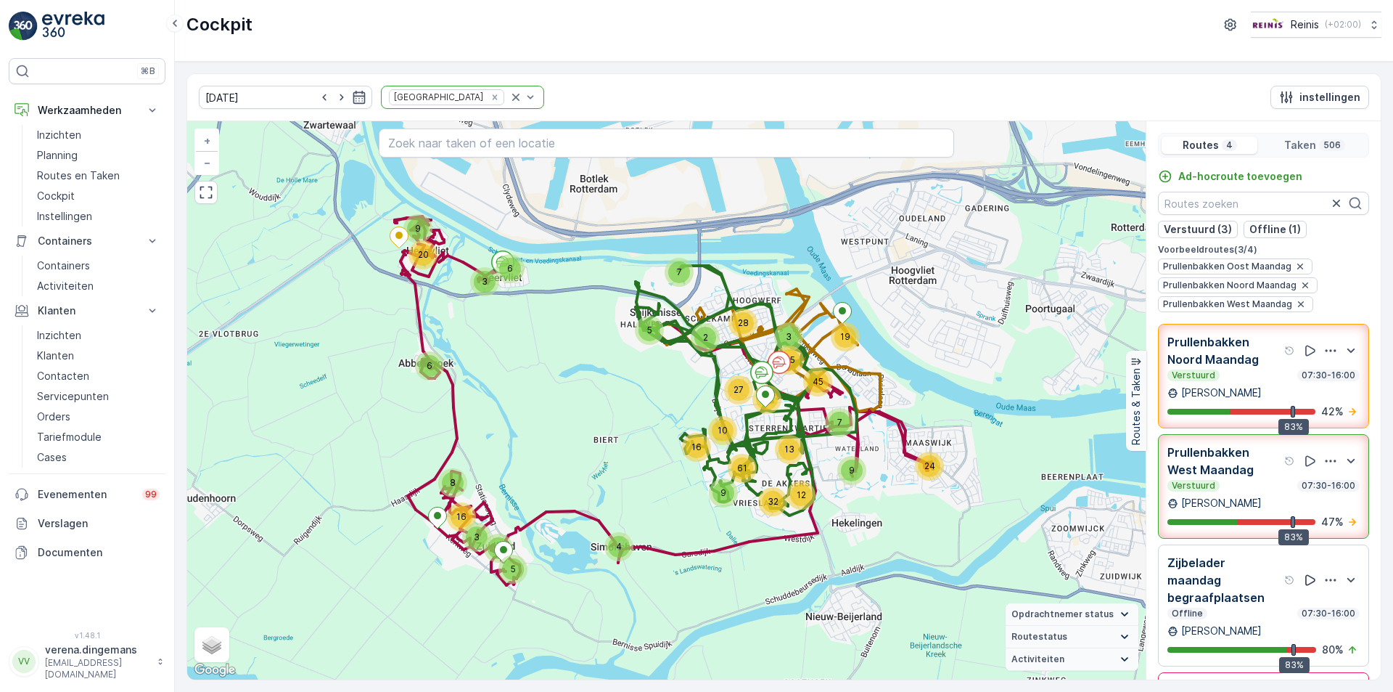
scroll to position [73, 0]
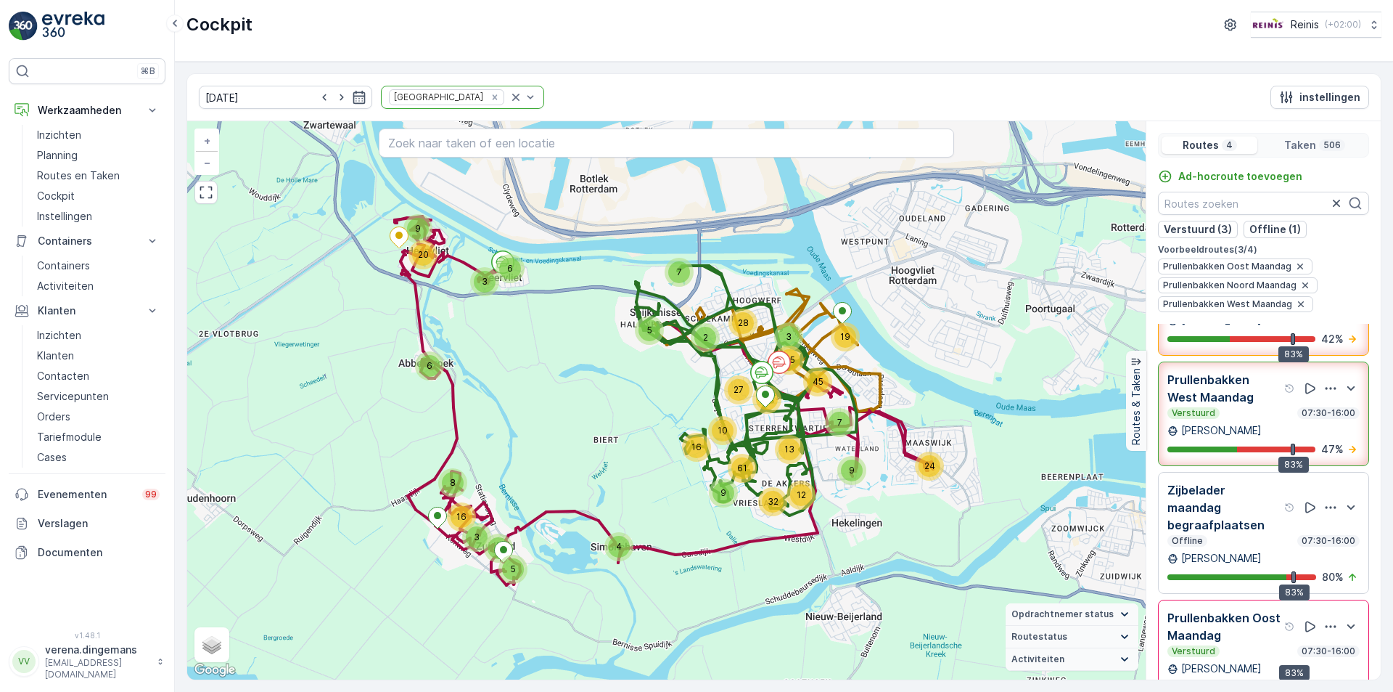
click at [1255, 529] on p "Zijbelader maandag begraafplaatsen" at bounding box center [1225, 507] width 114 height 52
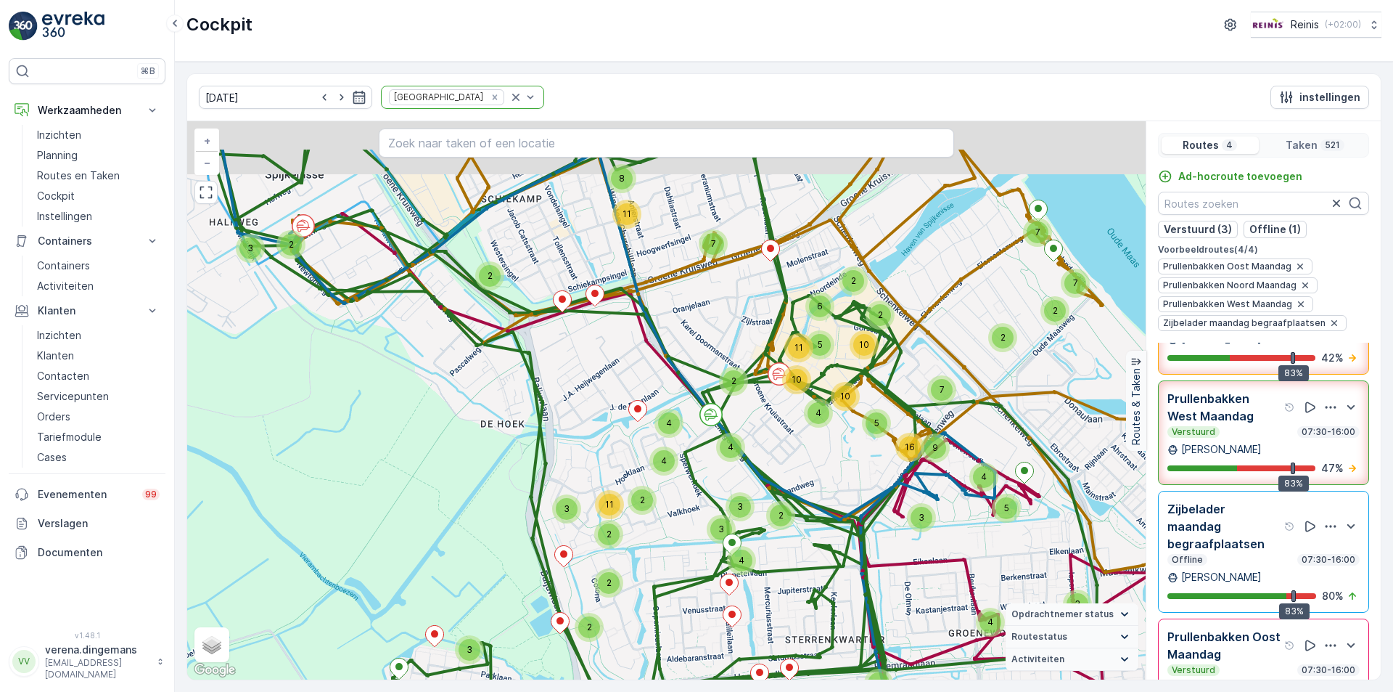
drag, startPoint x: 779, startPoint y: 367, endPoint x: 824, endPoint y: 461, distance: 103.6
click at [824, 461] on div "2 2 3 4 3 2 3 7 4 2 2 2 3 4 2 2 3 2 5 9 3 4 4 2 4 4 7 15 6 8 2 2 2 5 19 4 3 9 2…" at bounding box center [666, 400] width 959 height 558
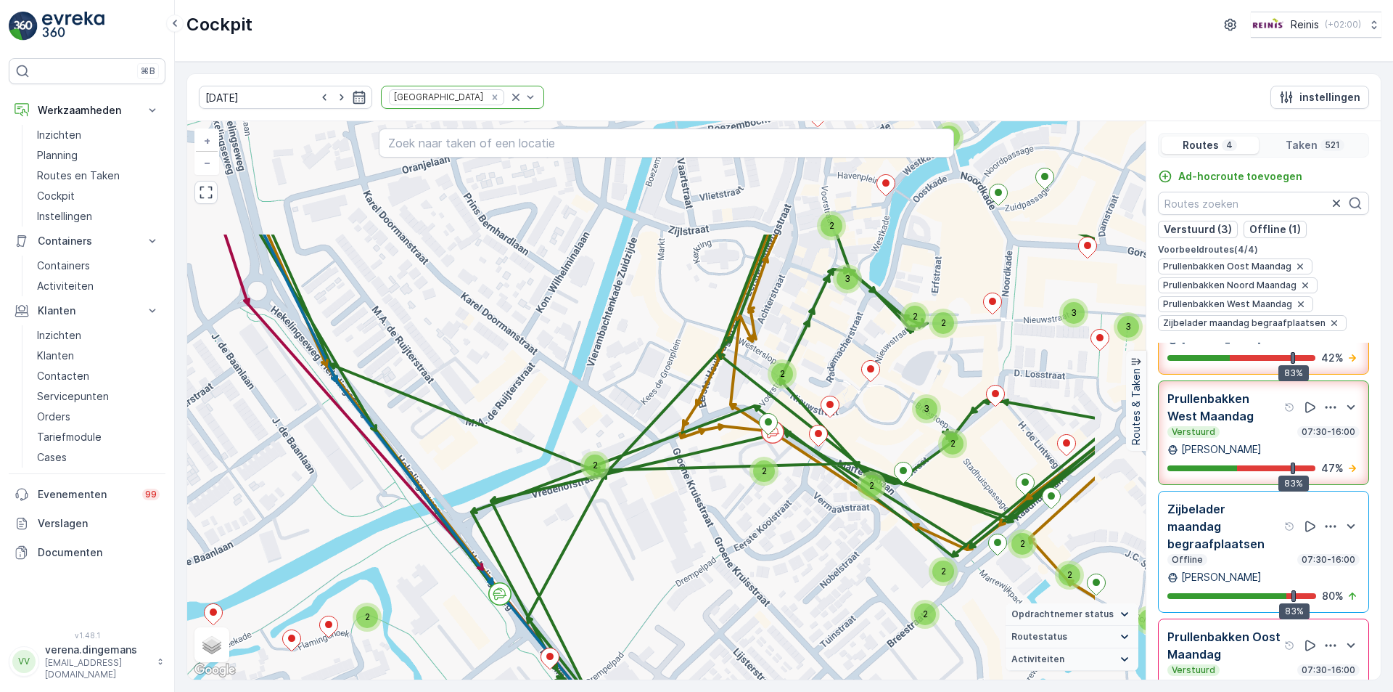
drag, startPoint x: 831, startPoint y: 375, endPoint x: 690, endPoint y: 524, distance: 204.8
click at [690, 524] on div "2 2 2 2 2 2 2 3 3 2 2 2 2 2 2 3 2 5 3 2 2 3 5 4 4 2 6 2 2 2 3 2 3 2 2 2 2 2 2 3…" at bounding box center [666, 400] width 959 height 558
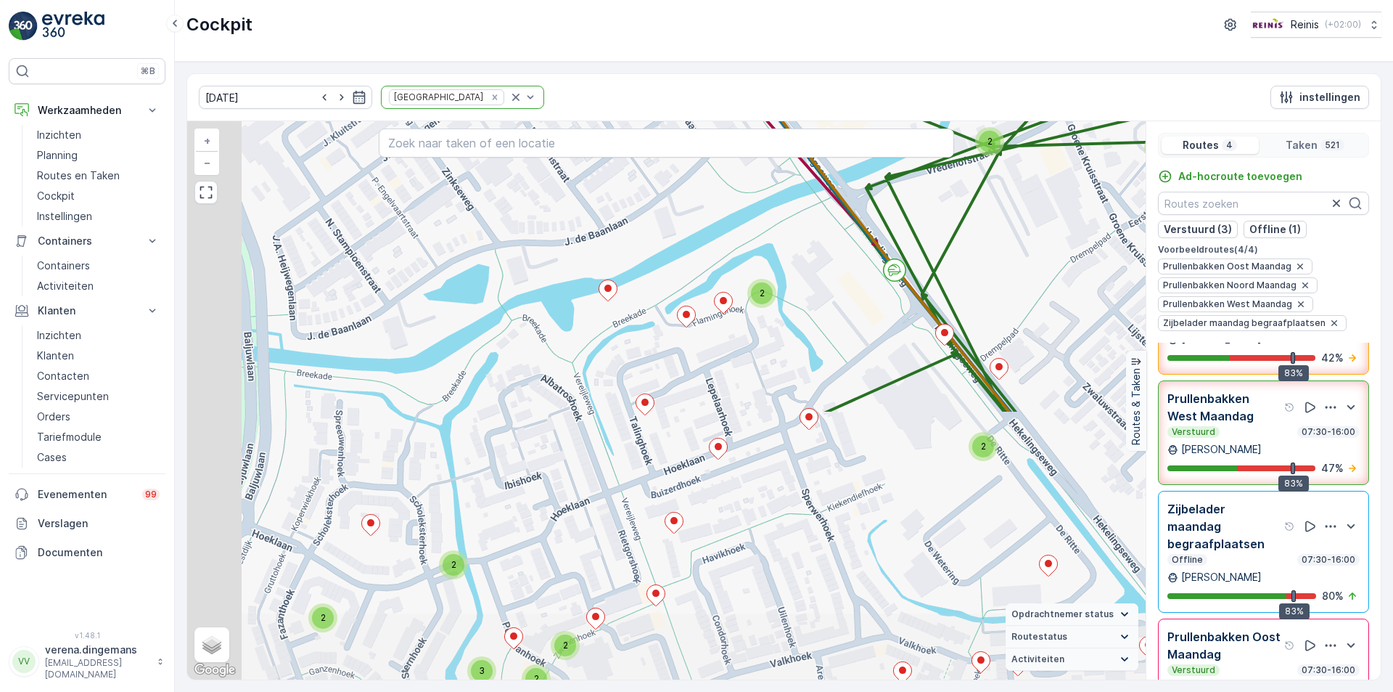
drag, startPoint x: 615, startPoint y: 621, endPoint x: 1010, endPoint y: 297, distance: 510.5
click at [1010, 297] on div "2 2 2 2 2 2 2 3 3 2 2 2 2 2 2 3 2 5 3 2 2 3 5 4 4 2 6 2 2 2 3 2 3 2 2 2 2 2 2 3…" at bounding box center [666, 400] width 959 height 558
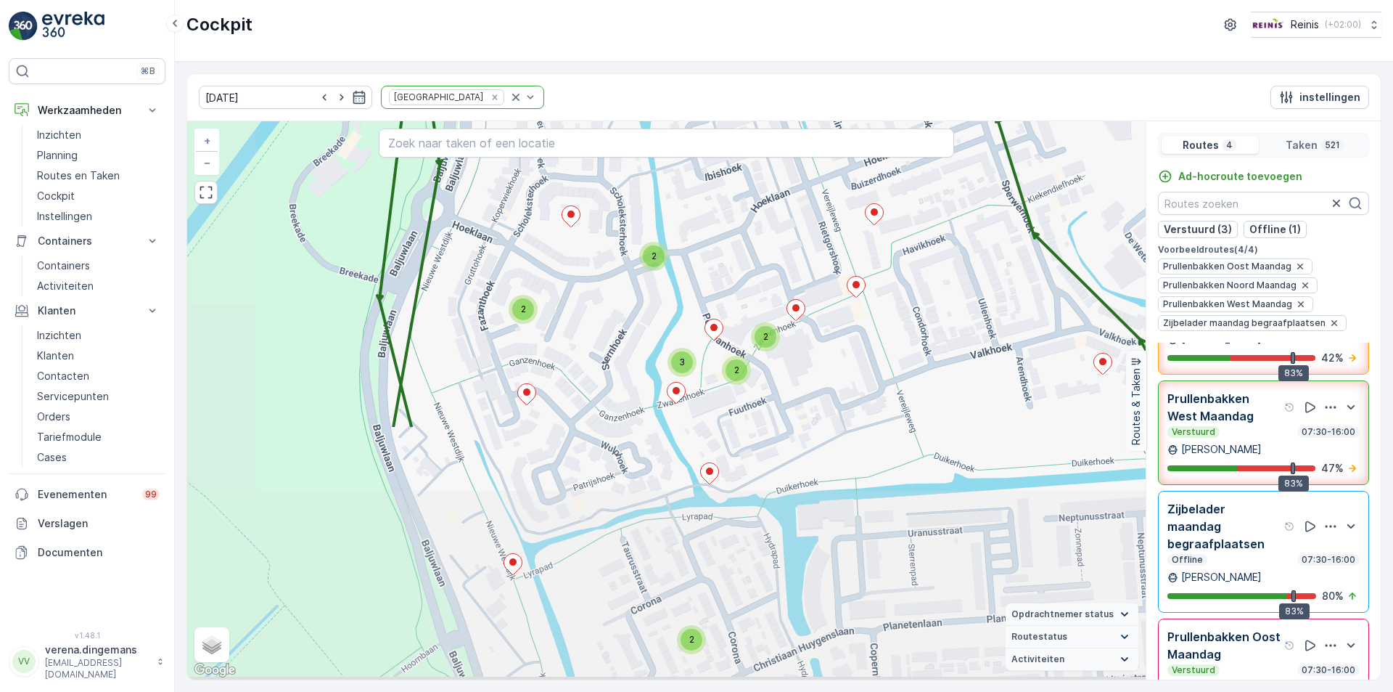
drag, startPoint x: 768, startPoint y: 447, endPoint x: 909, endPoint y: 261, distance: 233.6
click at [909, 261] on div "2 2 2 2 2 2 2 3 3 2 2 2 2 2 2 3 2 5 3 2 2 3 5 4 4 2 6 2 2 2 3 2 3 2 2 2 2 2 2 3…" at bounding box center [666, 400] width 959 height 558
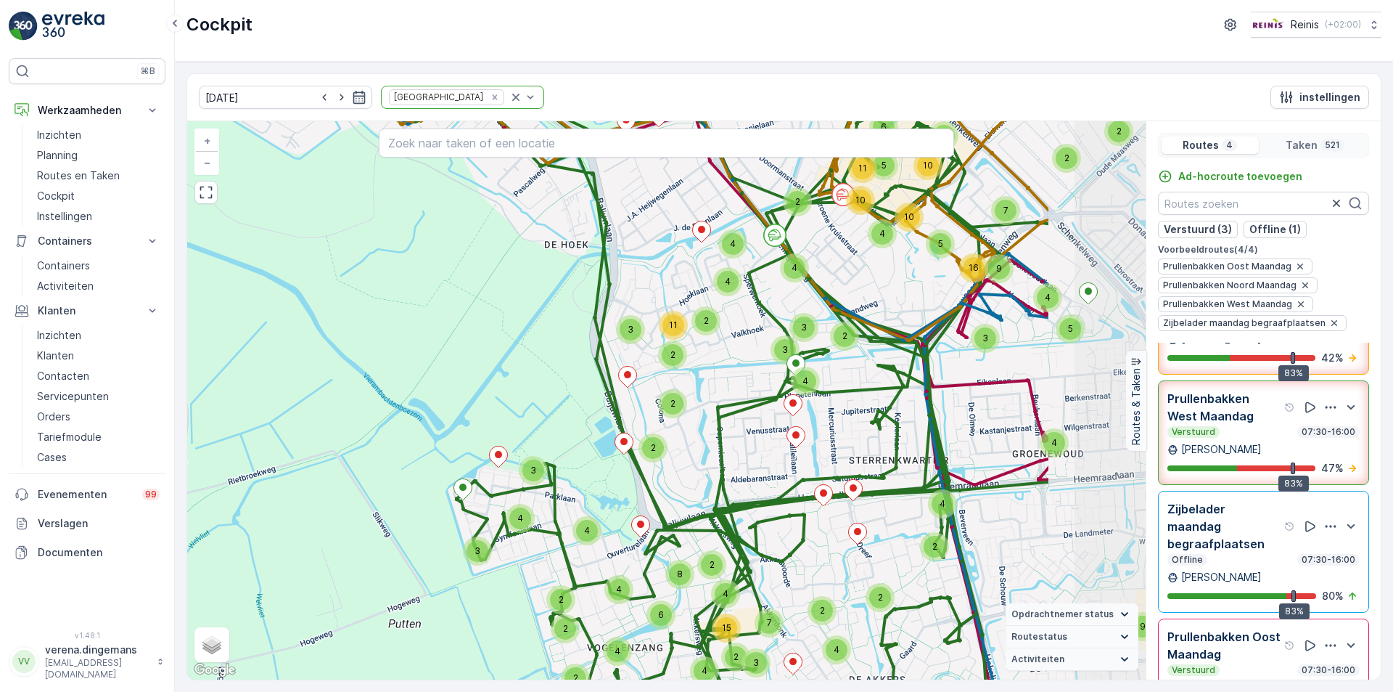
drag, startPoint x: 949, startPoint y: 327, endPoint x: 750, endPoint y: 364, distance: 202.3
click at [750, 364] on div "2 2 3 4 3 2 3 7 4 2 2 2 3 4 2 2 3 2 5 9 3 4 4 2 4 4 7 15 6 8 2 2 2 5 19 4 3 9 2…" at bounding box center [666, 400] width 959 height 558
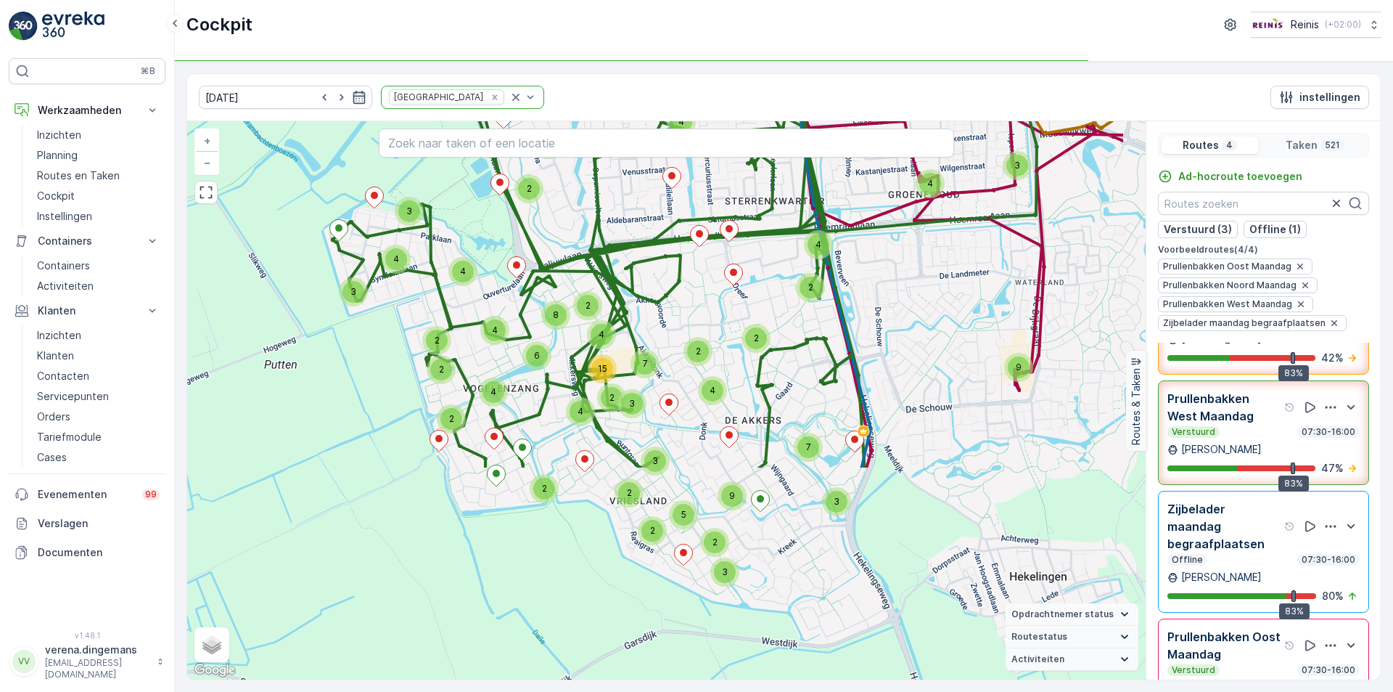
drag, startPoint x: 885, startPoint y: 478, endPoint x: 767, endPoint y: 210, distance: 292.8
click at [767, 210] on div "2 2 3 4 3 2 3 7 4 2 2 2 3 4 2 2 3 2 5 9 3 4 4 2 4 4 7 15 6 8 2 2 2 5 19 4 3 9 2…" at bounding box center [666, 400] width 959 height 558
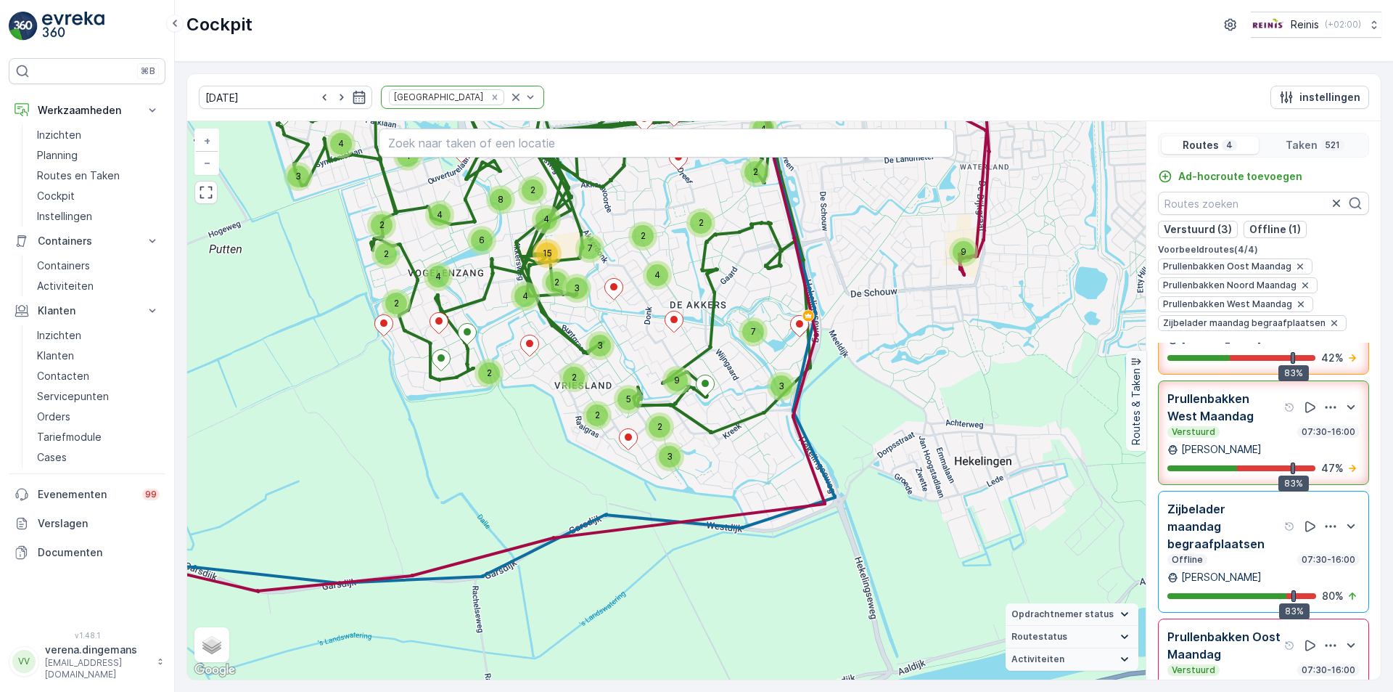
drag, startPoint x: 745, startPoint y: 344, endPoint x: 729, endPoint y: 295, distance: 51.7
click at [729, 295] on div "2 2 3 4 3 2 3 7 4 2 2 2 3 4 2 2 3 2 5 9 3 4 4 2 4 4 7 15 6 8 2 2 2 5 19 4 3 9 2…" at bounding box center [666, 400] width 959 height 558
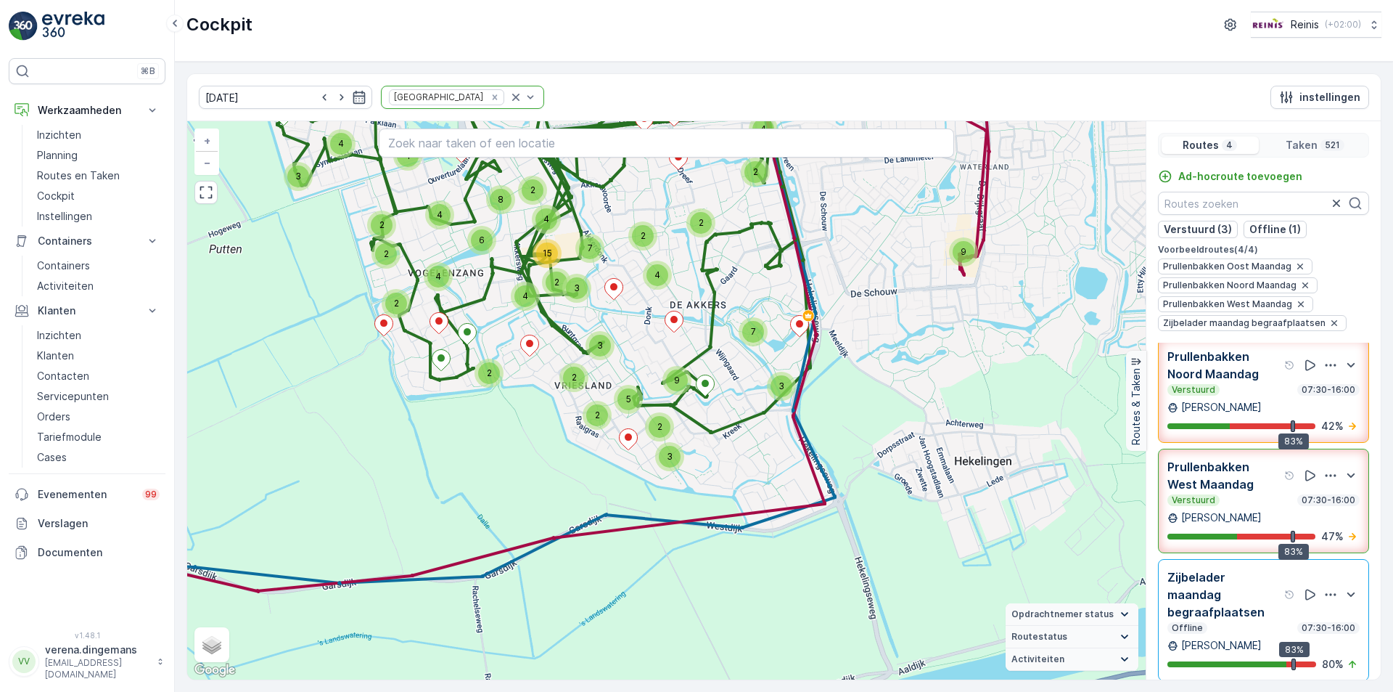
scroll to position [0, 0]
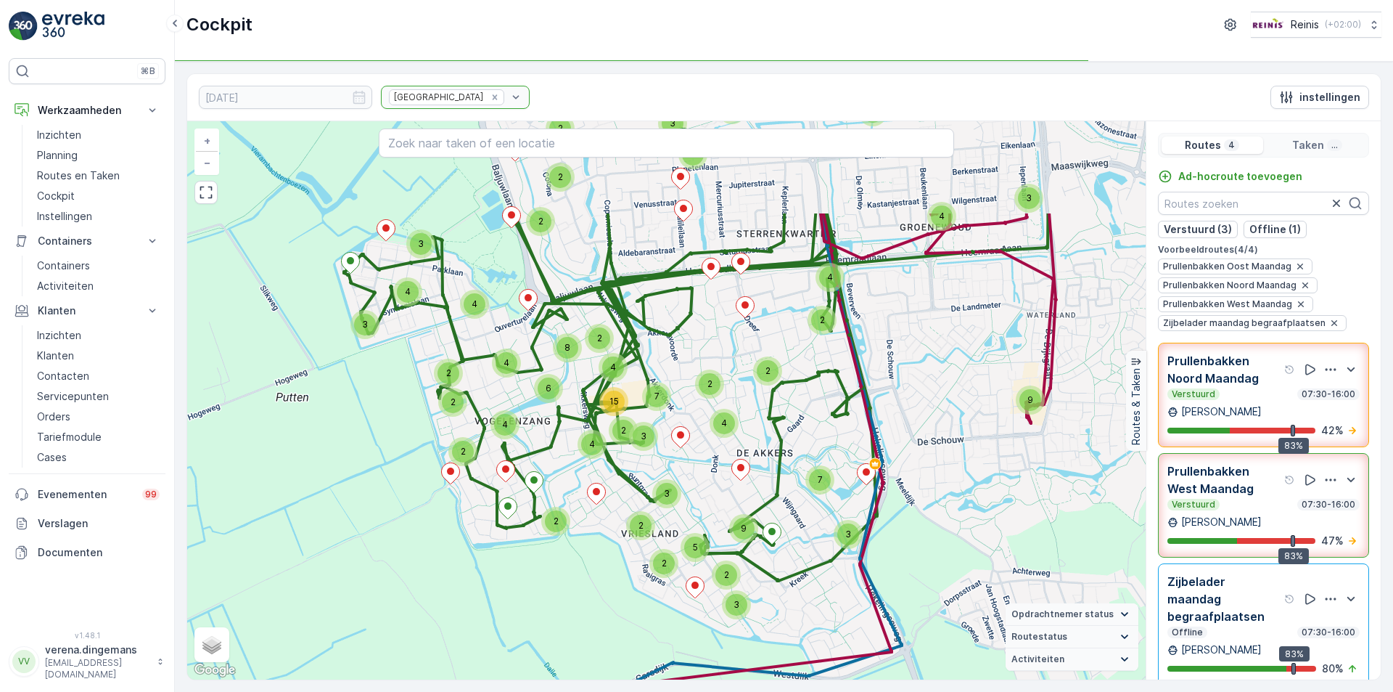
drag, startPoint x: 685, startPoint y: 258, endPoint x: 719, endPoint y: 322, distance: 72.7
click at [753, 419] on div "2 2 3 4 3 2 3 7 4 2 2 2 3 4 2 2 3 2 5 9 3 4 4 2 4 4 7 15 6 8 2 2 2 5 19 4 3 9 2…" at bounding box center [666, 400] width 959 height 558
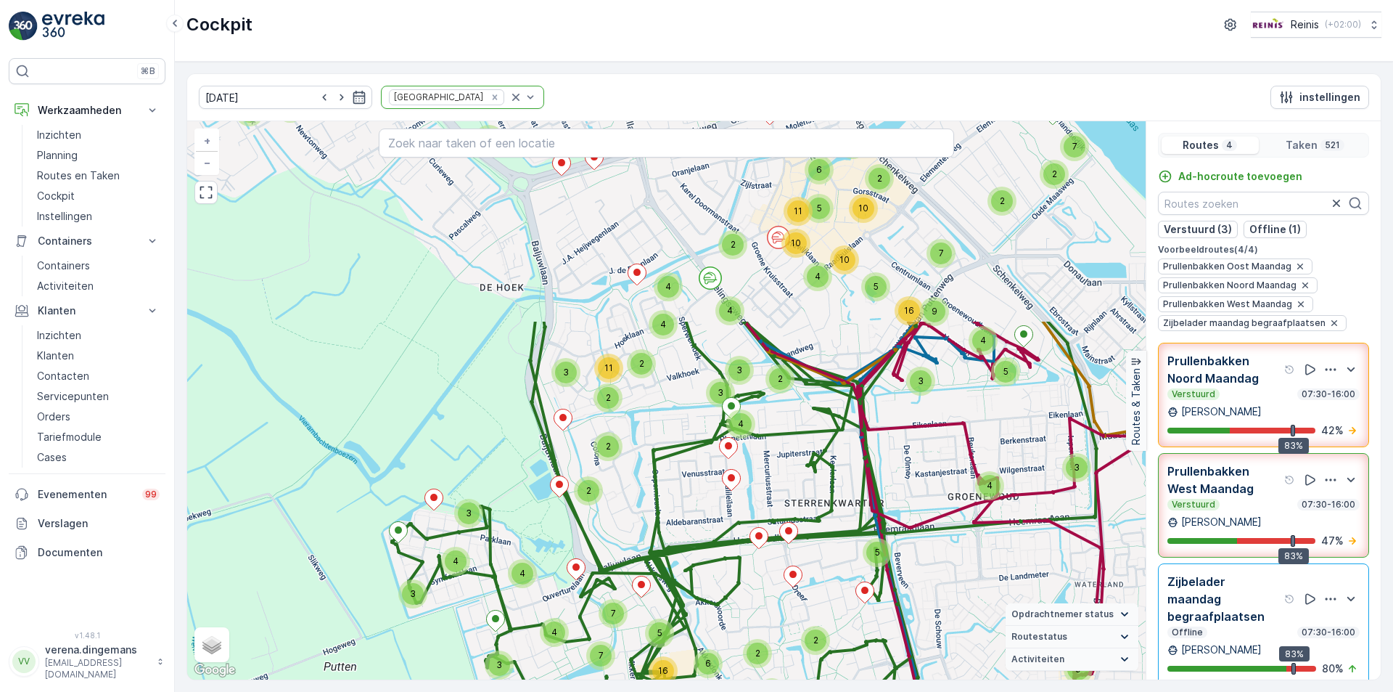
drag, startPoint x: 674, startPoint y: 233, endPoint x: 704, endPoint y: 457, distance: 226.3
click at [719, 490] on div "2 2 2 2 2 2 2 2 2 2 2 2 4 5 5 3 4 5 2 9 3 4 3 3 4 19 5 3 2 3 3 3 7 2 10 2 2 2 4…" at bounding box center [666, 400] width 959 height 558
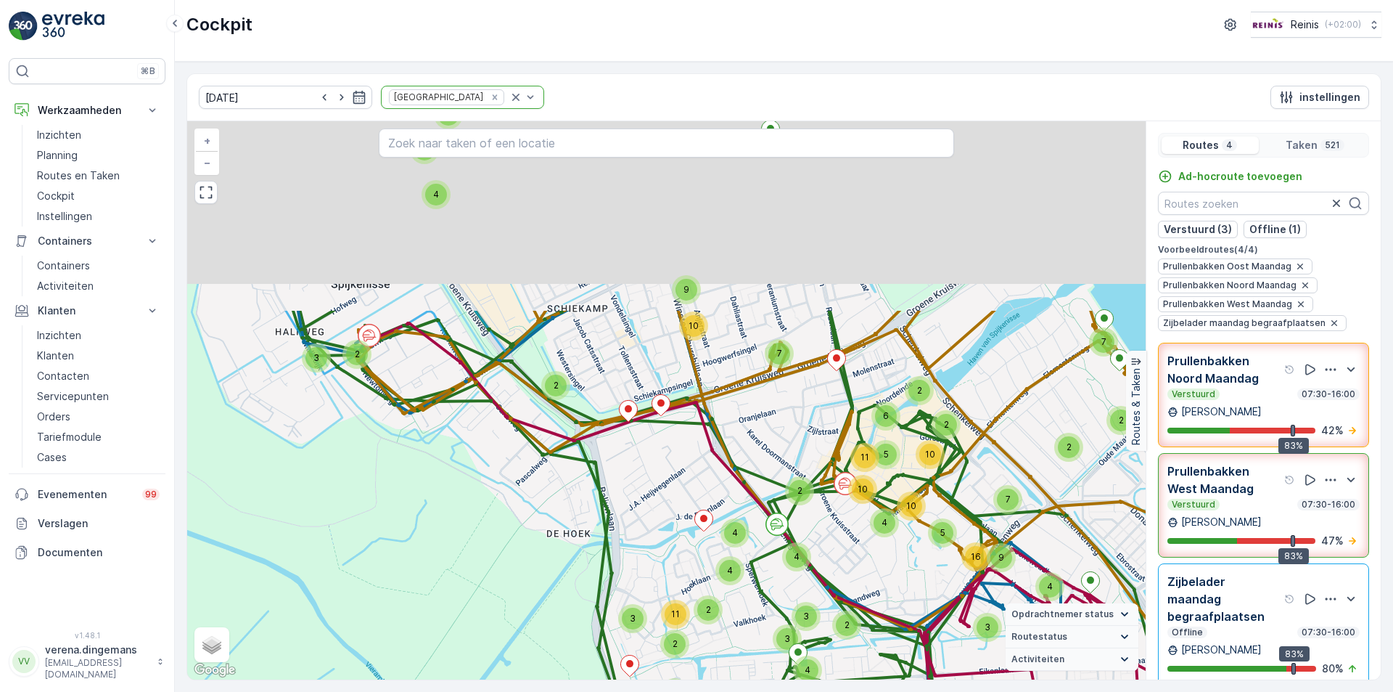
drag, startPoint x: 659, startPoint y: 308, endPoint x: 726, endPoint y: 557, distance: 257.2
click at [726, 557] on div "2 2 2 2 2 2 2 2 2 2 2 2 4 5 5 3 4 5 2 9 3 4 3 3 4 19 5 3 2 3 3 3 7 2 10 2 2 2 4…" at bounding box center [666, 400] width 959 height 558
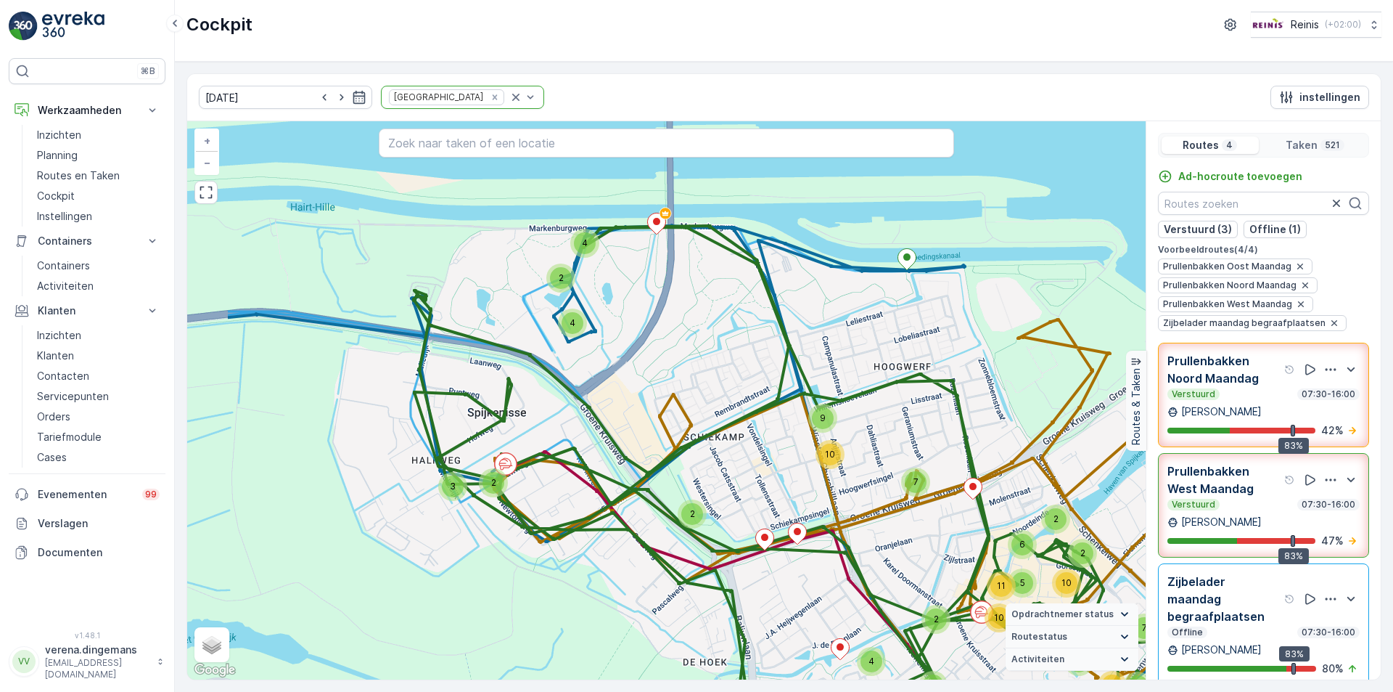
drag, startPoint x: 596, startPoint y: 313, endPoint x: 732, endPoint y: 438, distance: 185.4
click at [732, 438] on div "2 2 2 2 2 2 2 2 2 2 2 2 4 5 5 3 4 5 2 9 3 4 3 3 4 19 5 3 2 3 3 3 7 2 10 2 2 2 4…" at bounding box center [666, 400] width 959 height 558
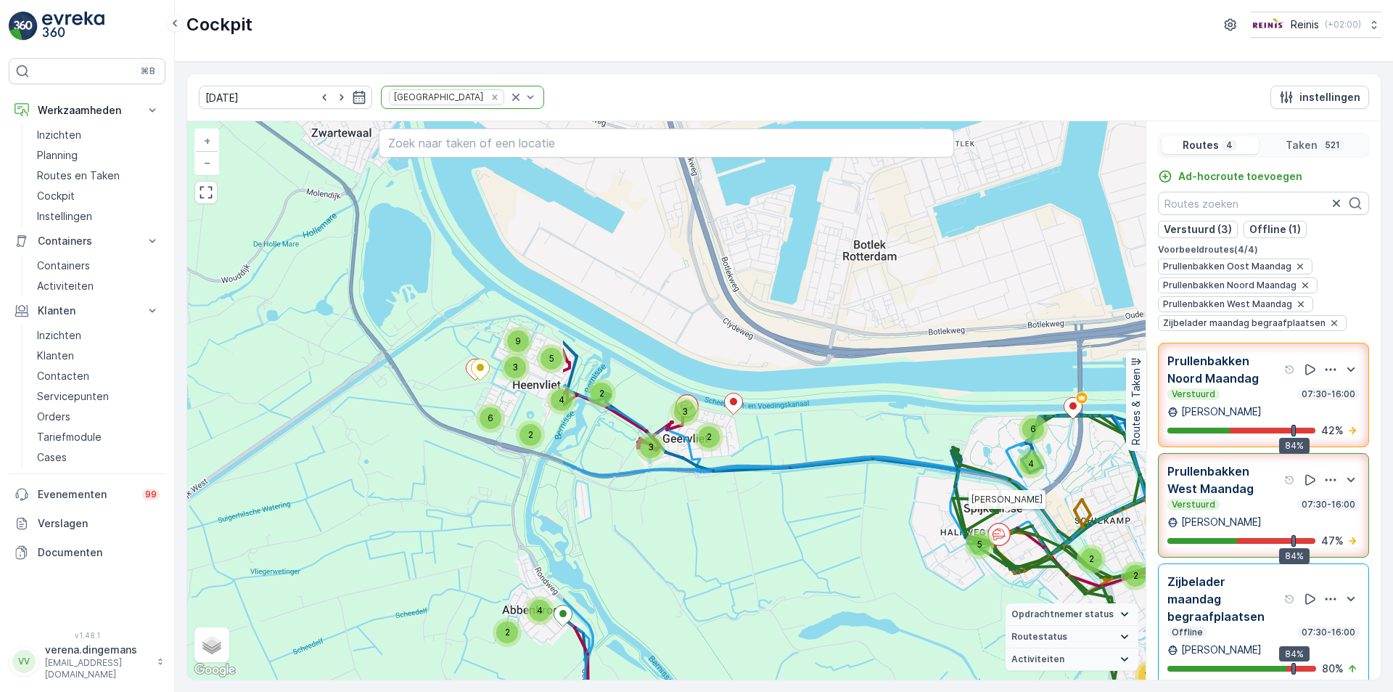
drag, startPoint x: 443, startPoint y: 437, endPoint x: 915, endPoint y: 504, distance: 476.6
click at [915, 504] on div "4 9 3 2 3 8 2 3 6 2 4 5 23 3 8 34 16 5 4 24 4 3 9 2 8 9 2 5 11 12 35 32 3 10 3 …" at bounding box center [666, 400] width 959 height 558
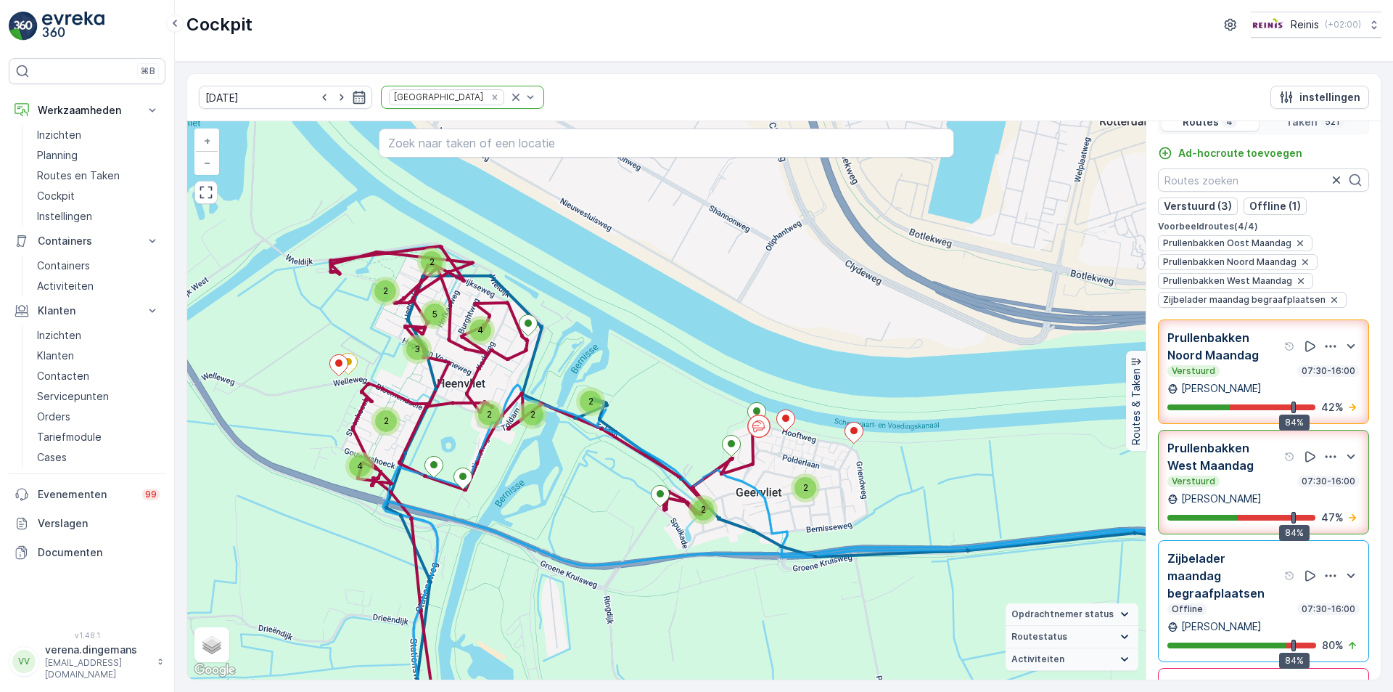
scroll to position [36, 0]
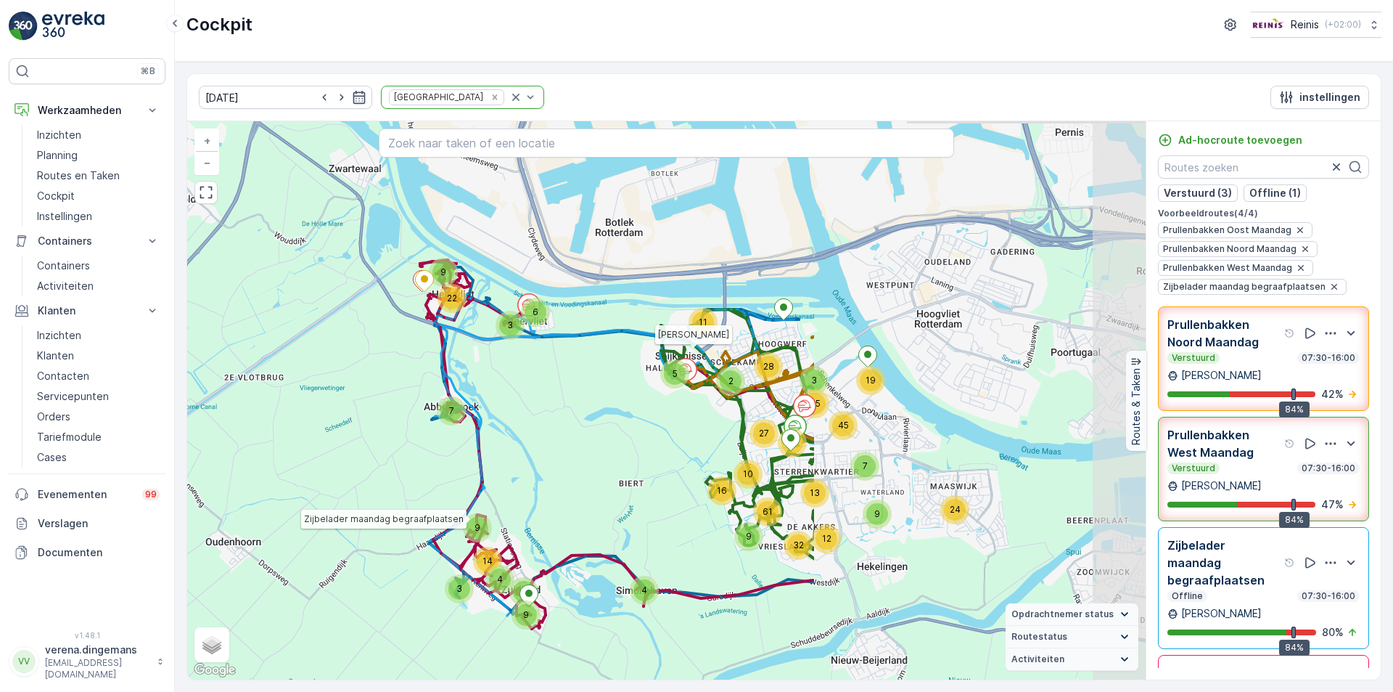
drag, startPoint x: 1028, startPoint y: 351, endPoint x: 601, endPoint y: 319, distance: 428.7
click at [601, 319] on div "16 3 12 13 32 61 9 24 7 9 19 65 45 4 9 3 9 4 9 14 2 28 10 18 27 11 5 7 6 9 3 22…" at bounding box center [666, 400] width 959 height 558
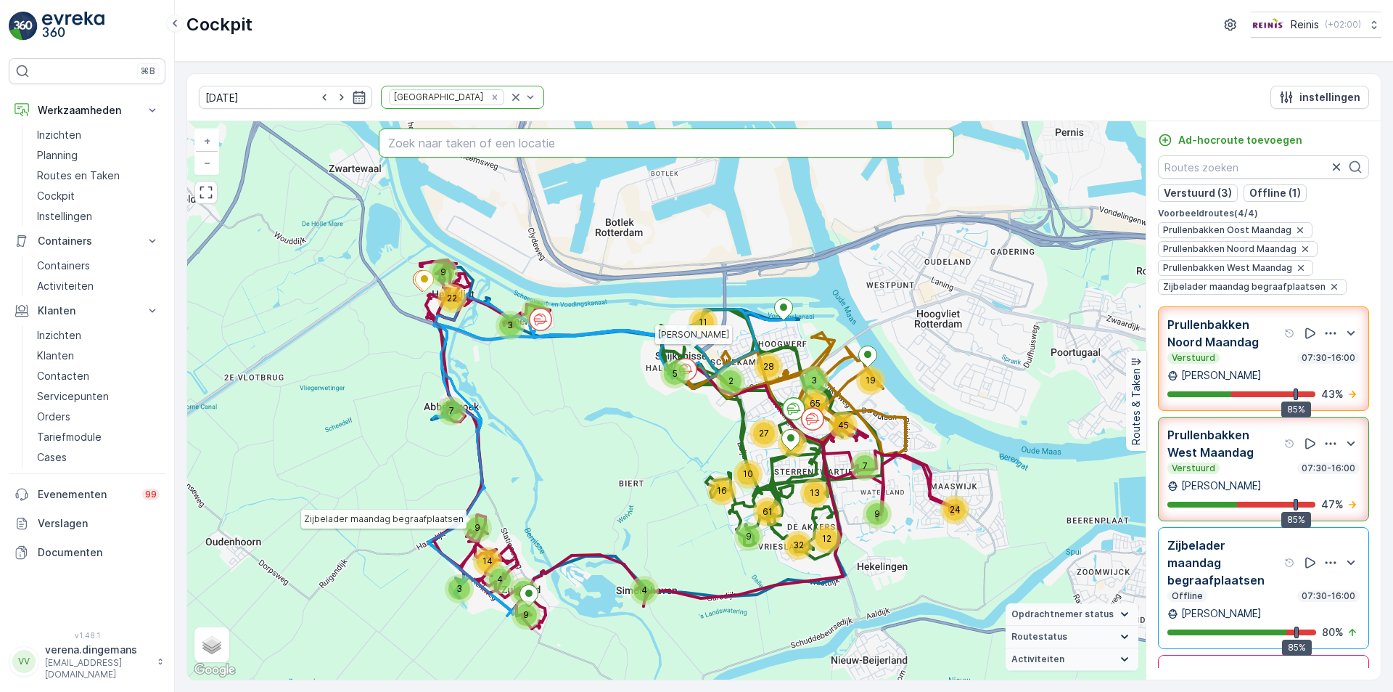
click at [572, 153] on input "text" at bounding box center [667, 142] width 576 height 29
type input "jan steenstraat spijkenisse"
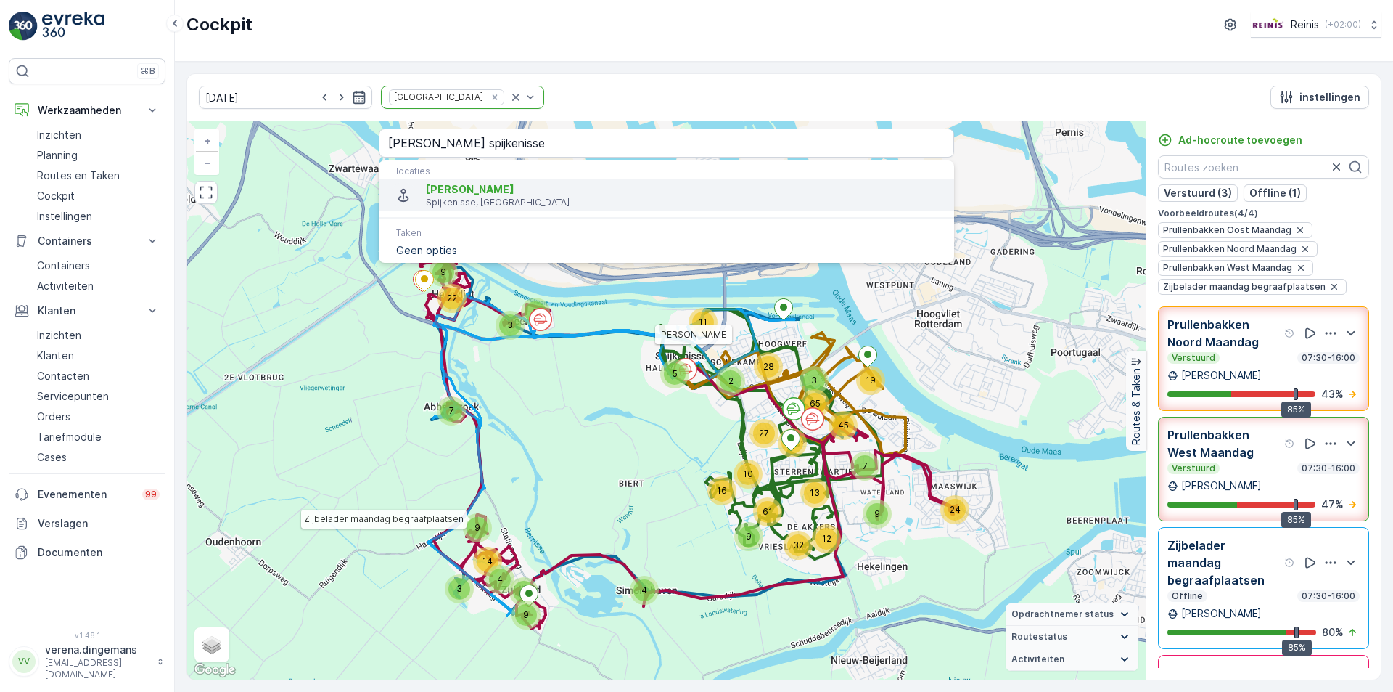
click at [482, 197] on p "Spijkenisse, [GEOGRAPHIC_DATA]" at bounding box center [684, 203] width 517 height 12
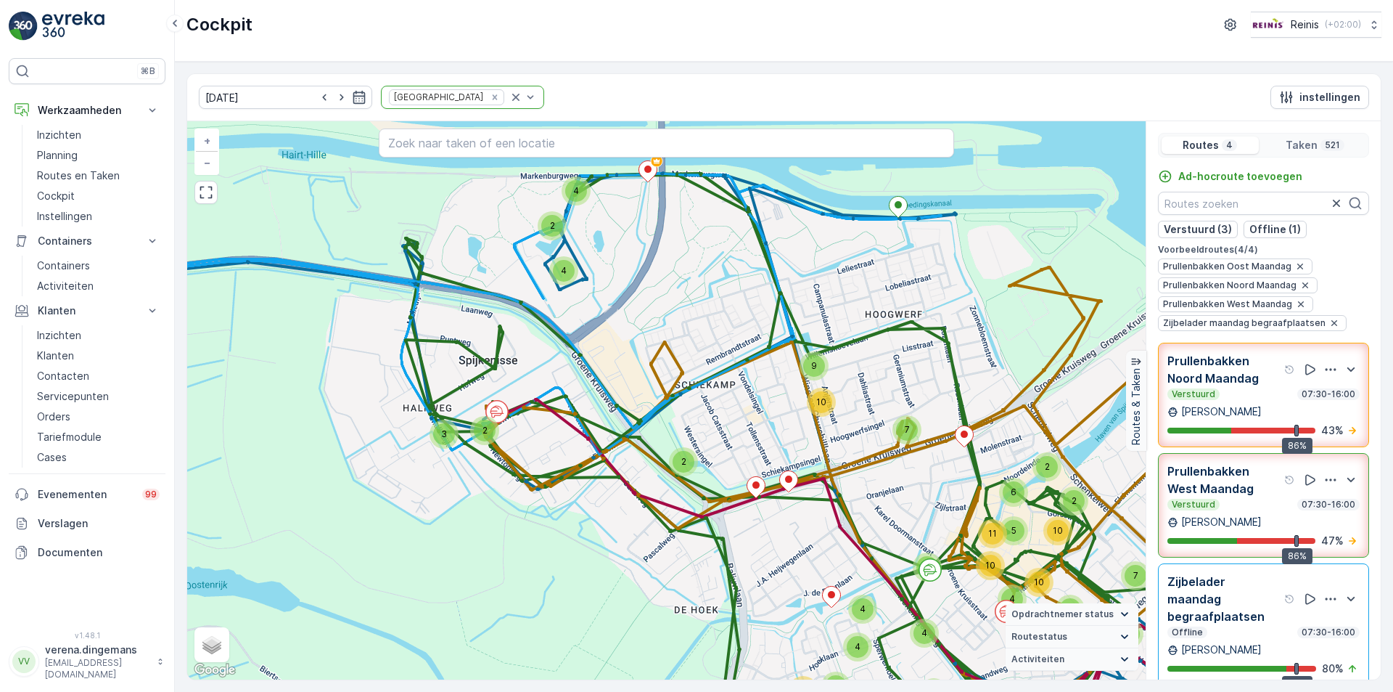
scroll to position [19, 0]
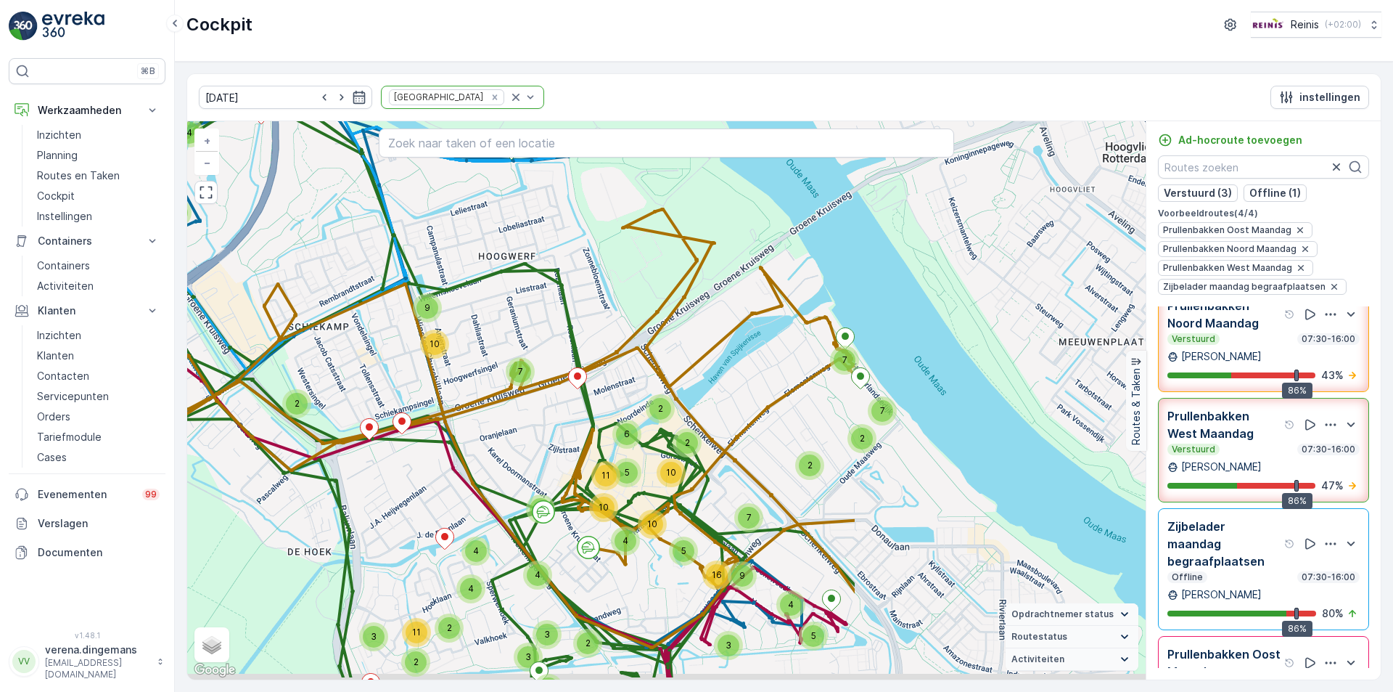
drag, startPoint x: 883, startPoint y: 374, endPoint x: 536, endPoint y: 243, distance: 371.0
click at [536, 243] on div "3 3 4 3 2 3 7 2 2 5 3 4 2 2 2 3 5 9 2 4 4 3 4 5 6 16 7 7 2 3 5 19 4 3 9 2 7 2 7…" at bounding box center [666, 400] width 959 height 558
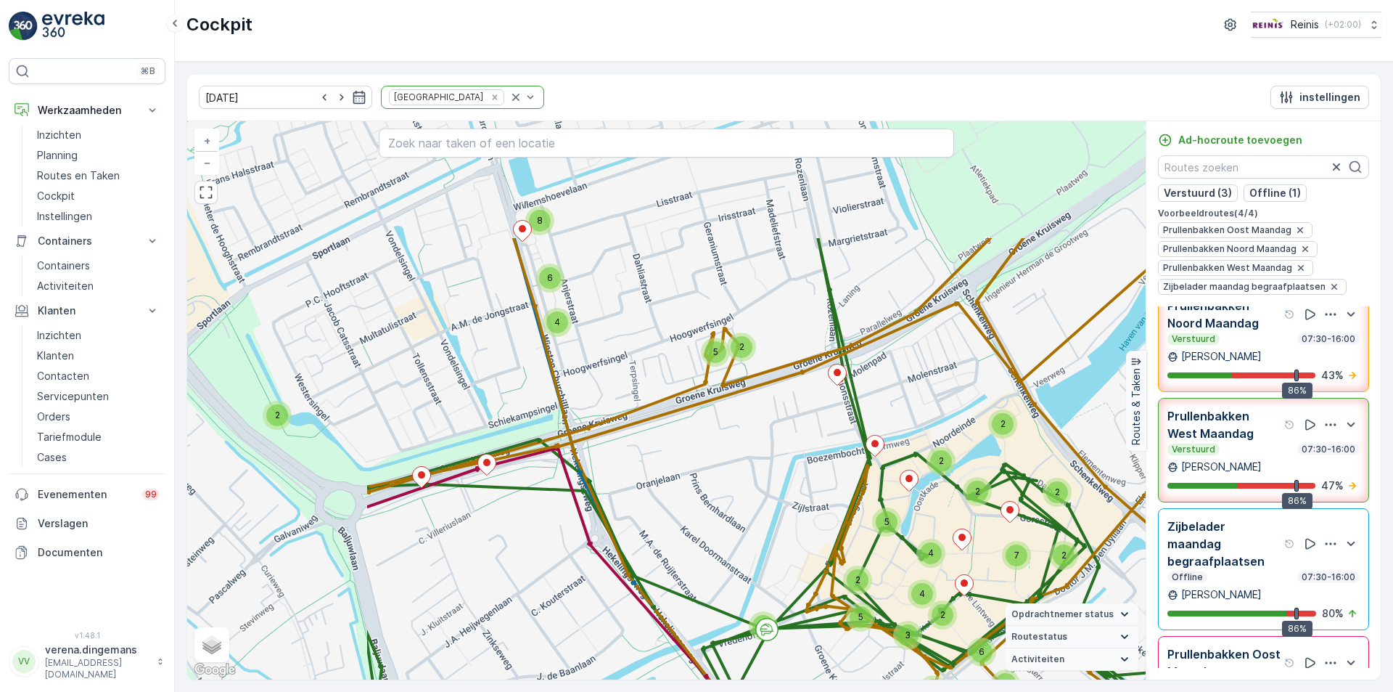
drag, startPoint x: 422, startPoint y: 348, endPoint x: 699, endPoint y: 520, distance: 325.7
click at [699, 520] on div "2 3 2 2 2 2 2 2 3 2 3 2 2 2 2 4 2 2 4 2 3 3 3 3 2 2 5 10 3 3 4 5 2 4 13 4 3 2 6…" at bounding box center [666, 400] width 959 height 558
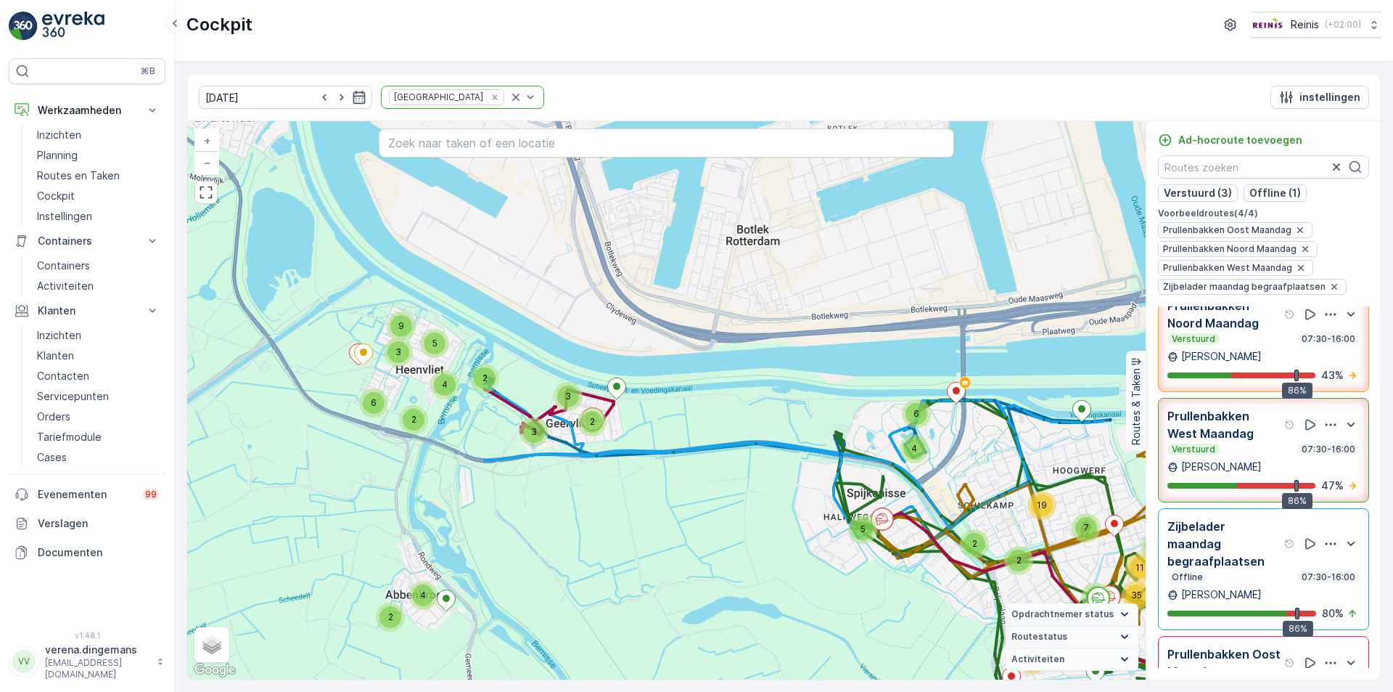
drag, startPoint x: 466, startPoint y: 379, endPoint x: 851, endPoint y: 427, distance: 388.3
click at [859, 424] on div "4 9 3 2 3 8 2 2 3 6 4 5 23 3 8 34 16 5 4 24 4 3 9 2 8 9 2 5 11 12 35 32 3 10 3 …" at bounding box center [666, 400] width 959 height 558
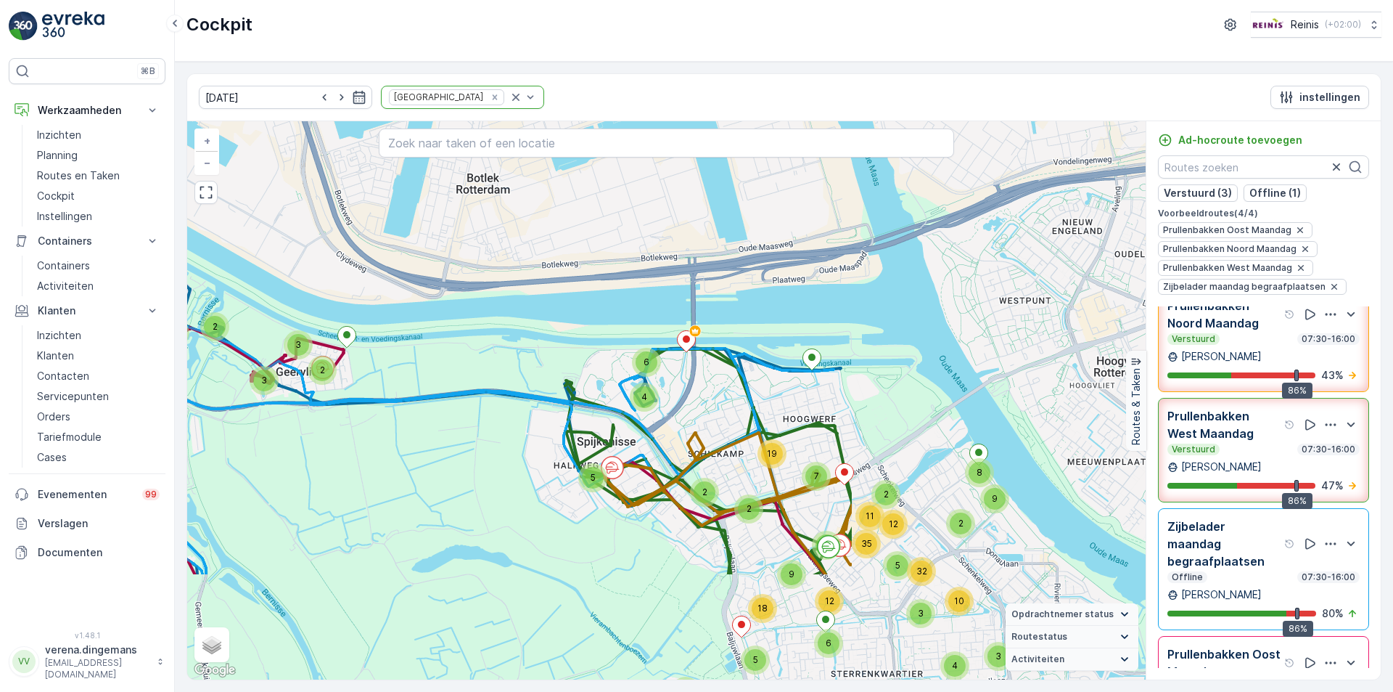
drag, startPoint x: 1071, startPoint y: 572, endPoint x: 936, endPoint y: 395, distance: 222.7
click at [677, 391] on div "4 9 3 2 3 8 2 2 3 6 4 5 23 3 8 34 16 5 4 24 4 3 9 2 8 9 2 5 11 12 35 32 3 10 3 …" at bounding box center [666, 400] width 959 height 558
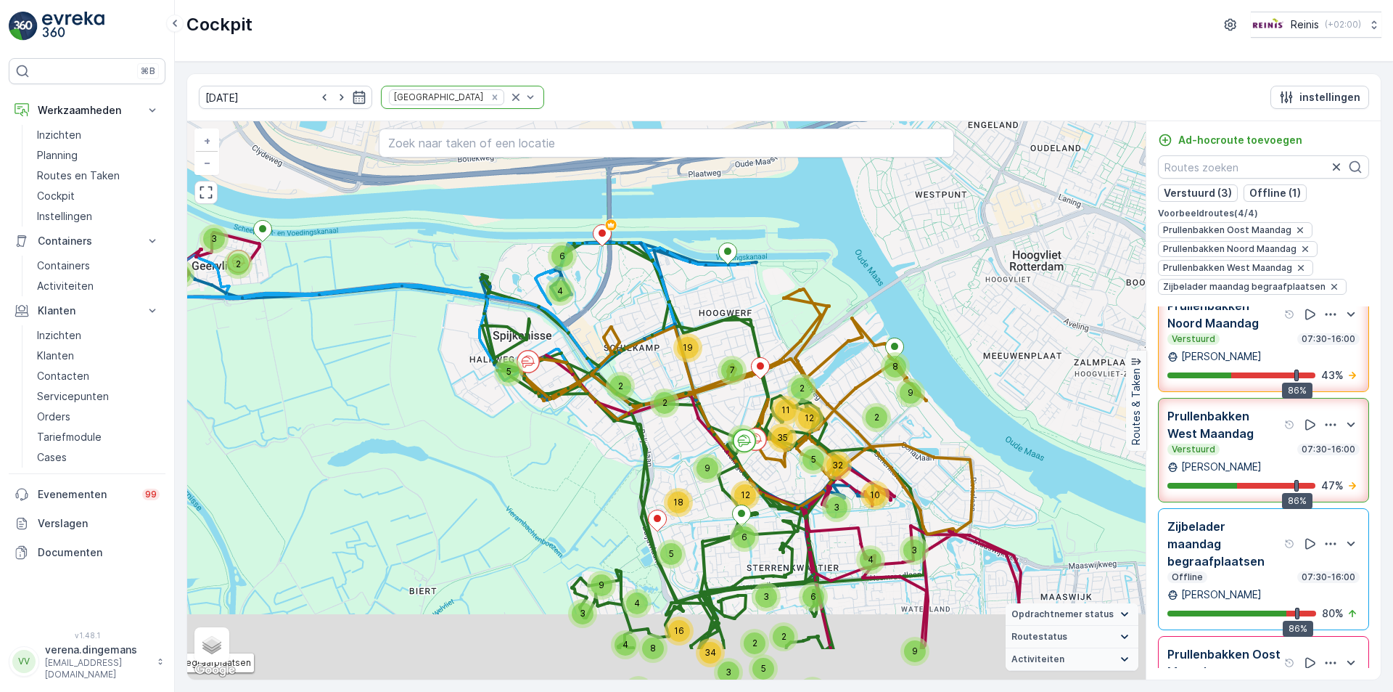
drag, startPoint x: 890, startPoint y: 592, endPoint x: 809, endPoint y: 505, distance: 118.1
click at [809, 505] on icon at bounding box center [538, 512] width 1077 height 738
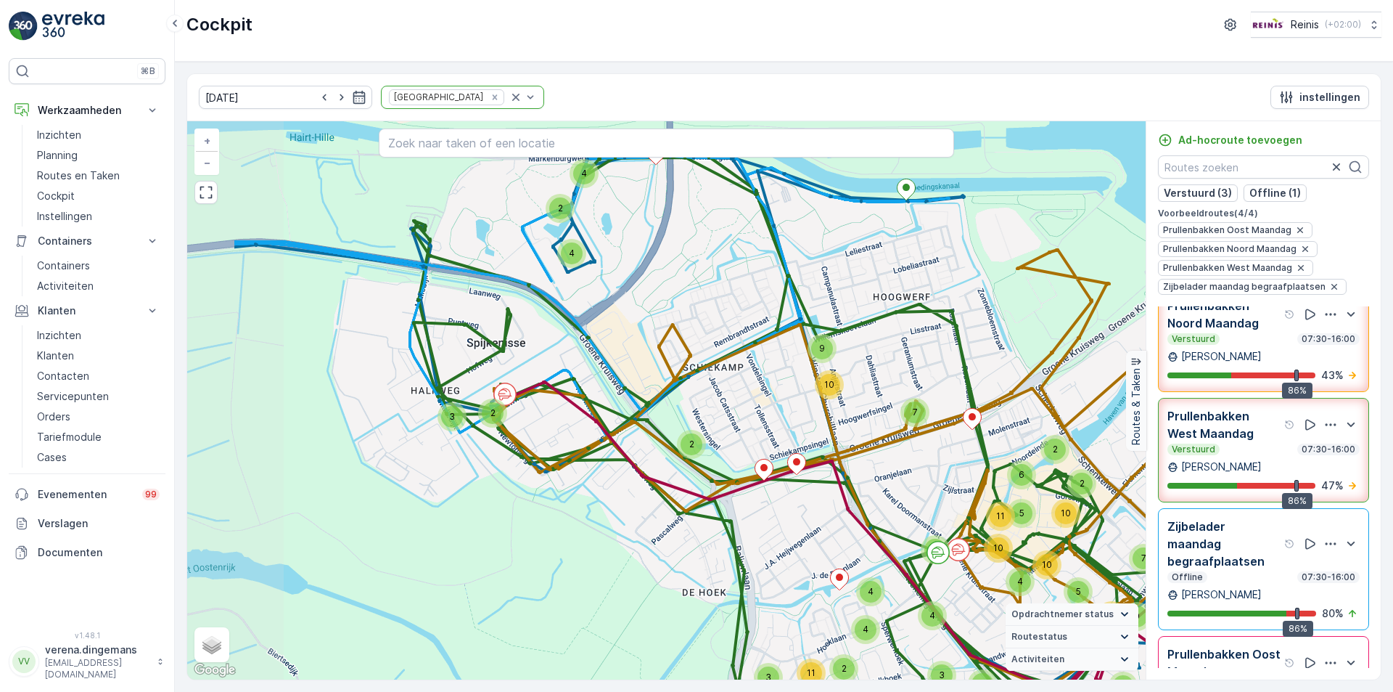
drag, startPoint x: 582, startPoint y: 273, endPoint x: 725, endPoint y: 335, distance: 155.7
click at [725, 335] on div "3 3 4 3 2 3 7 2 2 5 3 4 2 2 2 3 5 9 2 4 4 3 4 5 6 16 7 7 2 3 5 19 4 3 9 2 7 2 7…" at bounding box center [666, 400] width 959 height 558
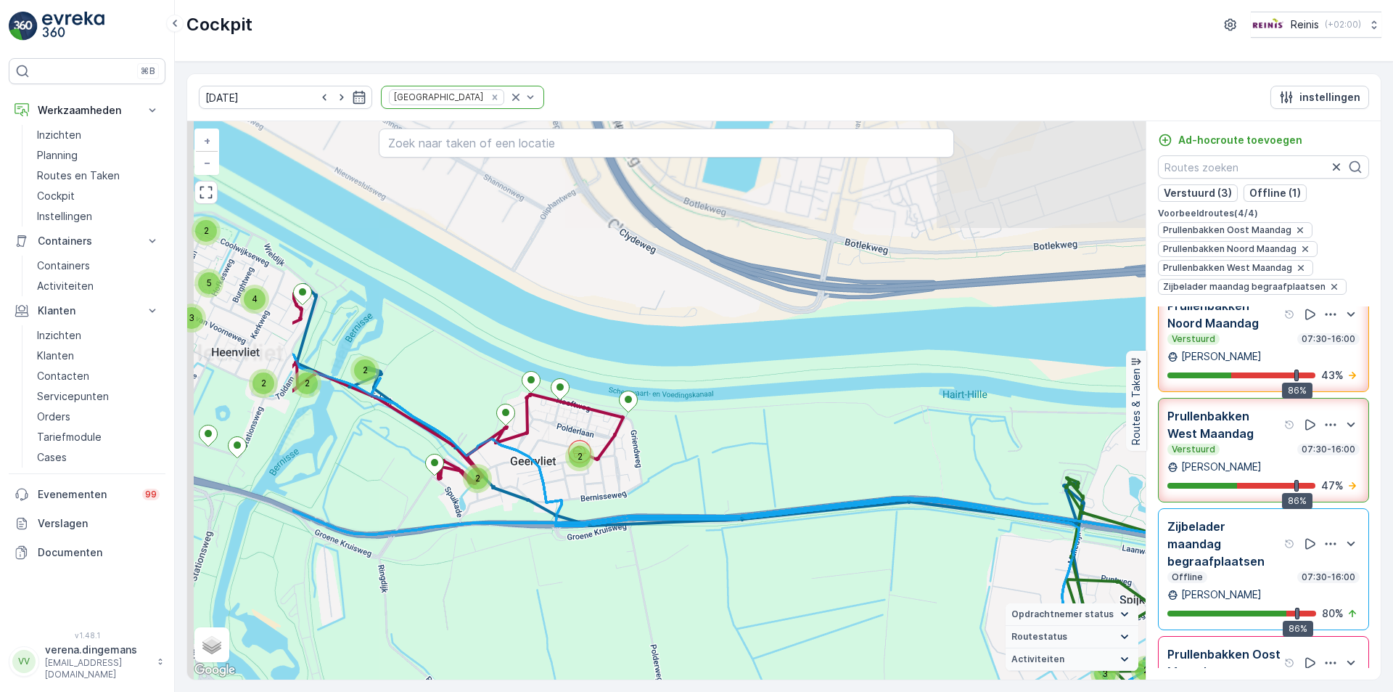
drag, startPoint x: 467, startPoint y: 340, endPoint x: 668, endPoint y: 558, distance: 296.4
click at [668, 558] on div "3 3 4 3 2 3 7 2 2 5 3 4 2 2 2 3 5 9 2 4 4 3 4 5 6 16 7 7 2 3 5 19 4 3 9 2 7 2 7…" at bounding box center [666, 400] width 959 height 558
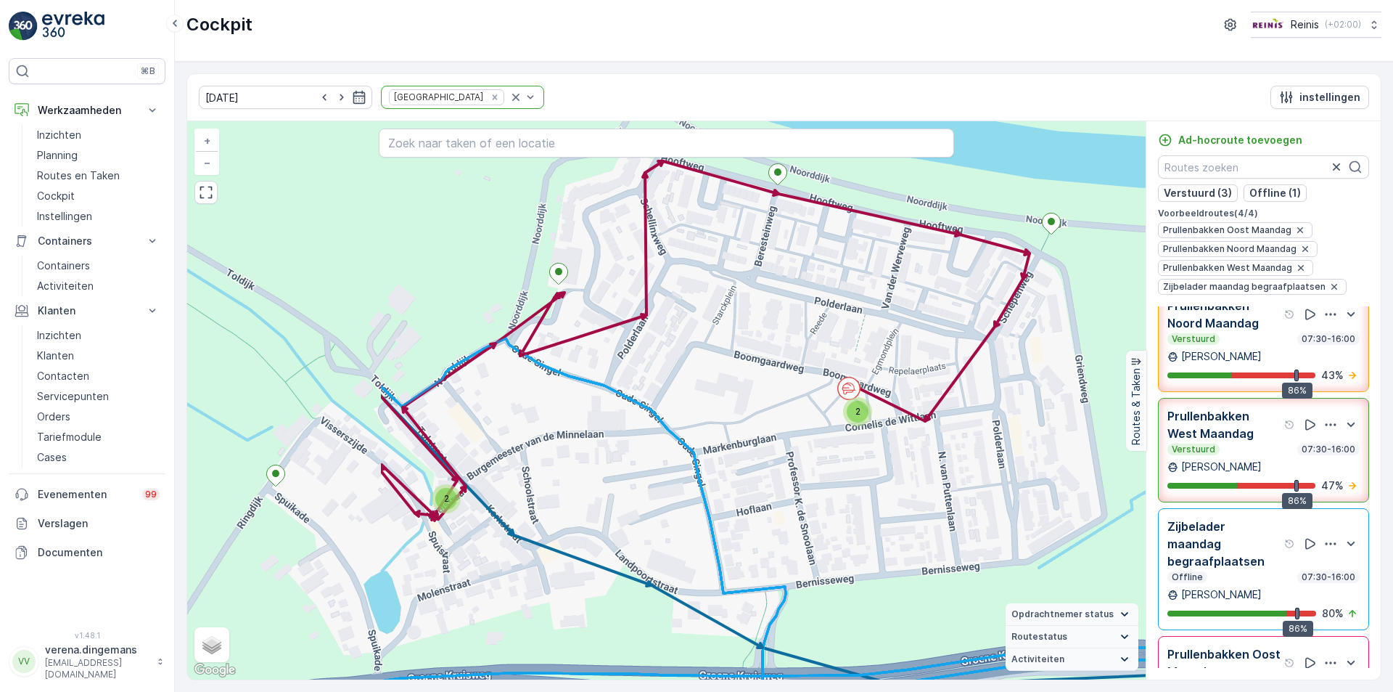
drag, startPoint x: 537, startPoint y: 524, endPoint x: 827, endPoint y: 494, distance: 291.2
click at [827, 494] on div "2 2 2 2 2 2 2 3 2 2 3 2 2 2 2 3 2 5 3 2 2 3 5 2 4 2 4 6 2 2 3 2 2 3 2 2 2 2 2 2…" at bounding box center [666, 400] width 959 height 558
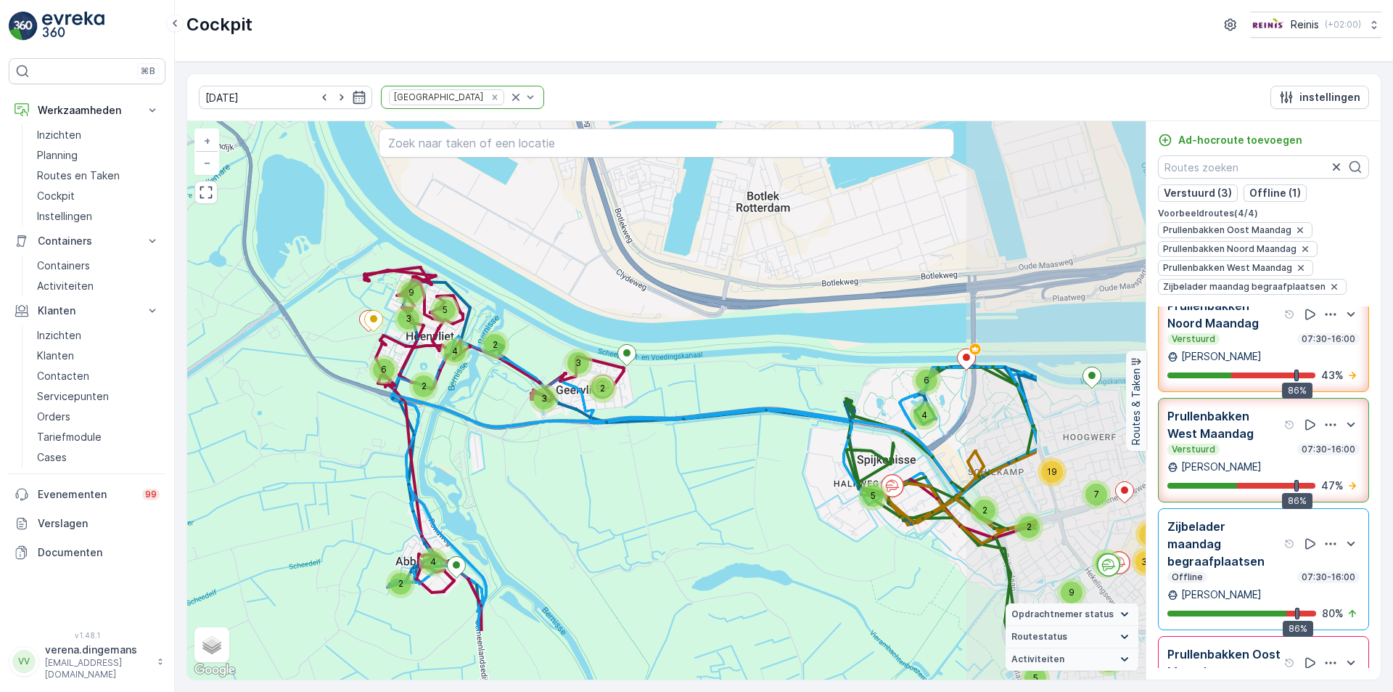
drag, startPoint x: 930, startPoint y: 536, endPoint x: 725, endPoint y: 431, distance: 229.8
click at [725, 431] on div "4 9 3 2 3 8 2 2 3 6 4 5 23 3 8 34 16 5 4 24 4 3 9 2 8 9 2 5 11 12 35 32 3 10 3 …" at bounding box center [666, 400] width 959 height 558
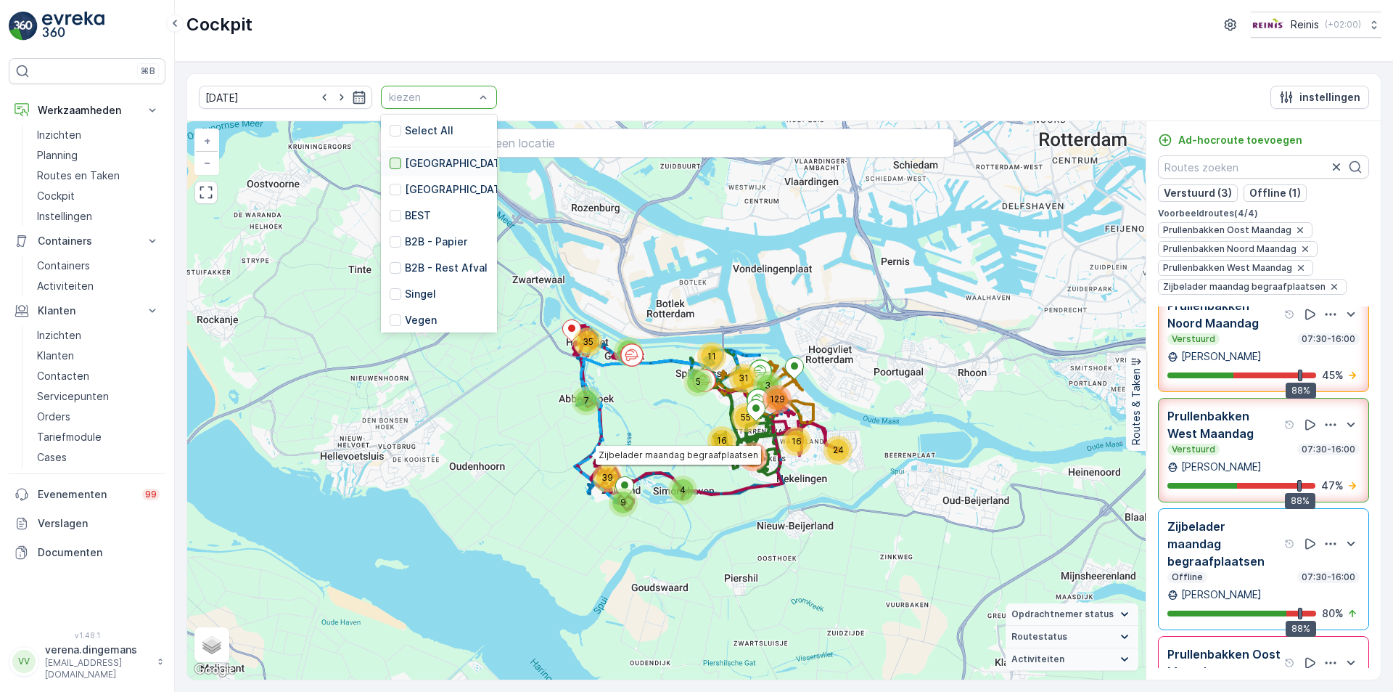
click at [390, 157] on div at bounding box center [396, 163] width 12 height 12
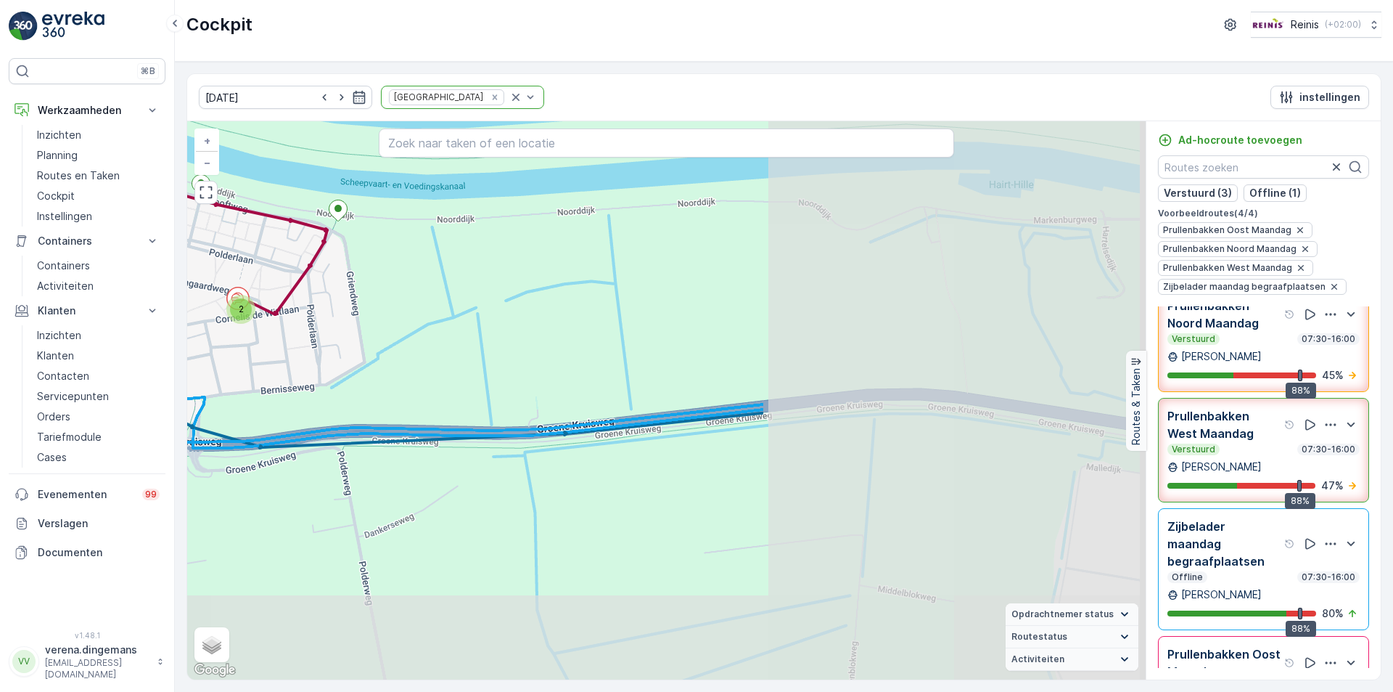
drag, startPoint x: 989, startPoint y: 483, endPoint x: 510, endPoint y: 364, distance: 492.9
click at [510, 364] on div "2 3 2 2 2 2 2 2 3 2 3 2 2 2 2 4 2 2 4 2 3 3 3 3 2 2 5 10 3 3 4 5 2 4 13 4 3 2 6…" at bounding box center [666, 400] width 959 height 558
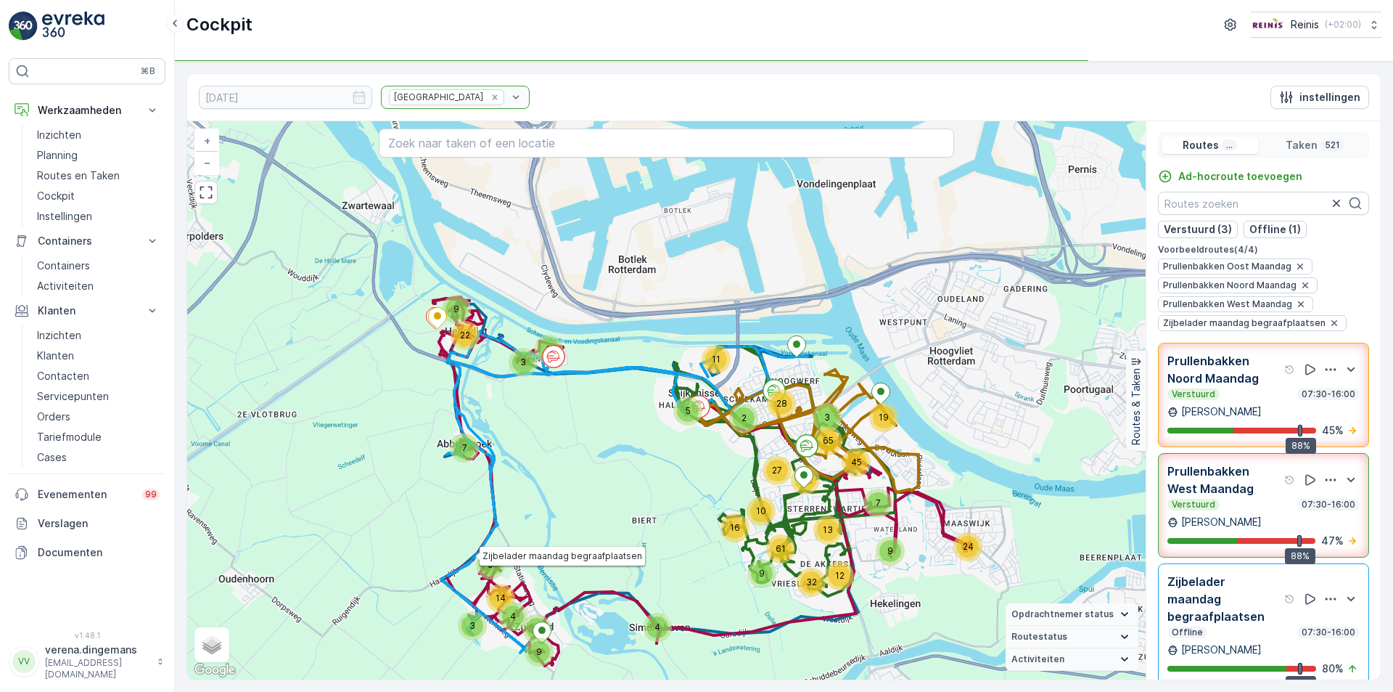
scroll to position [19, 0]
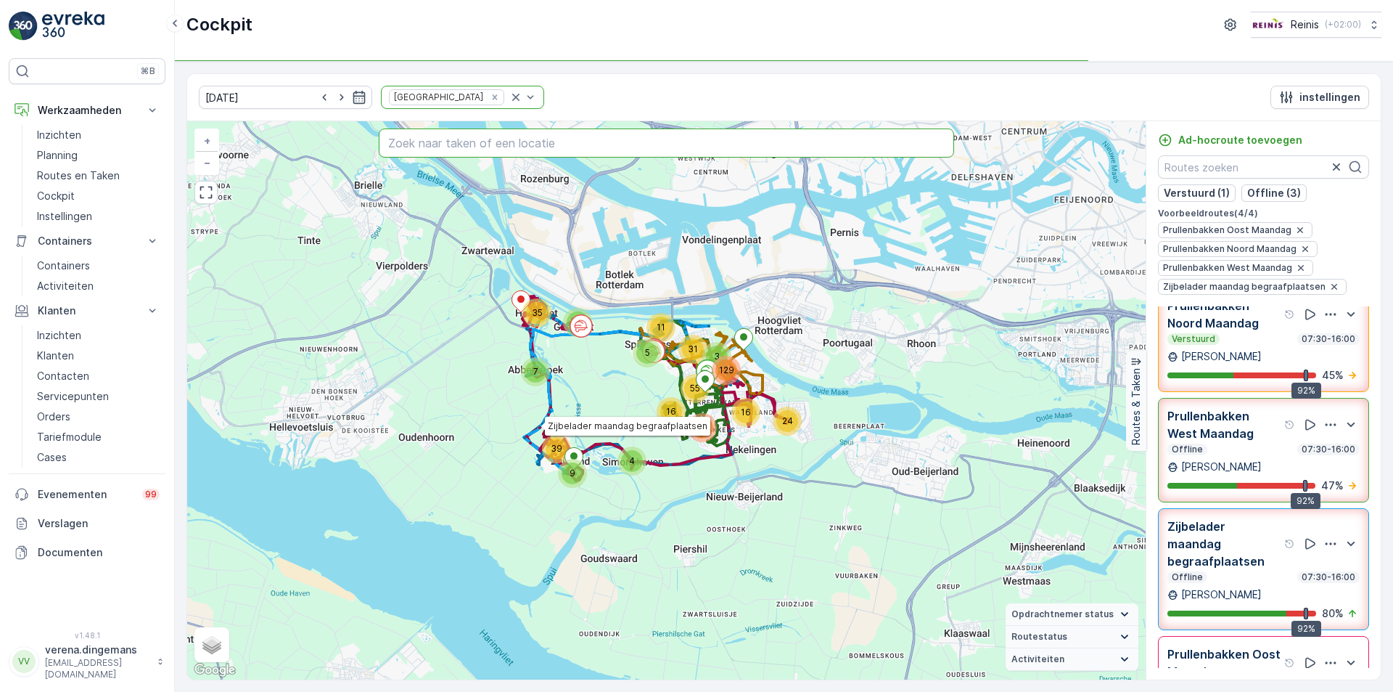
click at [544, 143] on input "text" at bounding box center [667, 142] width 576 height 29
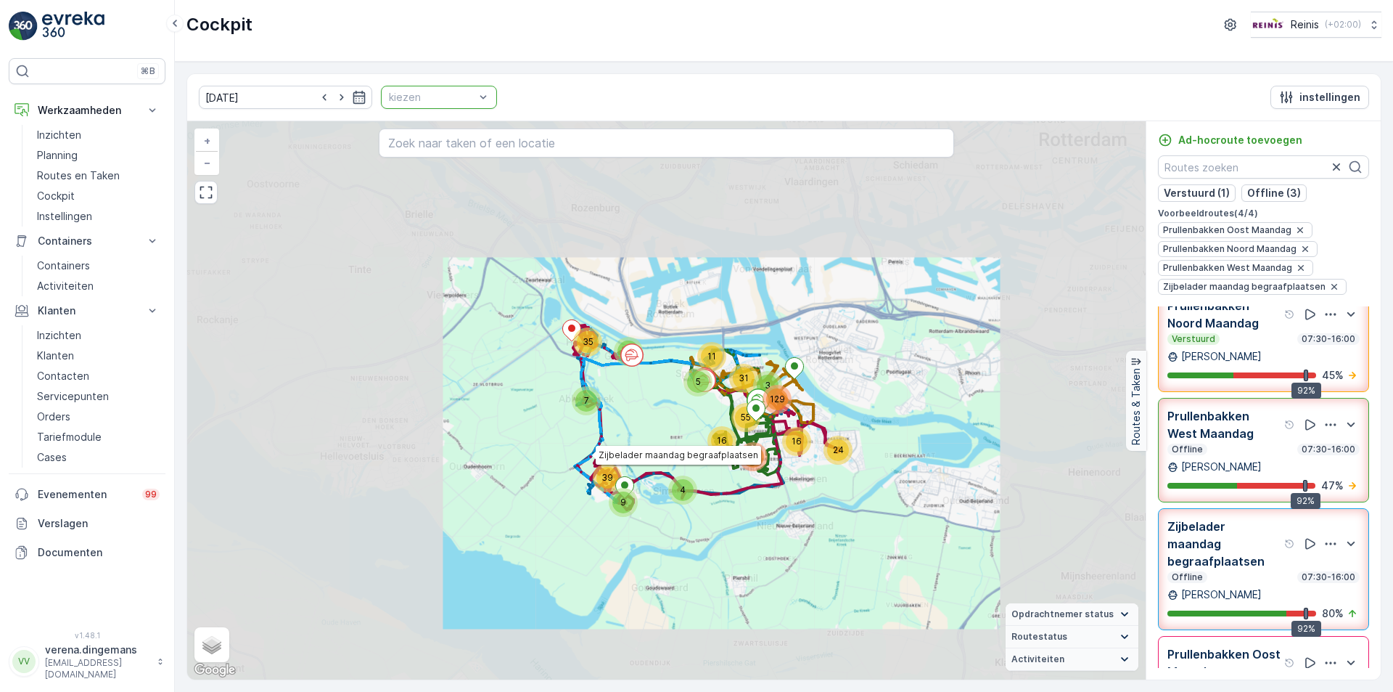
click at [451, 95] on div at bounding box center [432, 97] width 89 height 12
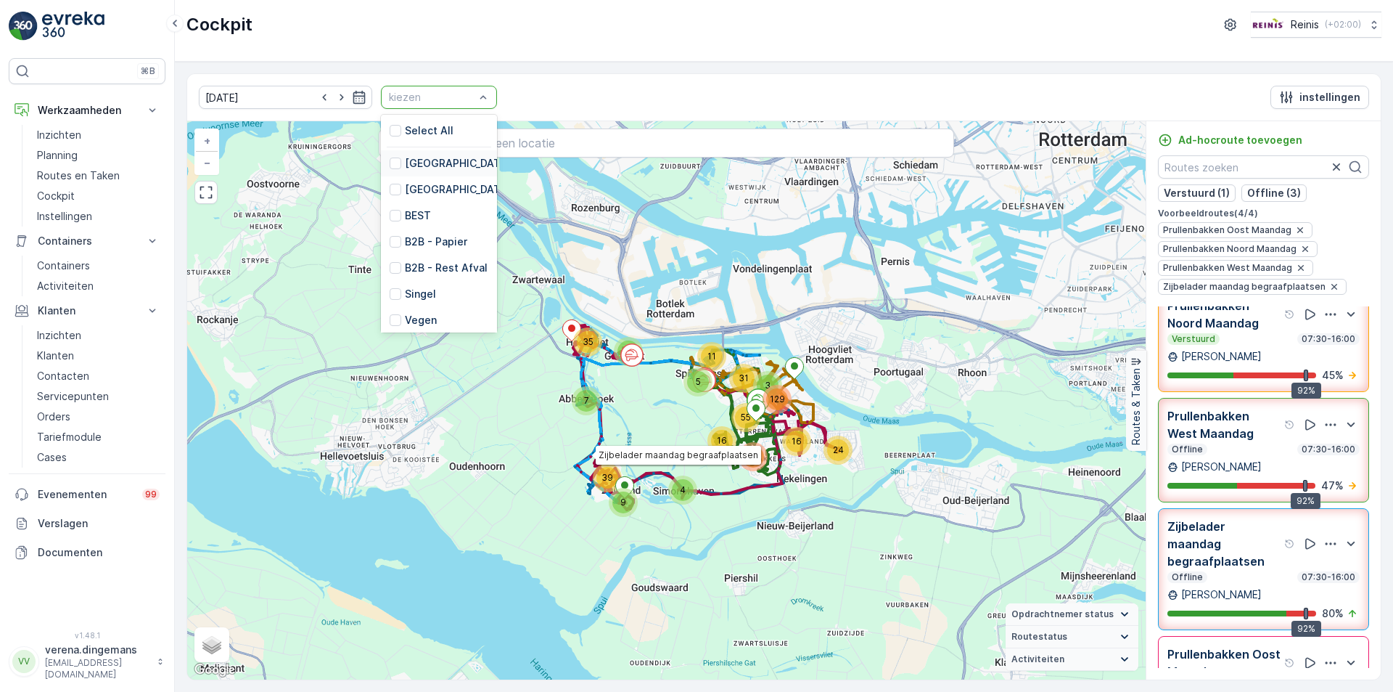
click at [390, 167] on div "[GEOGRAPHIC_DATA]" at bounding box center [450, 163] width 121 height 15
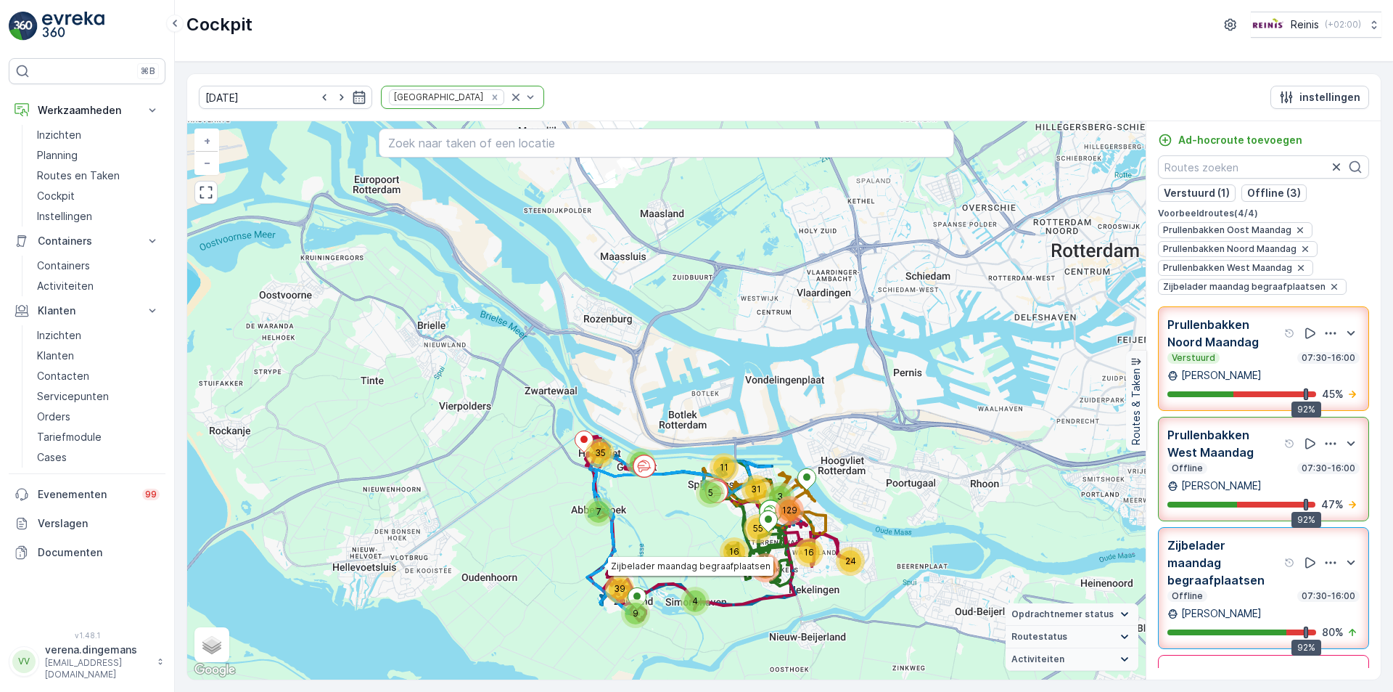
drag, startPoint x: 447, startPoint y: 96, endPoint x: 507, endPoint y: 3, distance: 110.3
click at [490, 96] on icon "Remove Prullenbakken" at bounding box center [495, 97] width 10 height 10
